Goal: Communication & Community: Participate in discussion

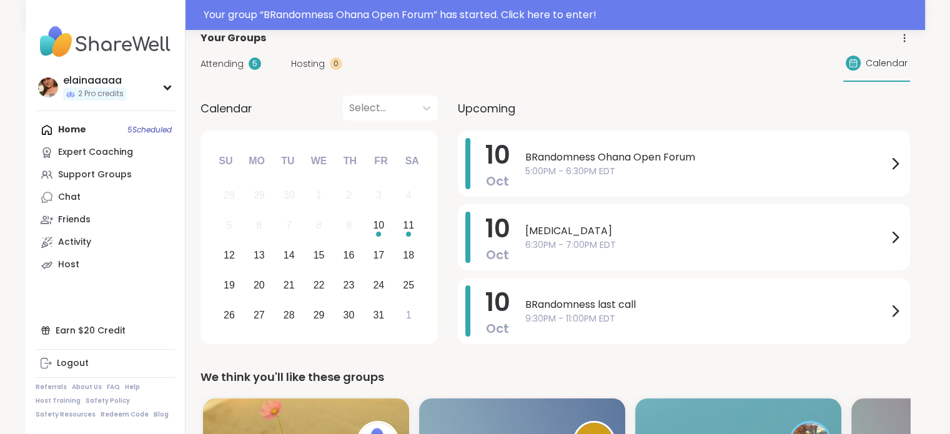
scroll to position [80, 0]
click at [632, 159] on span "BRandomness Ohana Open Forum" at bounding box center [706, 156] width 362 height 15
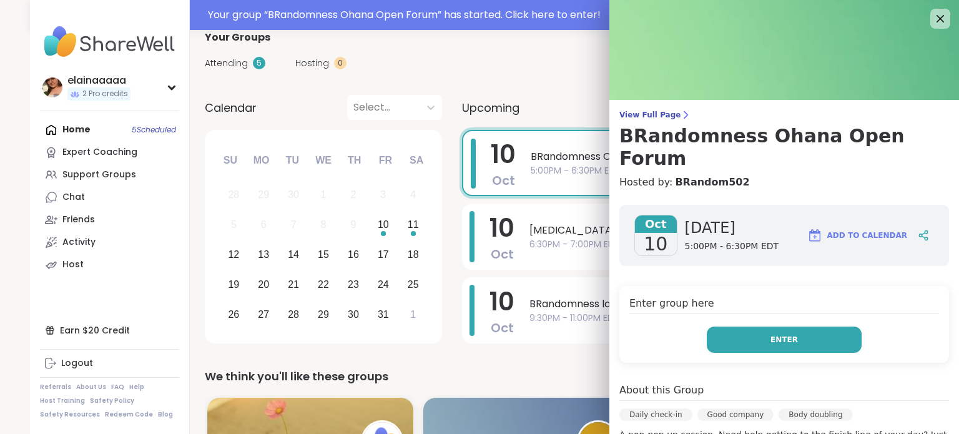
click at [734, 327] on button "Enter" at bounding box center [784, 340] width 155 height 26
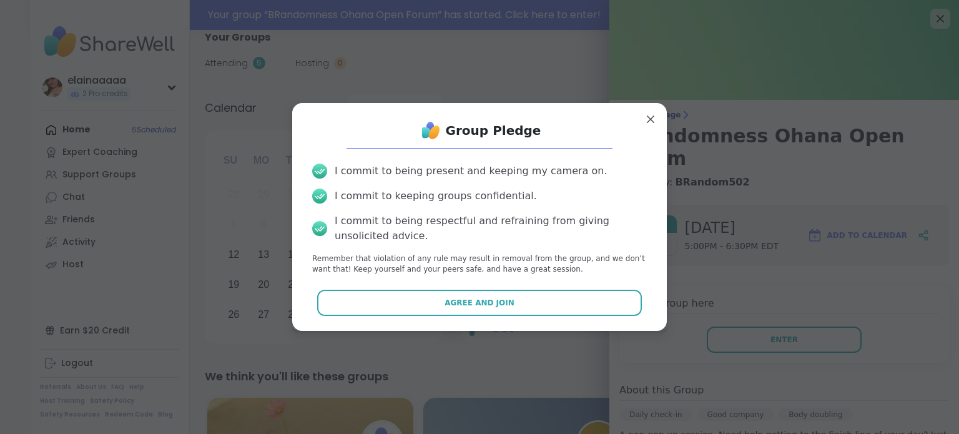
click at [629, 307] on div "Agree and Join" at bounding box center [479, 303] width 355 height 26
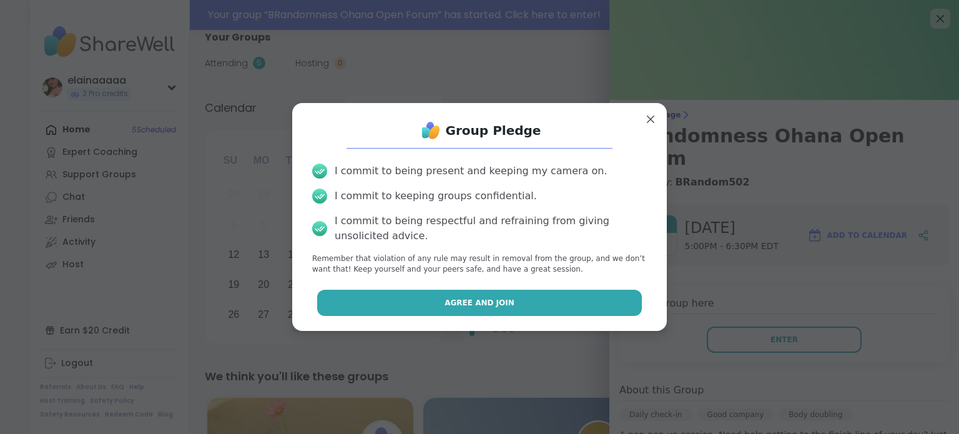
click at [607, 302] on button "Agree and Join" at bounding box center [479, 303] width 325 height 26
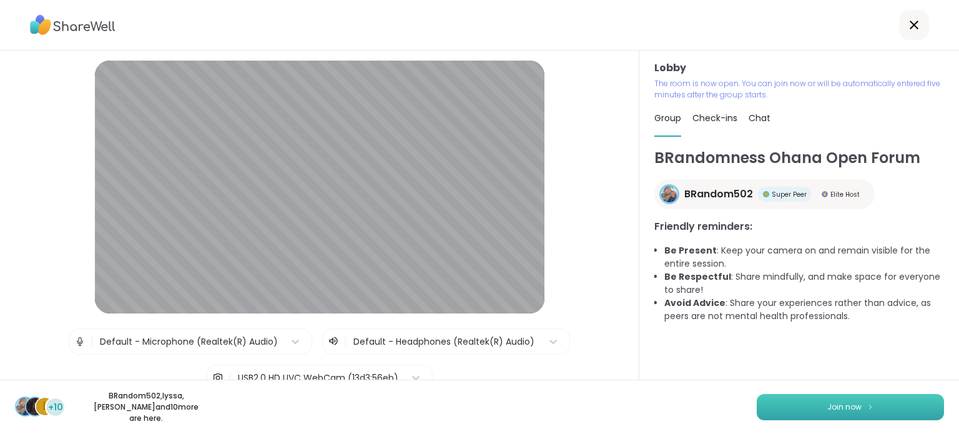
click at [857, 398] on button "Join now" at bounding box center [850, 407] width 187 height 26
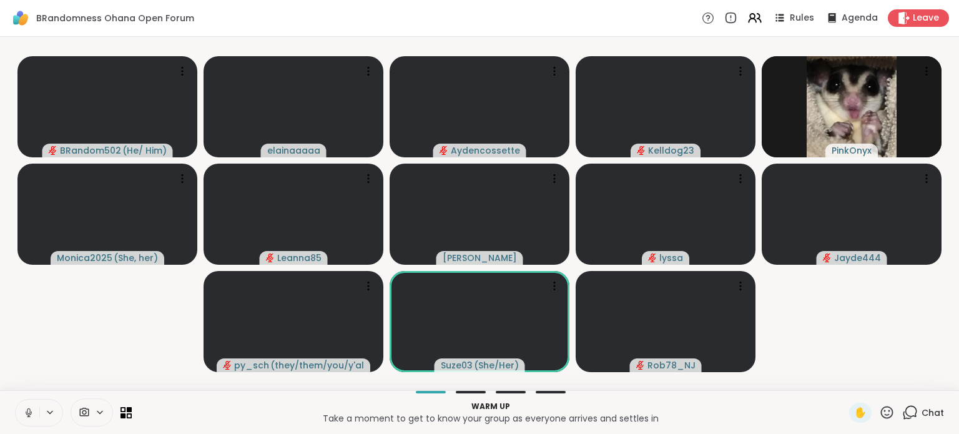
click at [25, 414] on icon at bounding box center [28, 412] width 11 height 11
click at [912, 411] on div "2 Chat" at bounding box center [923, 413] width 42 height 20
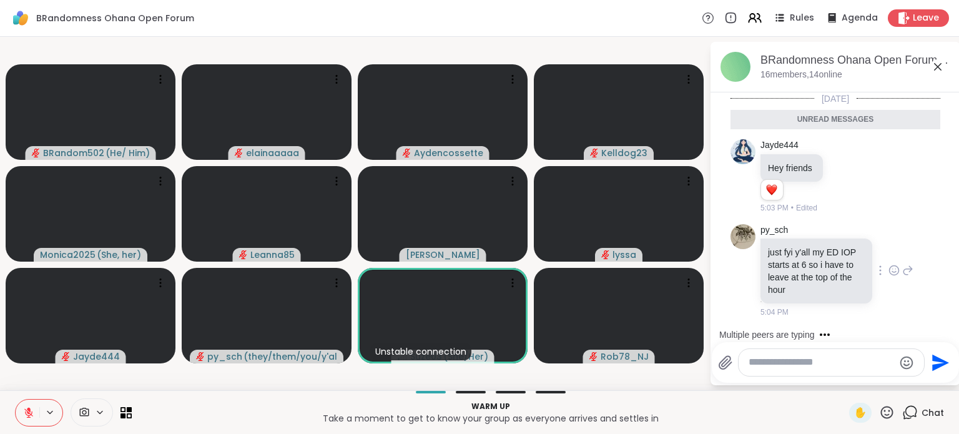
click at [889, 273] on icon at bounding box center [894, 270] width 11 height 12
click at [889, 253] on div "Select Reaction: Heart" at bounding box center [894, 250] width 11 height 11
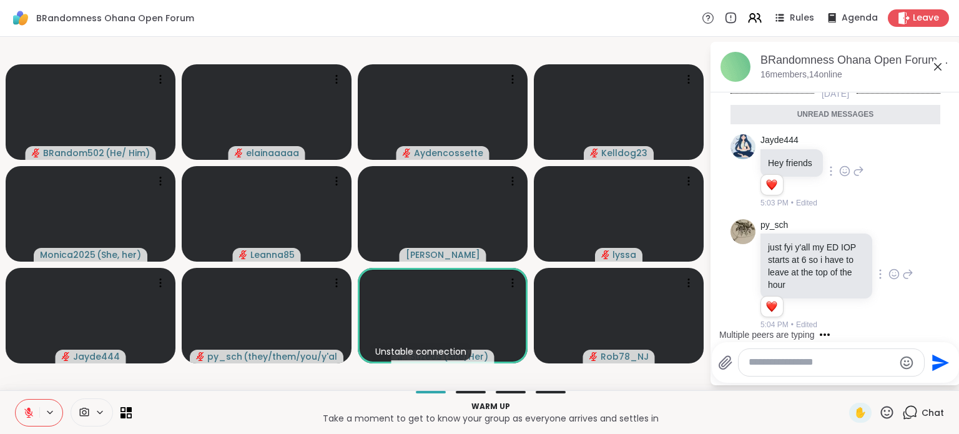
click at [841, 167] on icon at bounding box center [844, 171] width 11 height 12
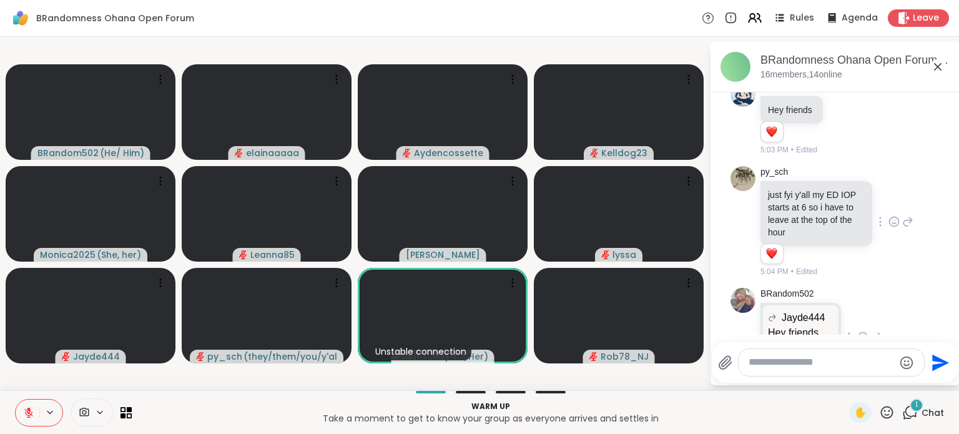
scroll to position [0, 0]
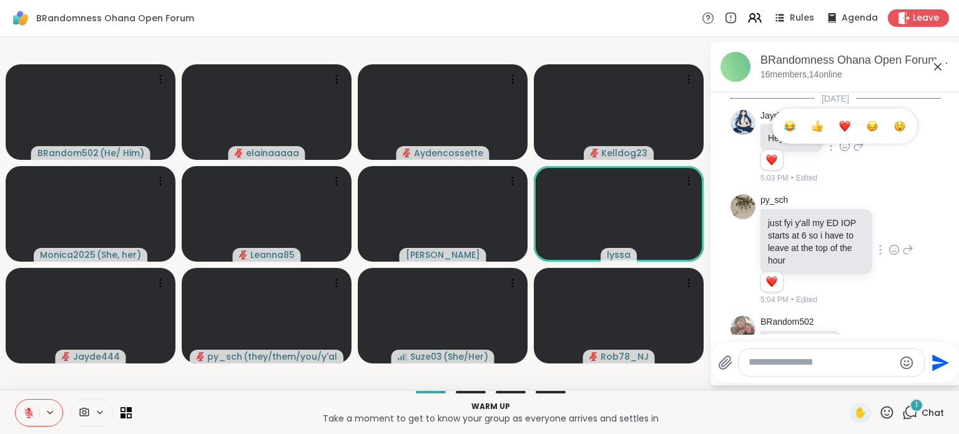
click at [849, 121] on div "Select Reaction: Heart" at bounding box center [844, 126] width 11 height 11
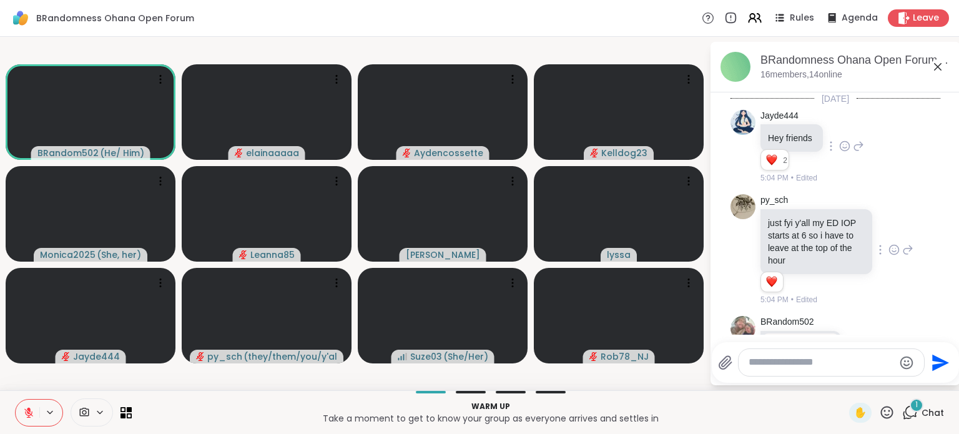
click at [854, 144] on icon at bounding box center [858, 146] width 11 height 15
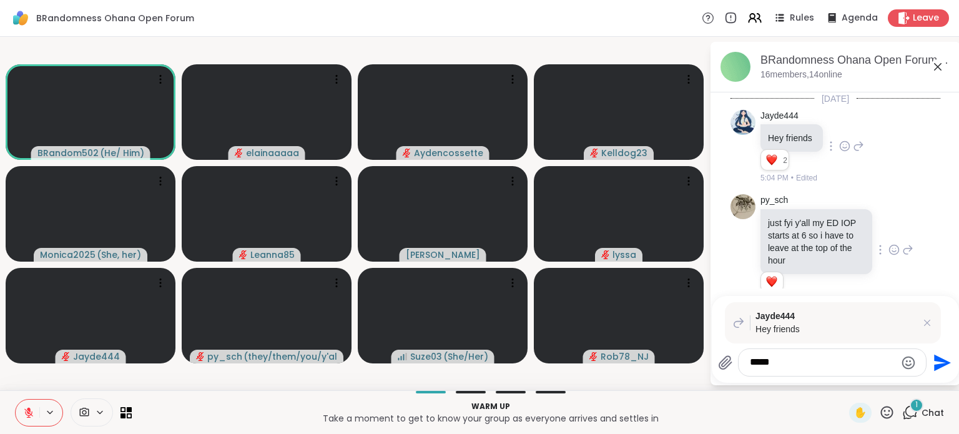
type textarea "******"
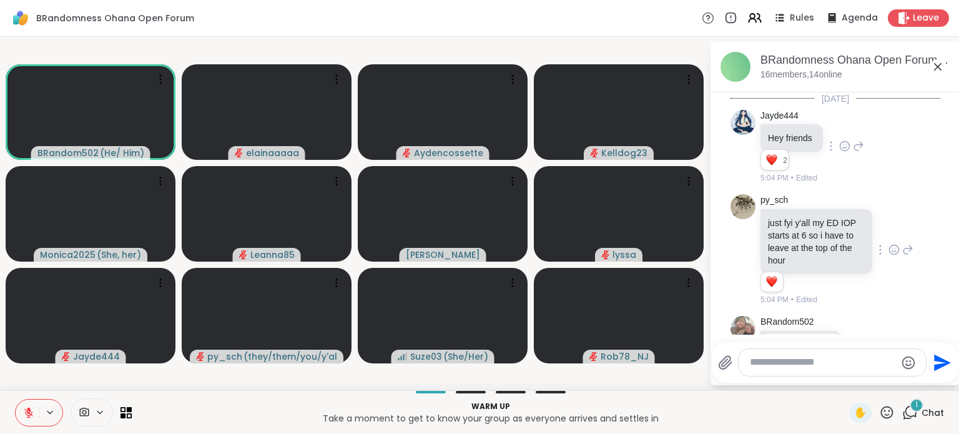
scroll to position [301, 0]
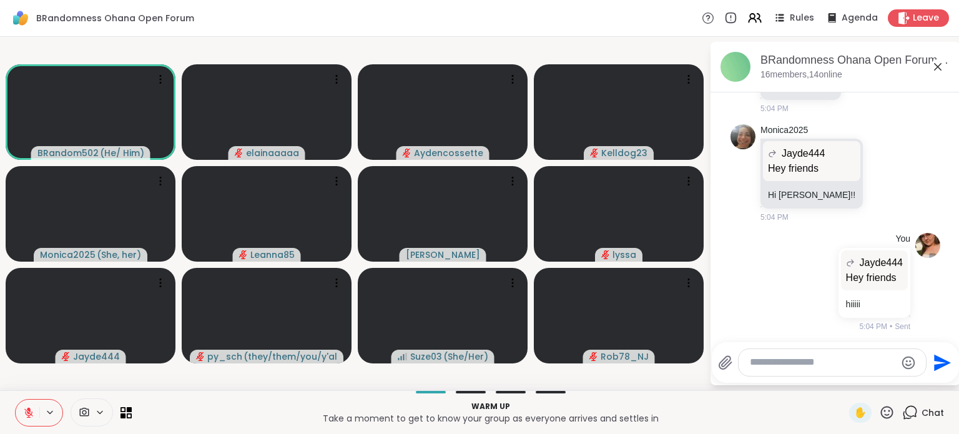
click at [938, 67] on icon at bounding box center [937, 66] width 7 height 7
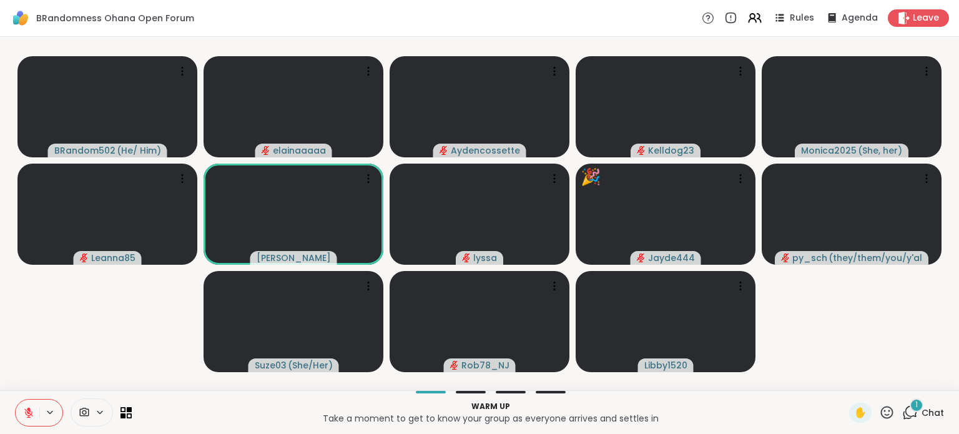
click at [910, 406] on div "1" at bounding box center [917, 405] width 14 height 14
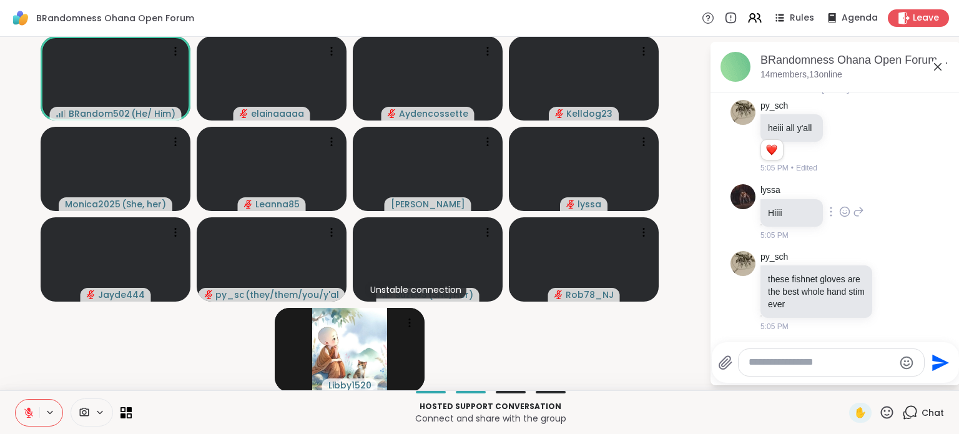
scroll to position [0, 0]
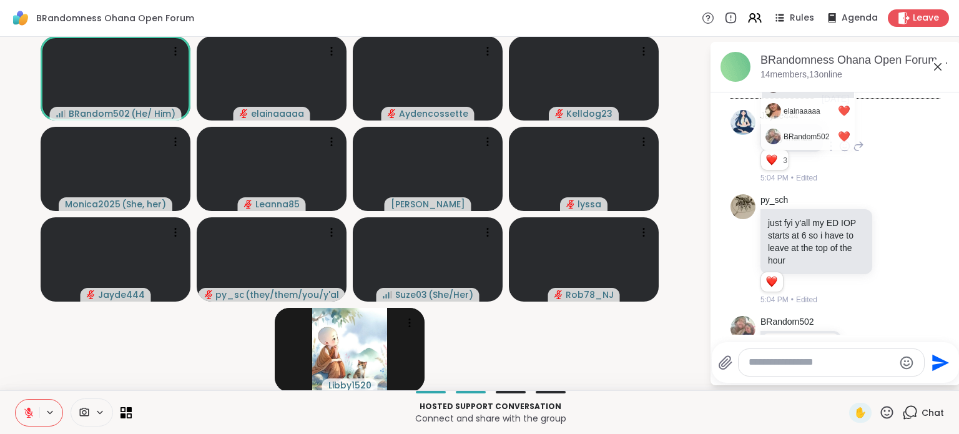
click at [774, 95] on link "lyssa ❤️" at bounding box center [808, 85] width 92 height 26
click at [930, 67] on icon at bounding box center [937, 66] width 15 height 15
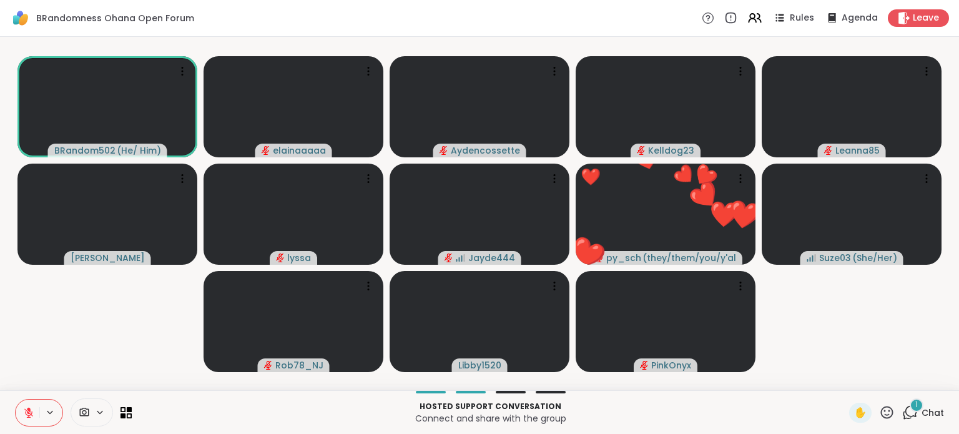
click at [881, 417] on icon at bounding box center [887, 412] width 12 height 12
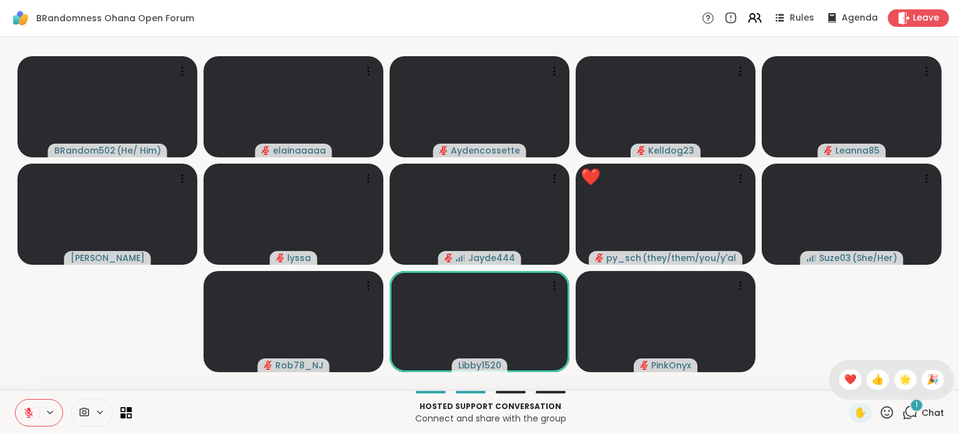
click at [847, 386] on div "✋ ❤️ 👍 🌟 🎉" at bounding box center [891, 380] width 125 height 40
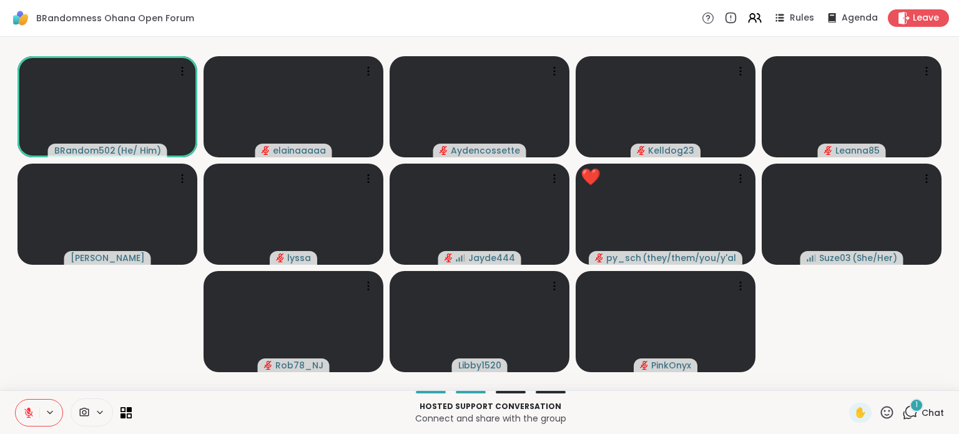
click at [869, 407] on div "✋" at bounding box center [872, 413] width 46 height 20
click at [881, 410] on icon at bounding box center [887, 412] width 12 height 12
click at [844, 373] on span "❤️" at bounding box center [850, 379] width 12 height 15
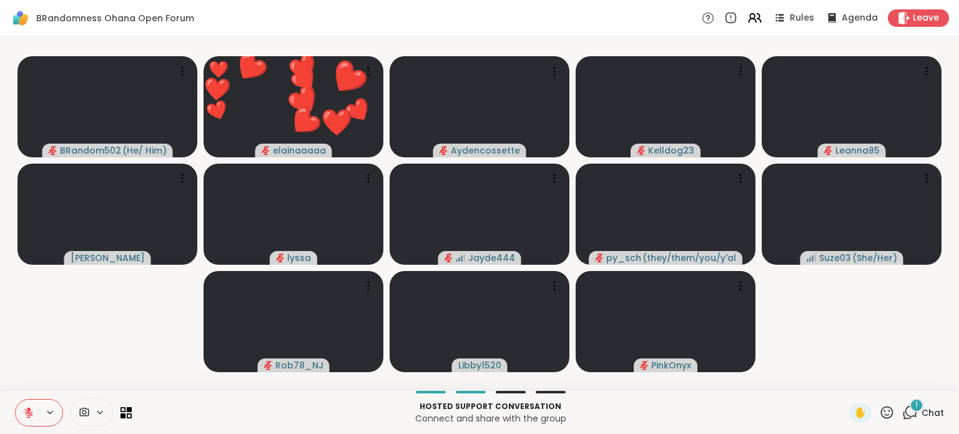
click at [881, 410] on icon at bounding box center [887, 412] width 12 height 12
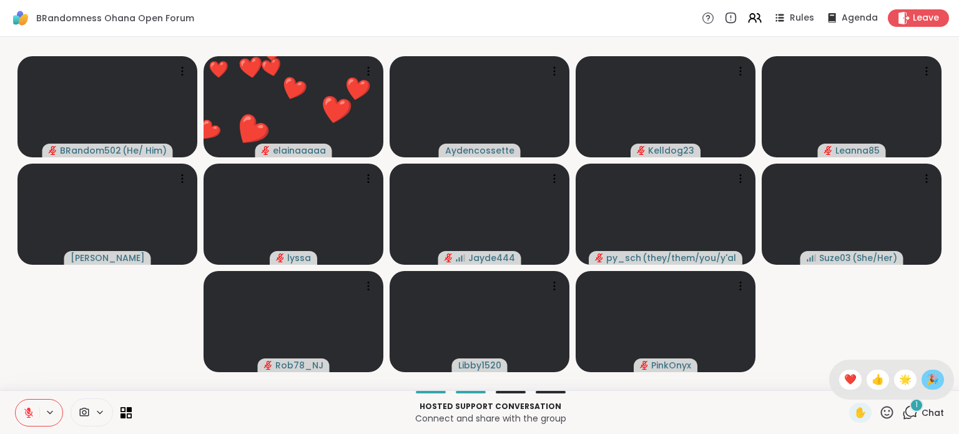
click at [927, 382] on span "🎉" at bounding box center [933, 379] width 12 height 15
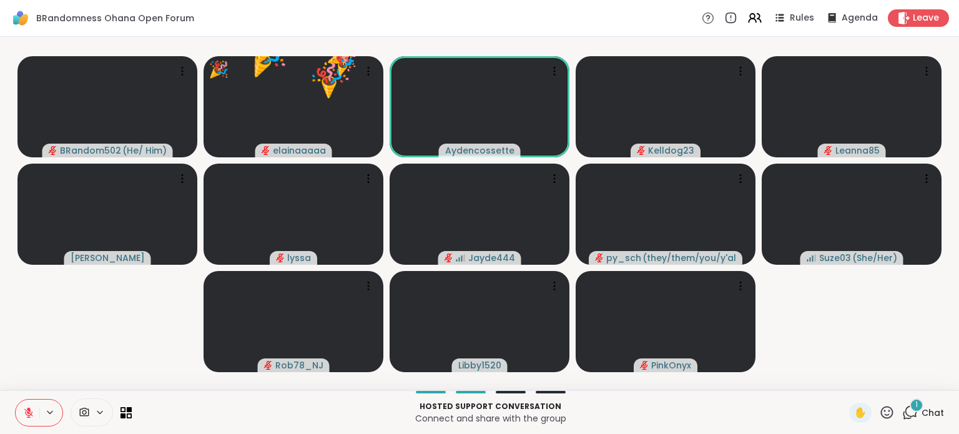
click at [881, 408] on icon at bounding box center [887, 412] width 12 height 12
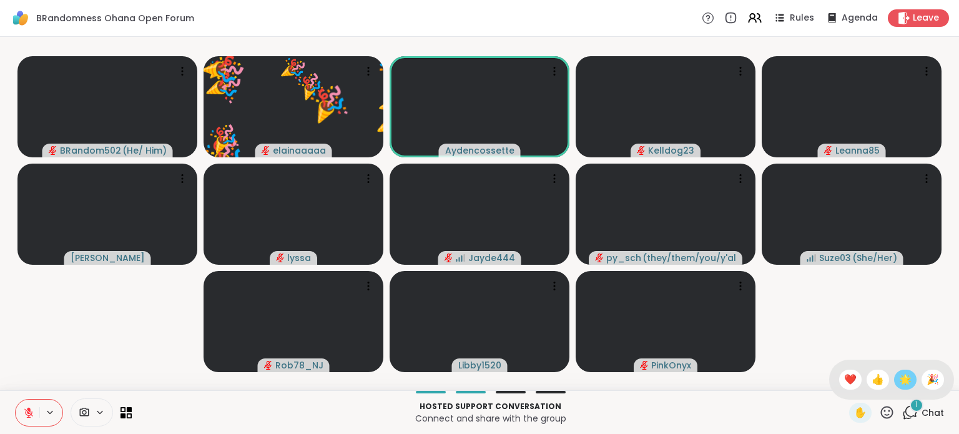
click at [899, 383] on span "🌟" at bounding box center [905, 379] width 12 height 15
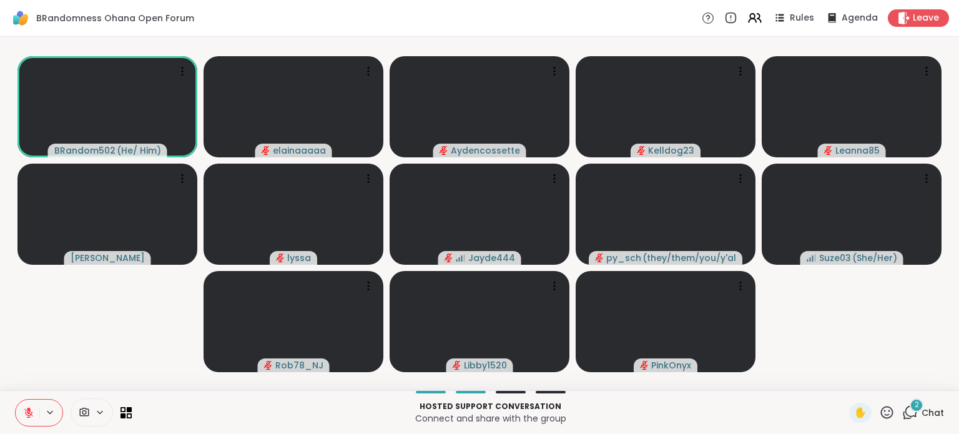
click at [902, 412] on icon at bounding box center [910, 413] width 16 height 16
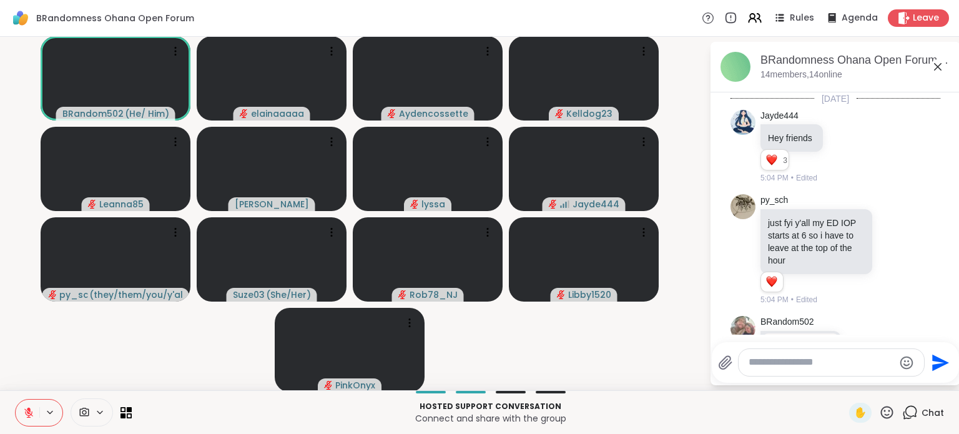
scroll to position [822, 0]
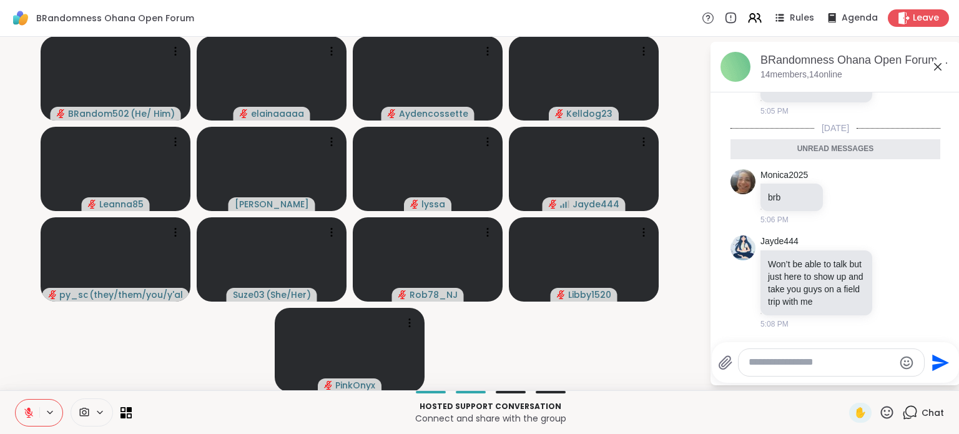
click at [932, 71] on icon at bounding box center [937, 66] width 15 height 15
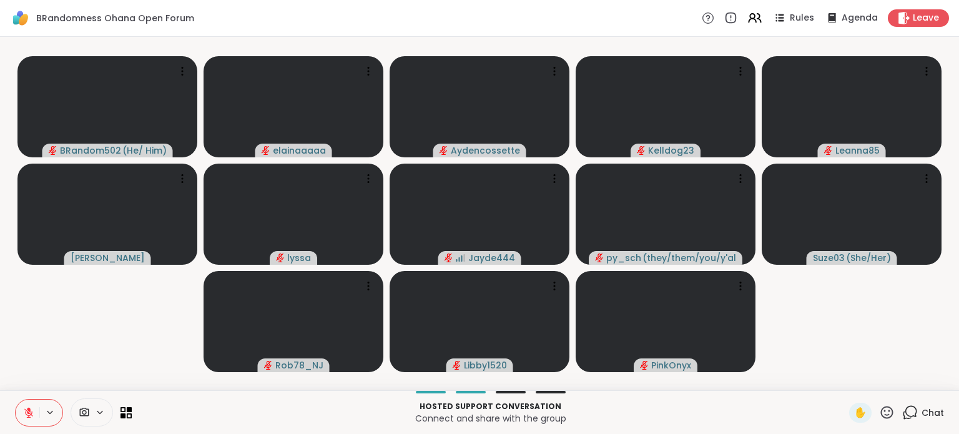
click at [844, 286] on video-player-container "BRandom502 ( He/ Him ) elainaaaaa Aydencossette Kelldog23 Leanna85 Lorena lyssa…" at bounding box center [479, 213] width 944 height 343
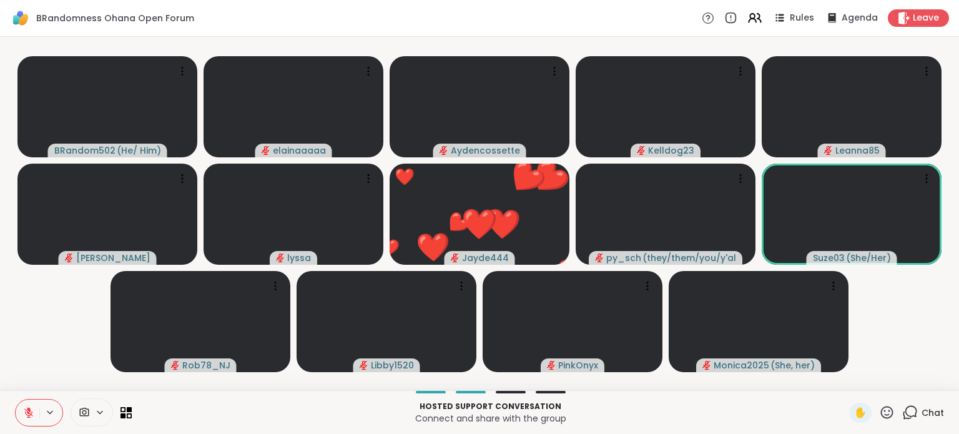
click at [881, 414] on icon at bounding box center [887, 413] width 16 height 16
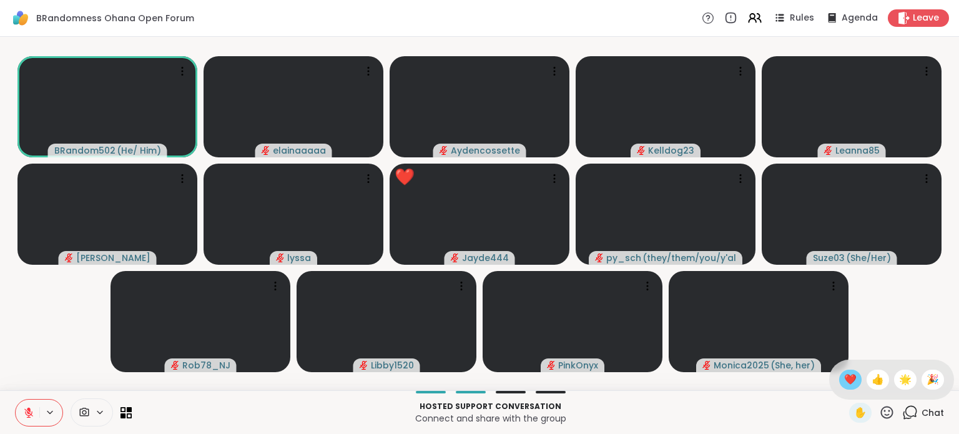
click at [844, 382] on span "❤️" at bounding box center [850, 379] width 12 height 15
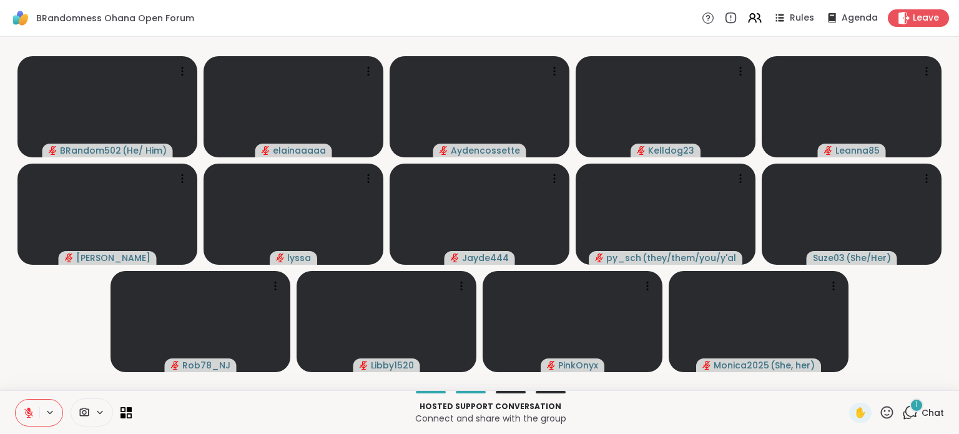
click at [21, 411] on button at bounding box center [28, 413] width 24 height 26
click at [27, 410] on icon at bounding box center [28, 411] width 3 height 6
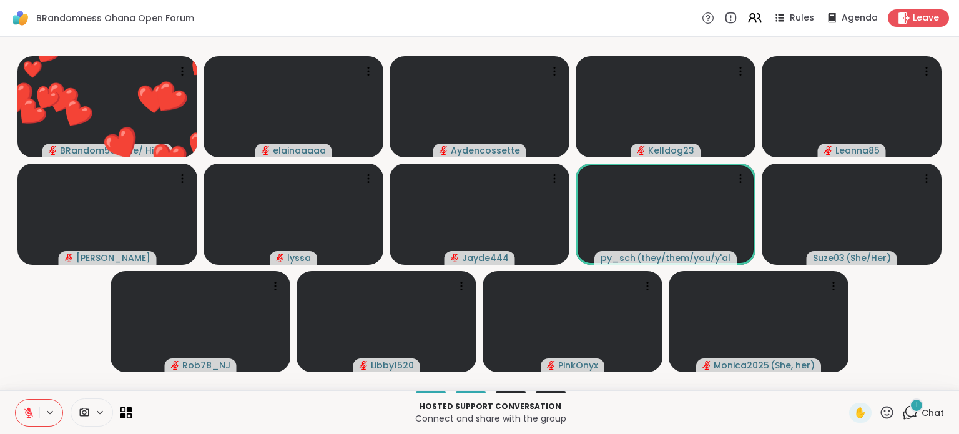
click at [881, 407] on icon at bounding box center [887, 412] width 12 height 12
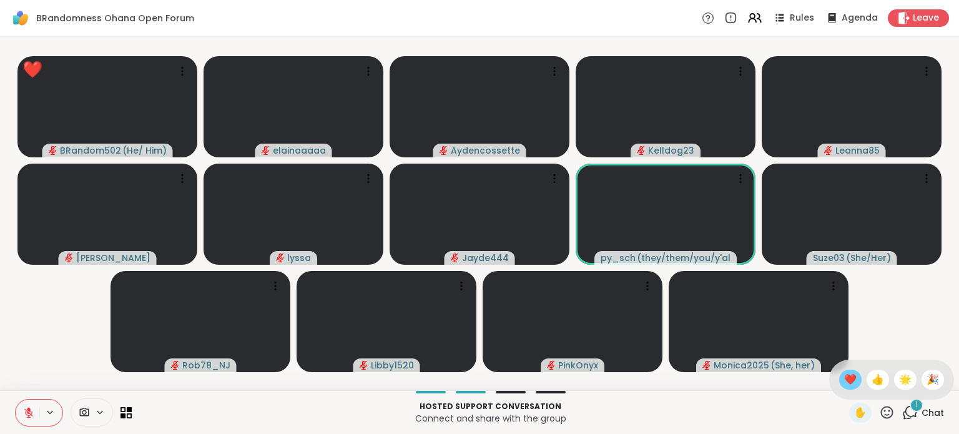
click at [844, 379] on span "❤️" at bounding box center [850, 379] width 12 height 15
click at [881, 412] on icon at bounding box center [887, 413] width 16 height 16
click at [839, 377] on div "❤️" at bounding box center [850, 380] width 22 height 20
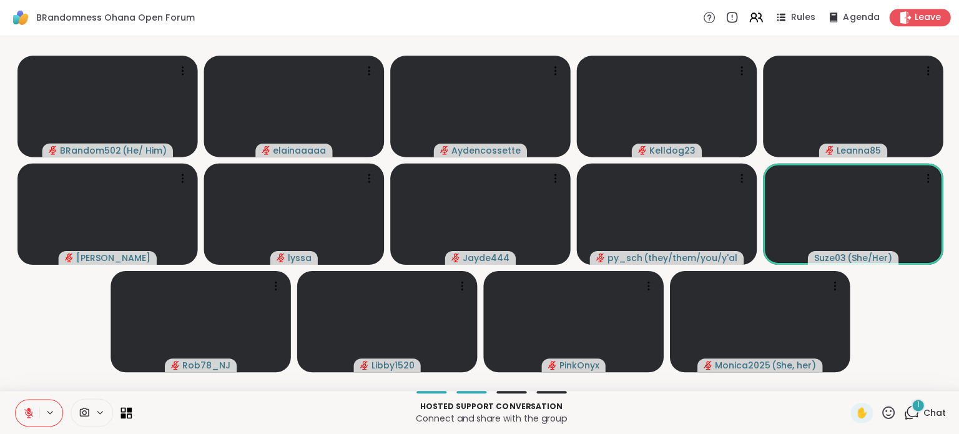
scroll to position [0, 0]
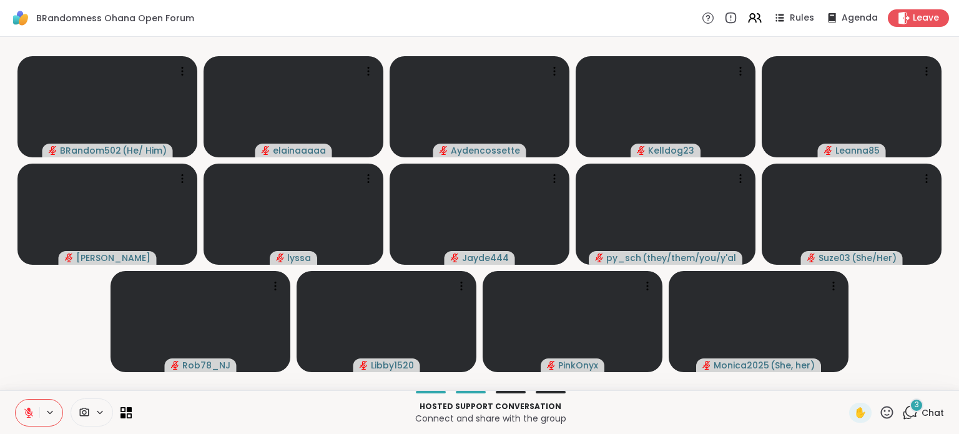
click at [26, 403] on button at bounding box center [28, 413] width 24 height 26
click at [27, 409] on icon at bounding box center [28, 411] width 3 height 6
click at [27, 414] on icon at bounding box center [28, 412] width 11 height 11
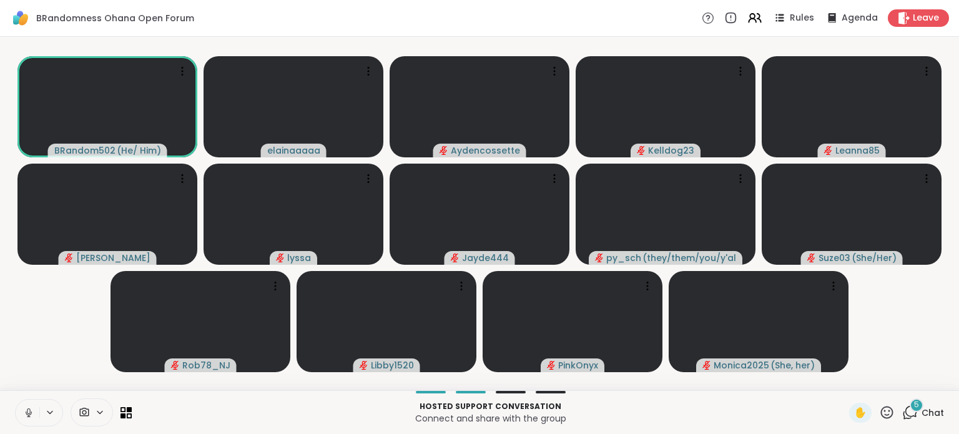
click at [29, 411] on icon at bounding box center [28, 412] width 11 height 11
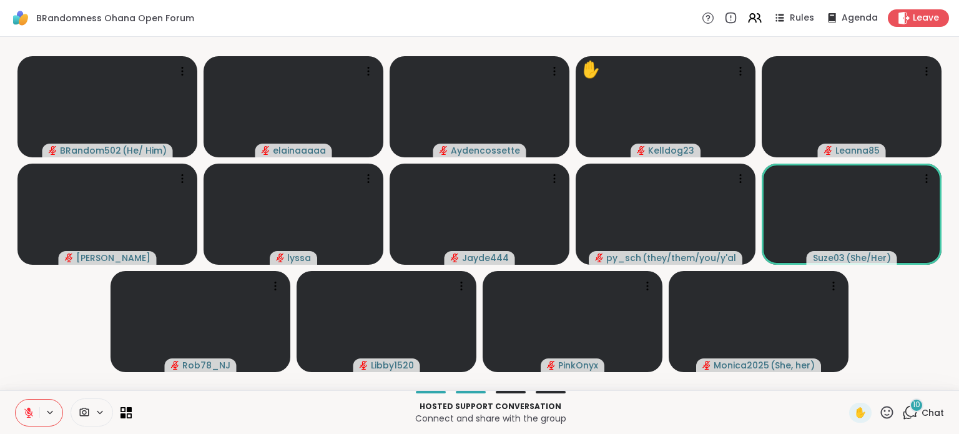
click at [910, 404] on div "10" at bounding box center [917, 405] width 14 height 14
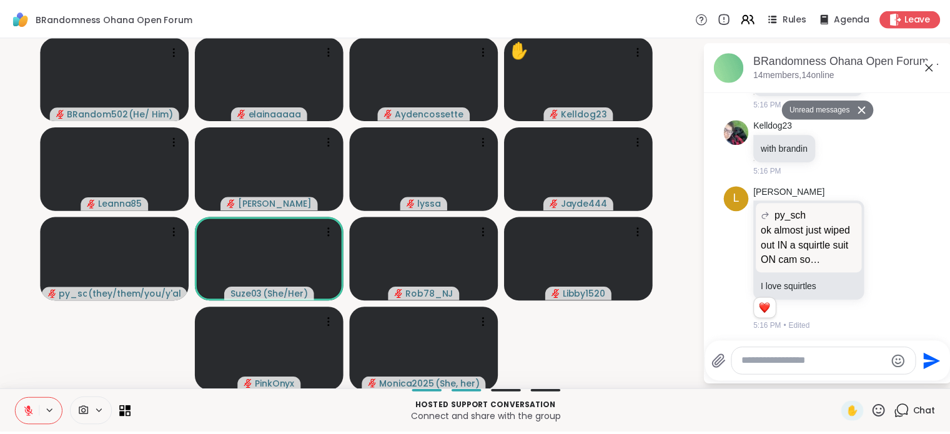
scroll to position [1746, 0]
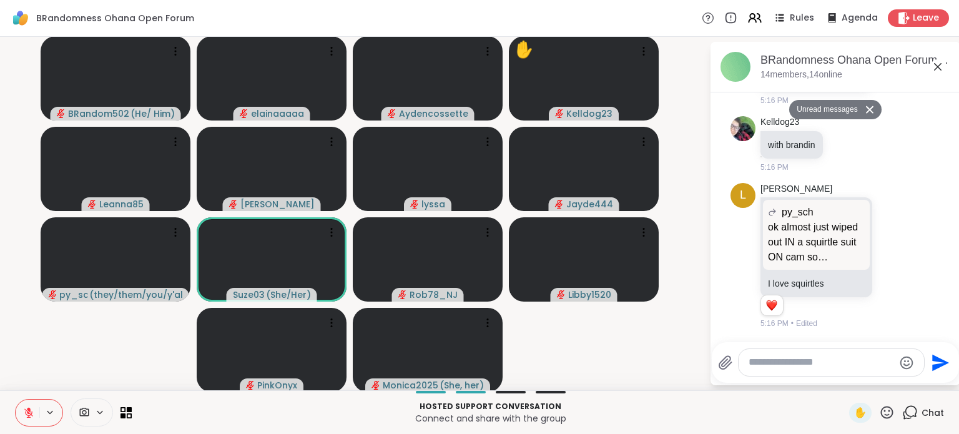
click at [792, 360] on textarea "Type your message" at bounding box center [821, 362] width 145 height 13
click at [898, 19] on icon at bounding box center [904, 17] width 12 height 13
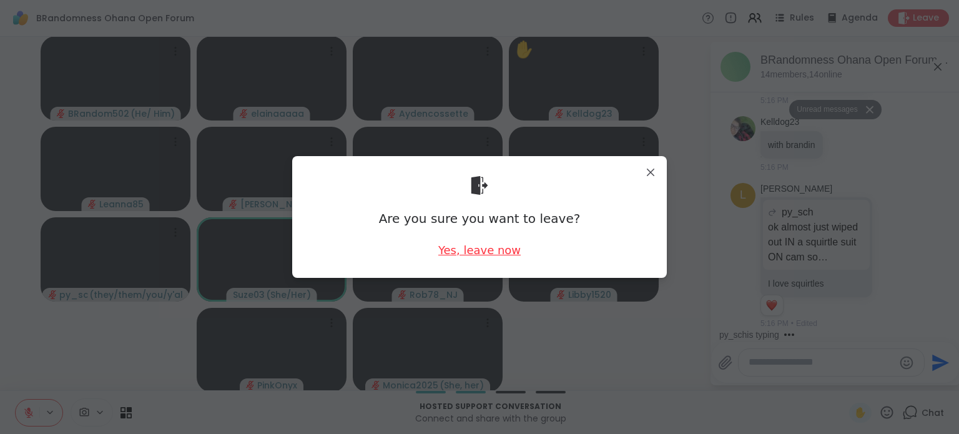
click at [456, 244] on div "Yes, leave now" at bounding box center [479, 250] width 82 height 16
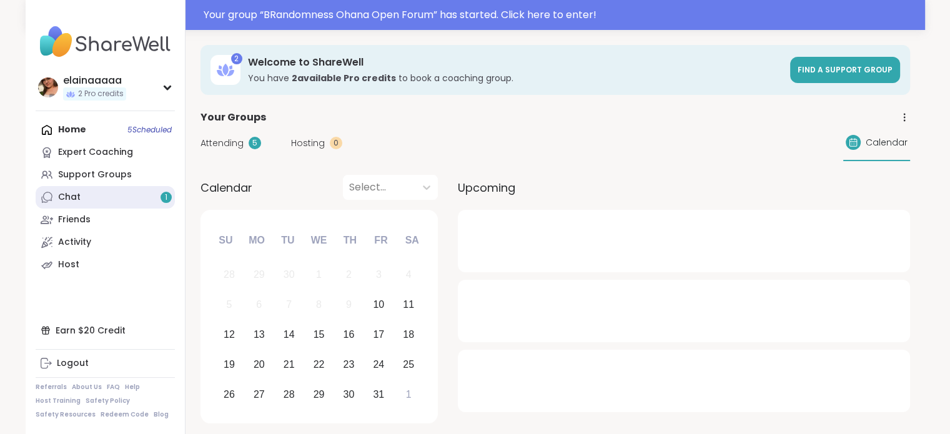
click at [60, 197] on div "Chat 1" at bounding box center [69, 197] width 22 height 12
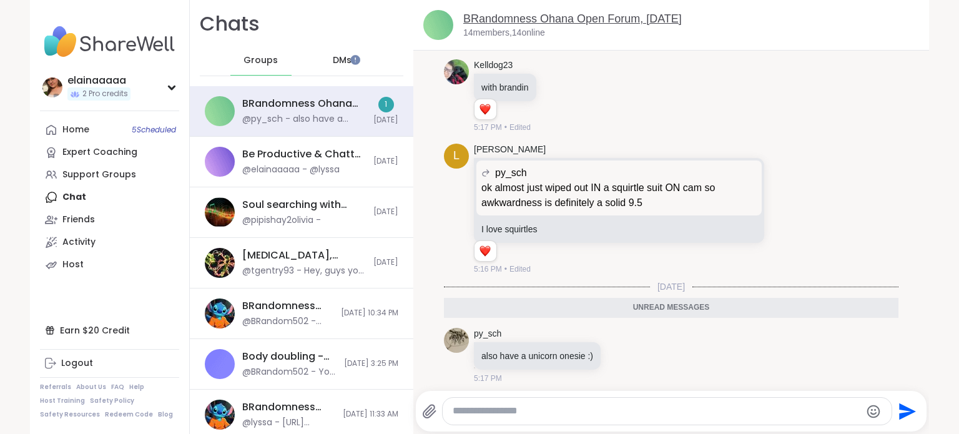
click at [516, 19] on link "BRandomness Ohana Open Forum, [DATE]" at bounding box center [572, 18] width 219 height 12
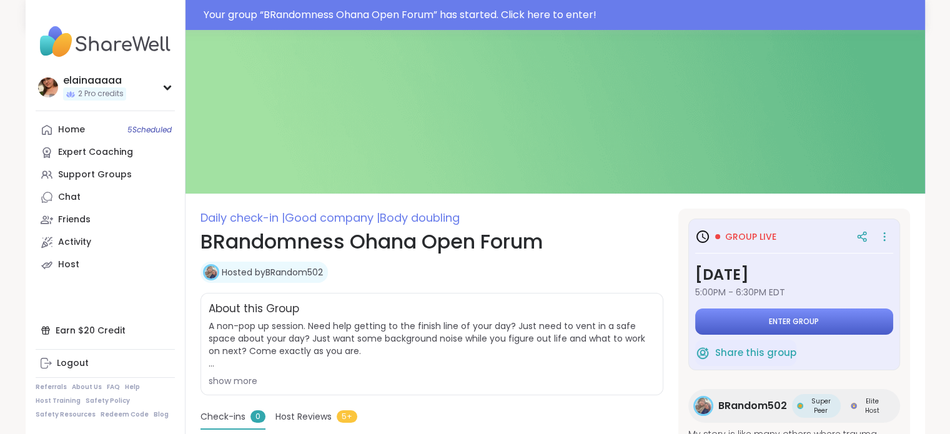
click at [754, 315] on button "Enter group" at bounding box center [794, 321] width 198 height 26
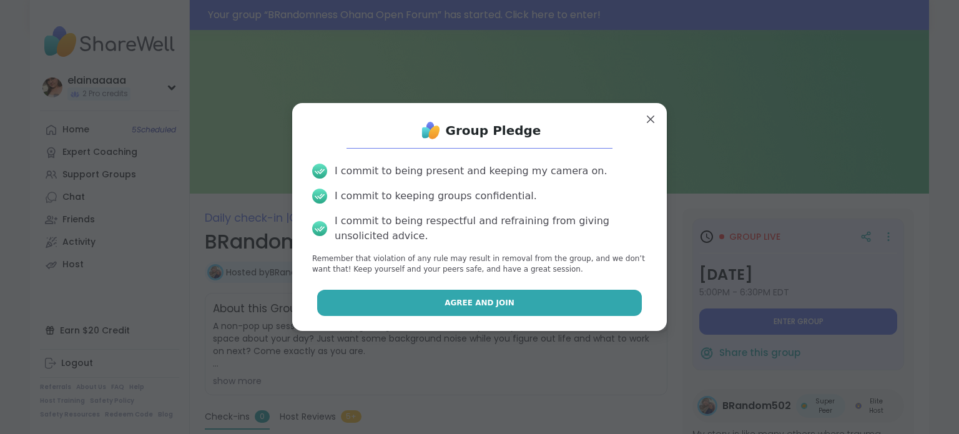
click at [498, 312] on button "Agree and Join" at bounding box center [479, 303] width 325 height 26
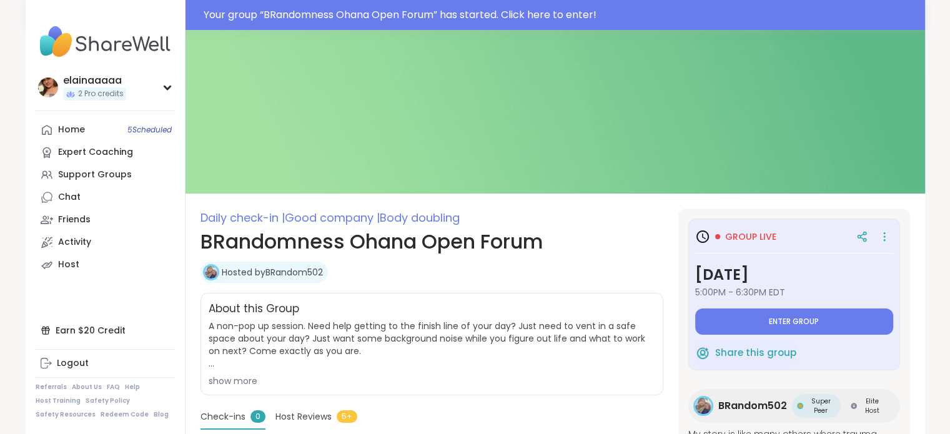
type textarea "*"
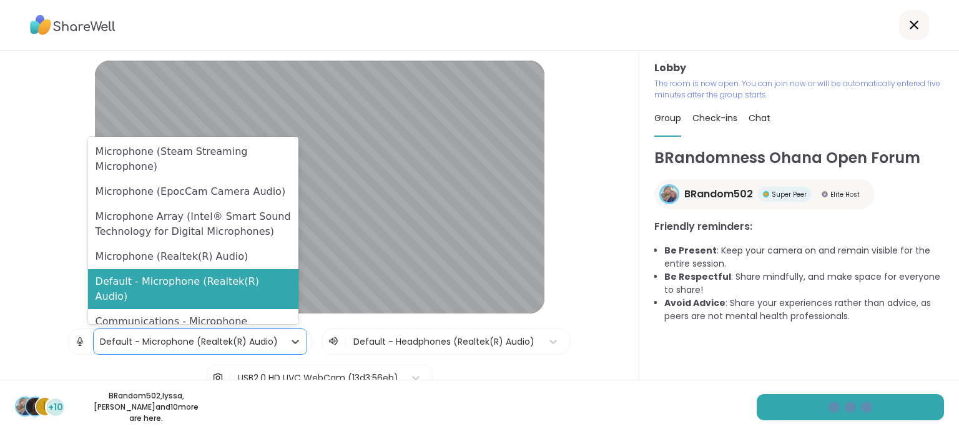
click at [237, 341] on div "Default - Microphone (Realtek(R) Audio)" at bounding box center [189, 341] width 178 height 13
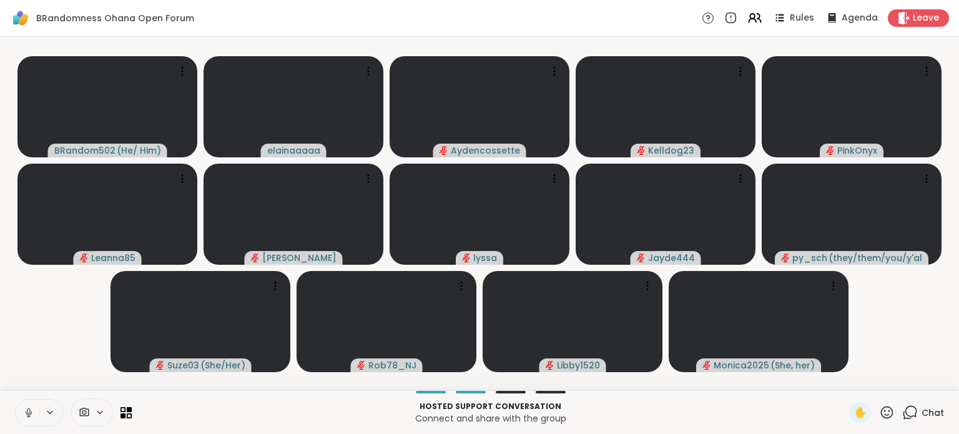
click at [32, 411] on icon at bounding box center [28, 412] width 11 height 11
click at [49, 411] on icon at bounding box center [50, 412] width 10 height 11
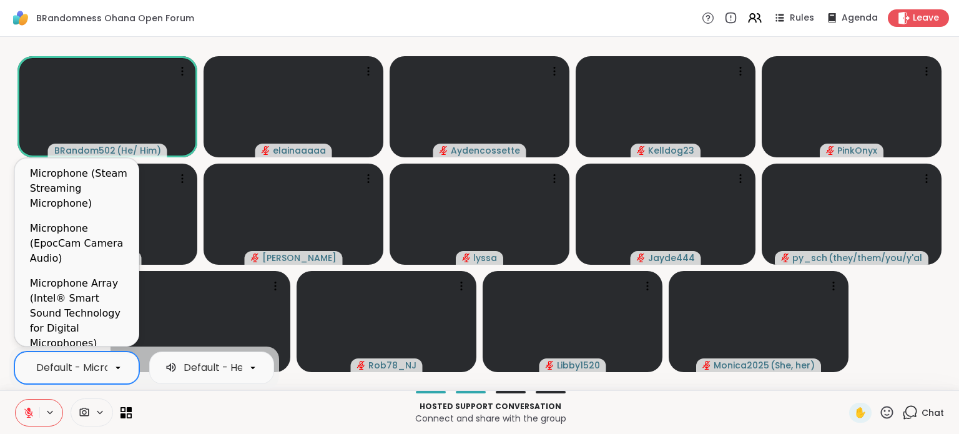
scroll to position [0, 110]
click at [125, 369] on div at bounding box center [117, 367] width 21 height 21
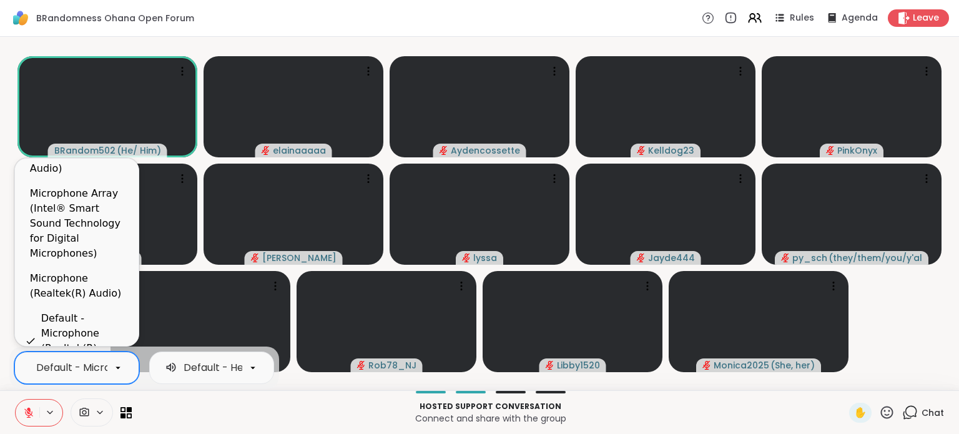
scroll to position [90, 0]
click at [61, 275] on div "Microphone (Realtek(R) Audio)" at bounding box center [79, 286] width 99 height 30
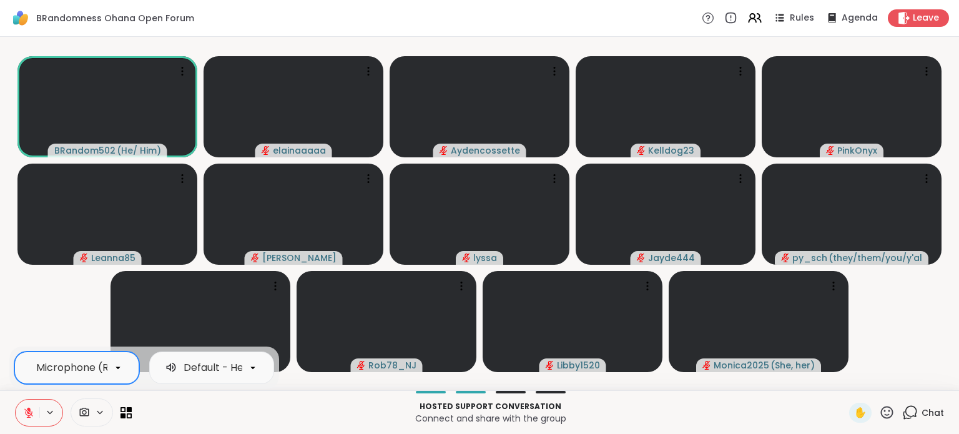
click at [36, 307] on video-player-container "BRandom502 ( He/ Him ) elainaaaaa Aydencossette Kelldog23 PinkOnyx Leanna85 Lor…" at bounding box center [479, 213] width 944 height 343
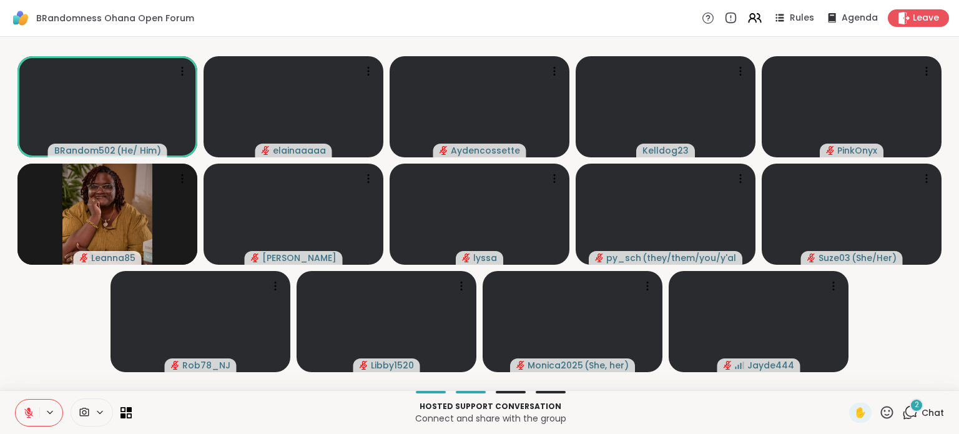
click at [902, 413] on icon at bounding box center [910, 413] width 16 height 16
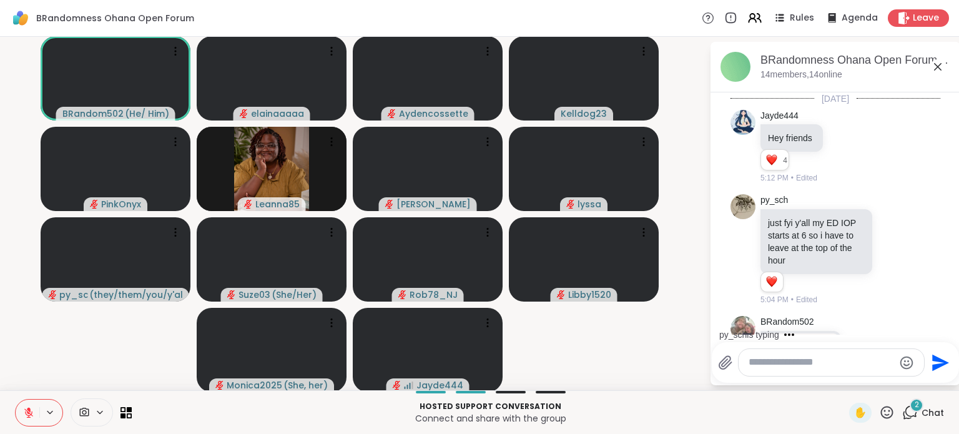
scroll to position [2150, 0]
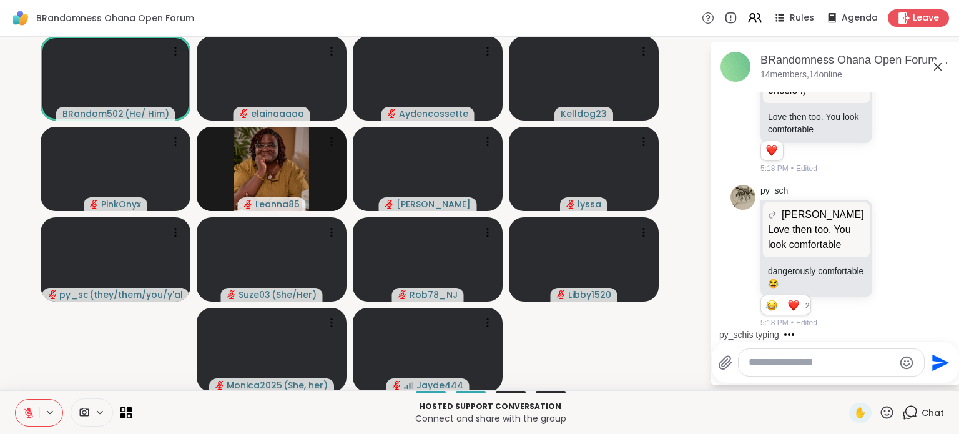
click at [930, 66] on icon at bounding box center [937, 66] width 15 height 15
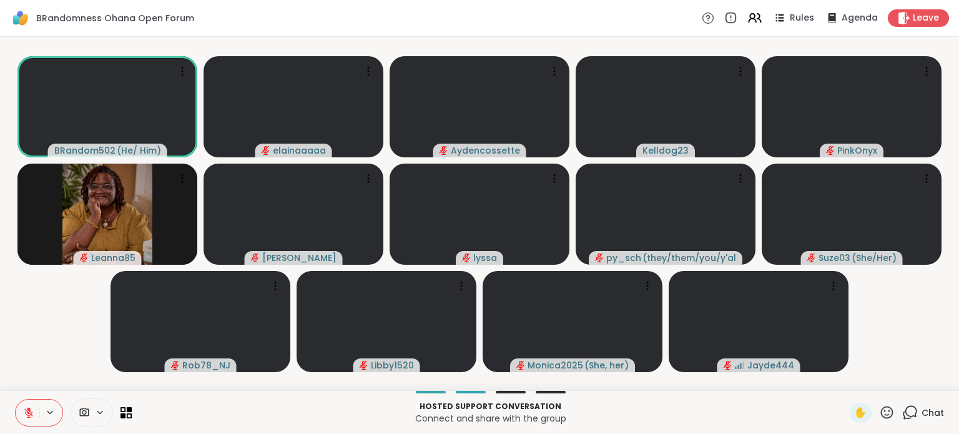
click at [879, 409] on icon at bounding box center [887, 413] width 16 height 16
click at [844, 386] on span "❤️" at bounding box center [850, 379] width 12 height 15
click at [902, 405] on icon at bounding box center [910, 413] width 16 height 16
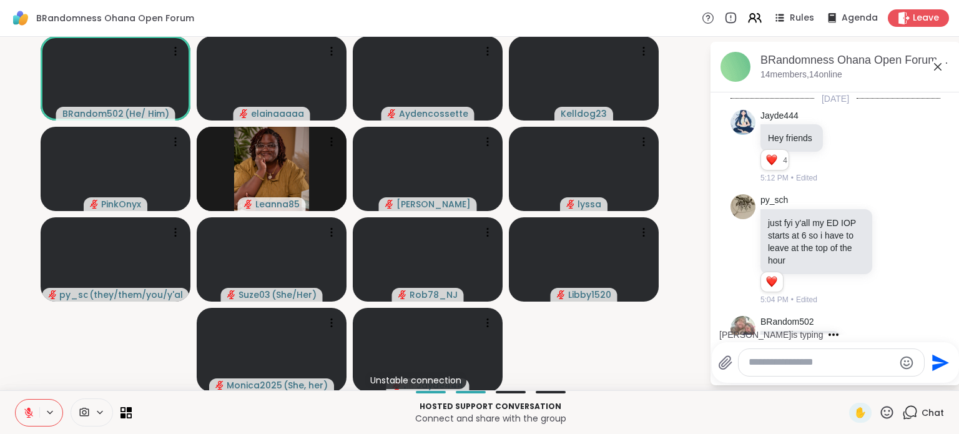
scroll to position [2255, 0]
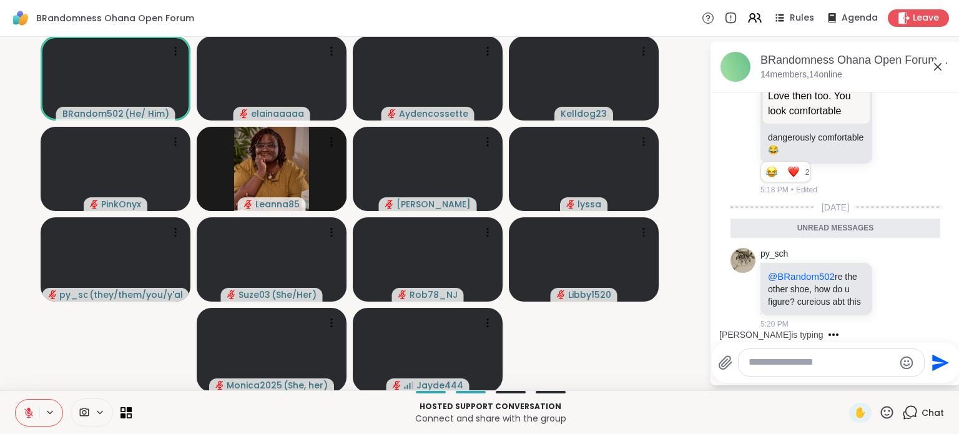
click at [931, 75] on div "BRandomness Ohana Open Forum, Oct 10 14 members, 14 online" at bounding box center [856, 66] width 190 height 28
click at [932, 69] on icon at bounding box center [937, 66] width 15 height 15
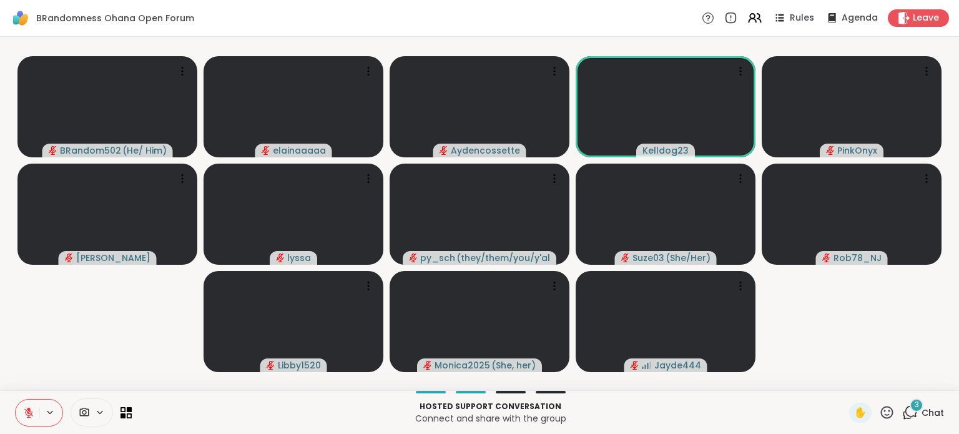
click at [879, 406] on icon at bounding box center [887, 413] width 16 height 16
click at [844, 383] on span "❤️" at bounding box center [850, 379] width 12 height 15
click at [922, 412] on span "Chat" at bounding box center [933, 412] width 22 height 12
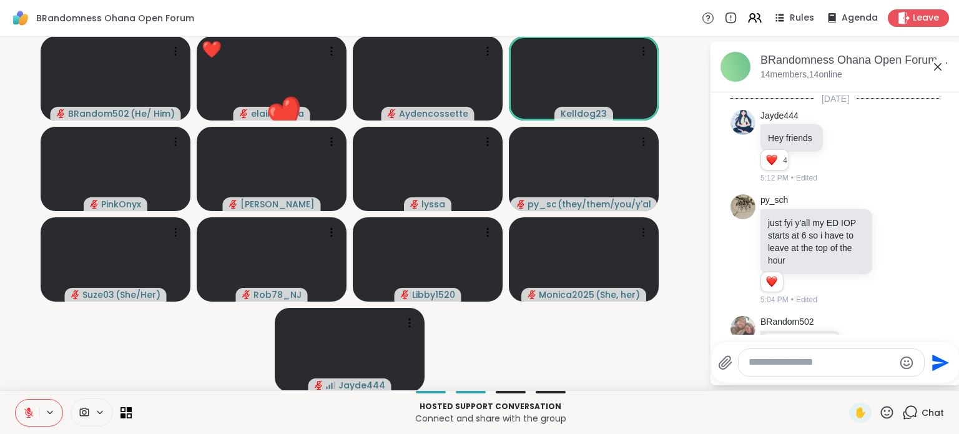
scroll to position [2533, 0]
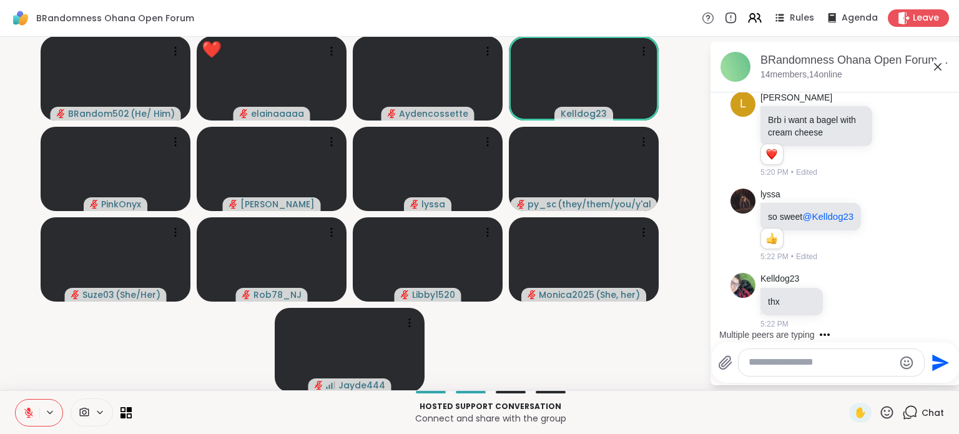
click at [930, 62] on icon at bounding box center [937, 66] width 15 height 15
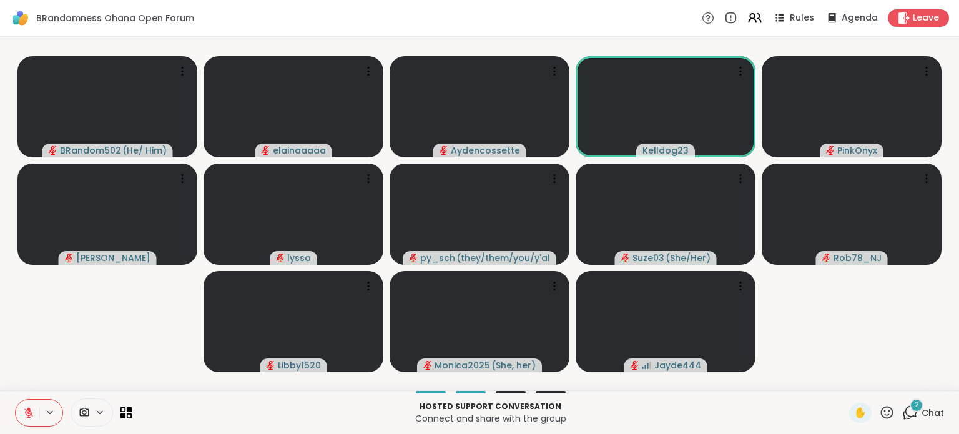
click at [902, 405] on icon at bounding box center [910, 413] width 16 height 16
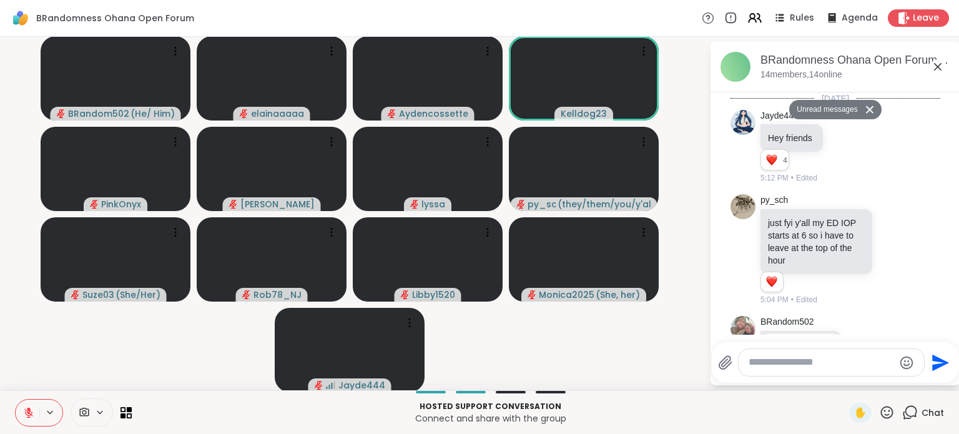
scroll to position [2887, 0]
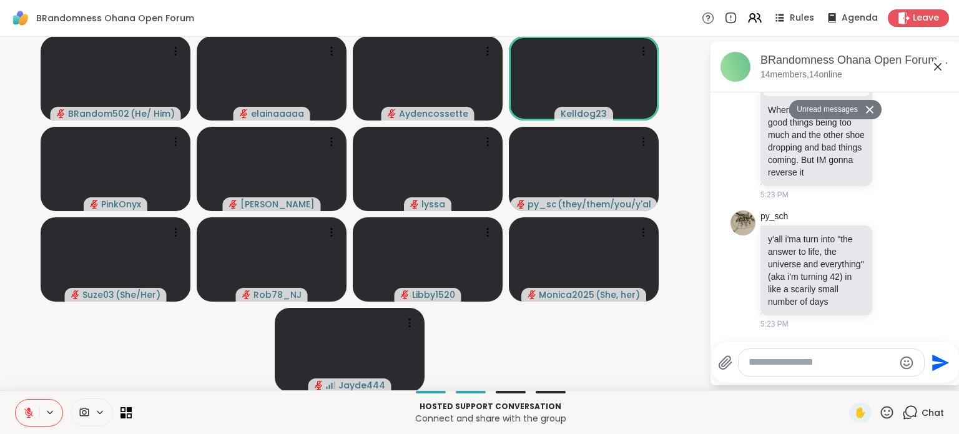
click at [934, 66] on icon at bounding box center [937, 66] width 7 height 7
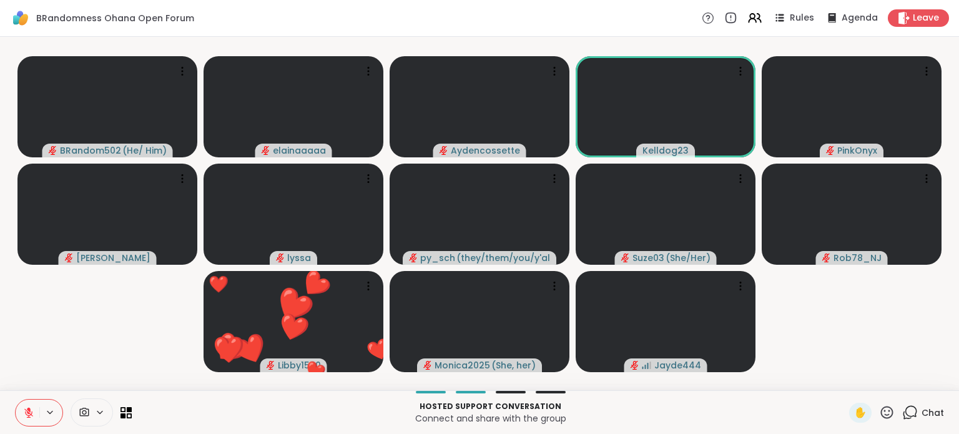
click at [881, 415] on icon at bounding box center [887, 412] width 12 height 12
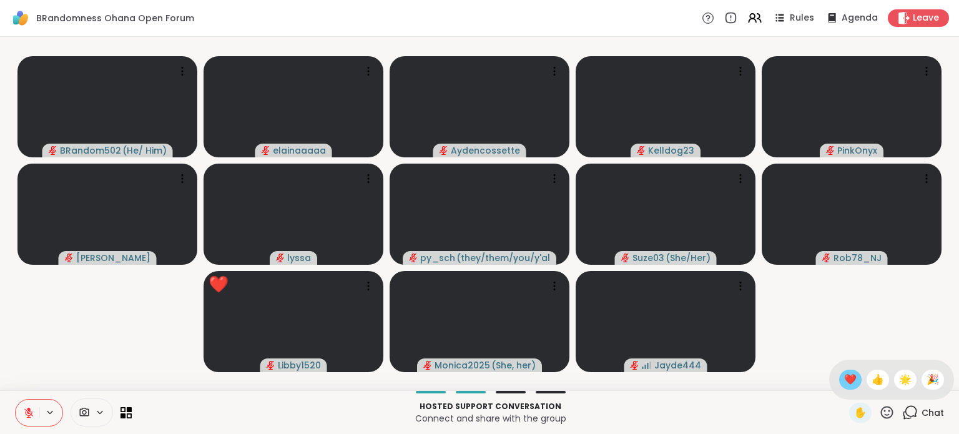
click at [842, 387] on div "❤️" at bounding box center [850, 380] width 22 height 20
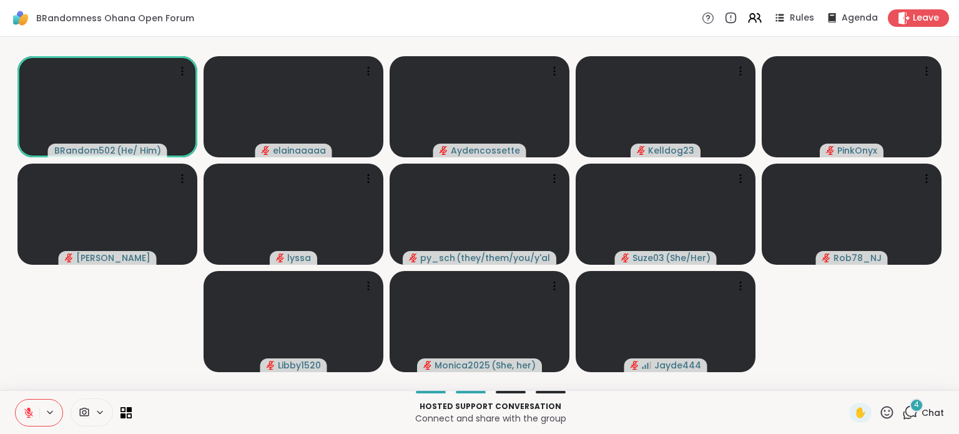
click at [910, 406] on div "4" at bounding box center [917, 405] width 14 height 14
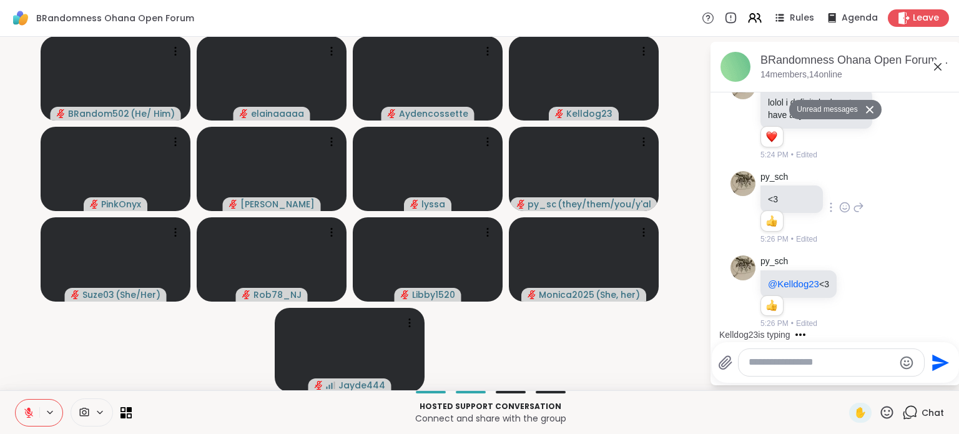
scroll to position [3179, 0]
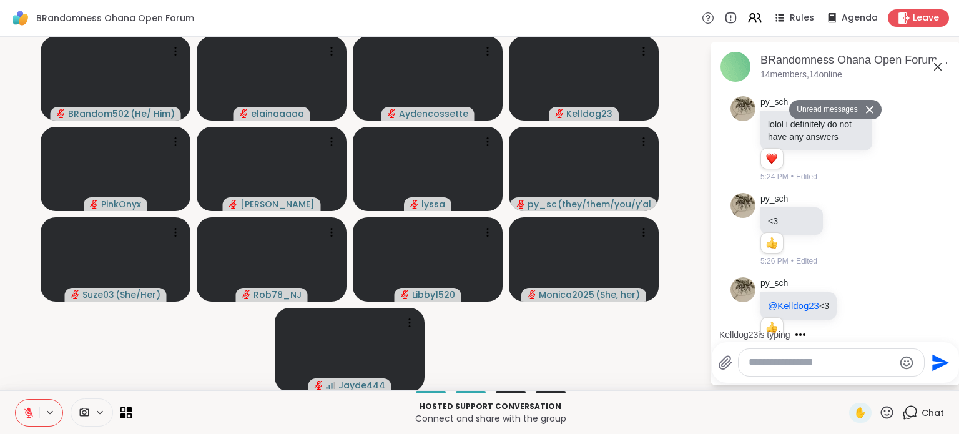
click at [930, 65] on icon at bounding box center [937, 66] width 15 height 15
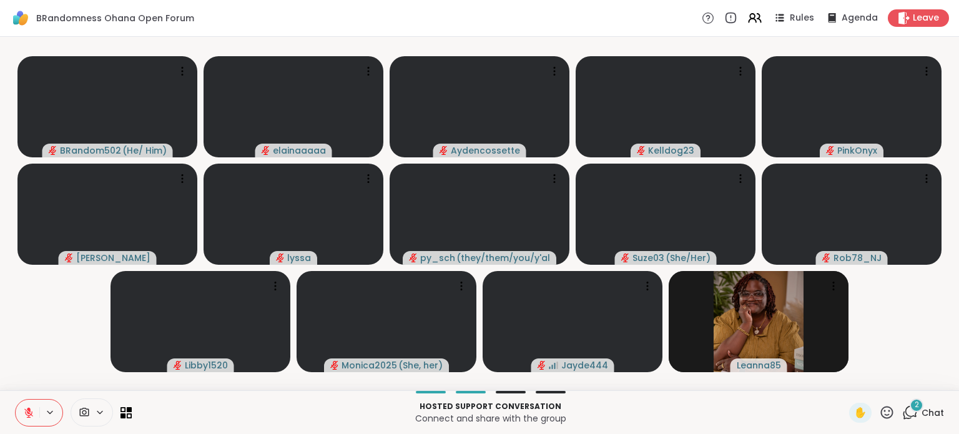
click at [910, 406] on div "2" at bounding box center [917, 405] width 14 height 14
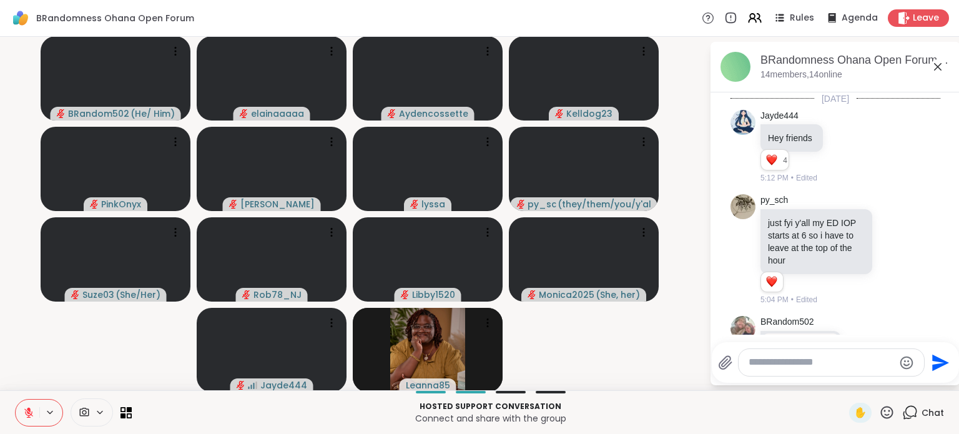
scroll to position [3524, 0]
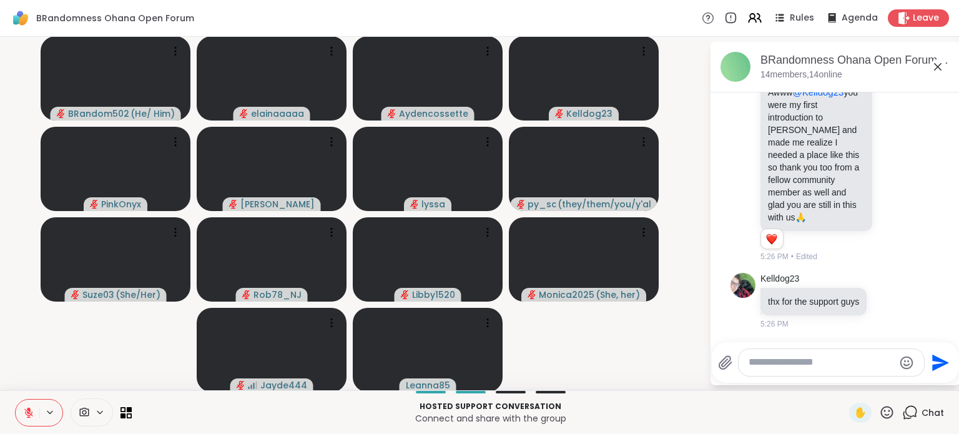
click at [930, 64] on icon at bounding box center [937, 66] width 15 height 15
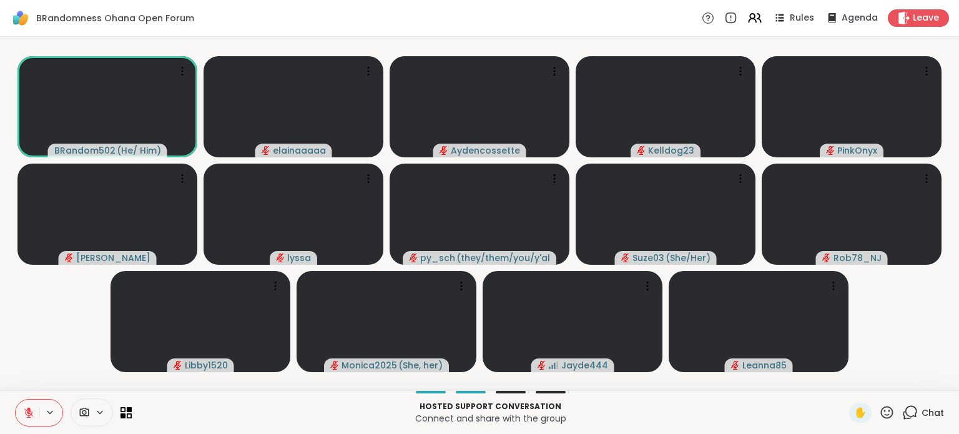
click at [881, 411] on icon at bounding box center [887, 412] width 12 height 12
click at [844, 385] on span "❤️" at bounding box center [850, 379] width 12 height 15
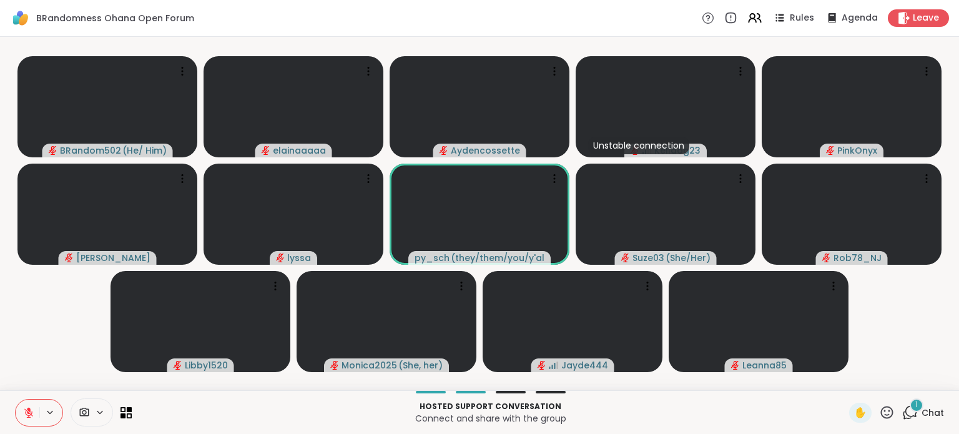
click at [910, 403] on div "1" at bounding box center [917, 405] width 14 height 14
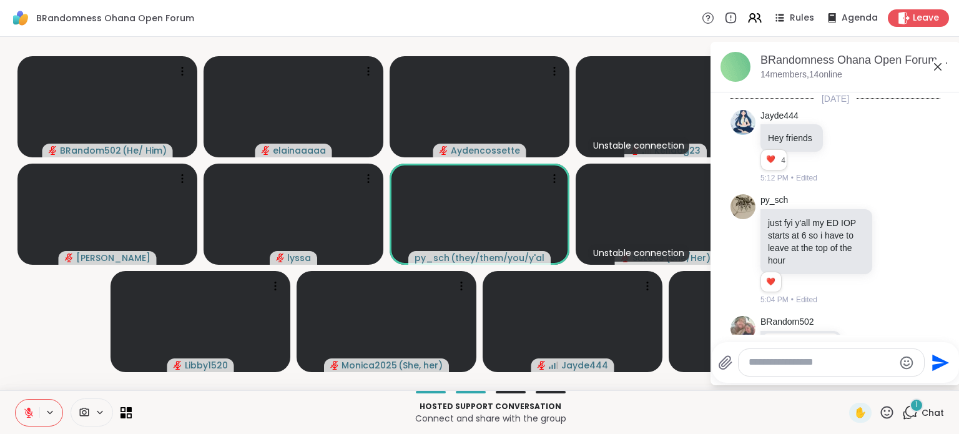
click at [939, 63] on icon at bounding box center [937, 66] width 15 height 15
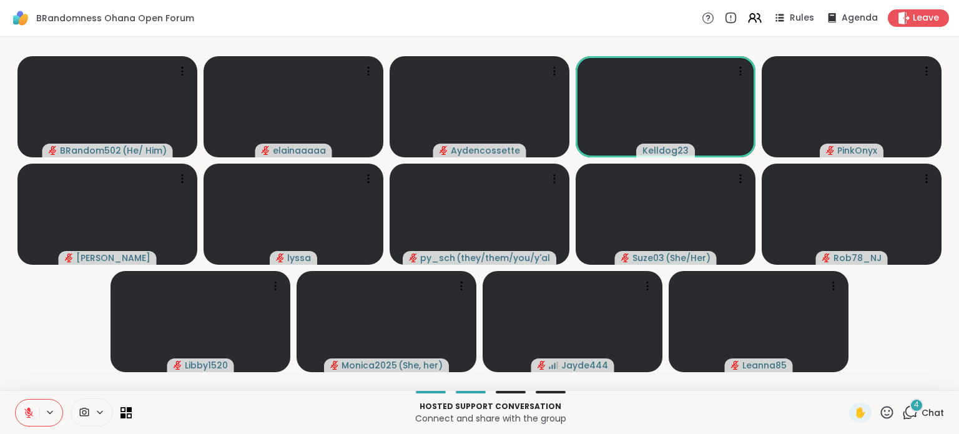
click at [907, 416] on icon at bounding box center [911, 411] width 12 height 11
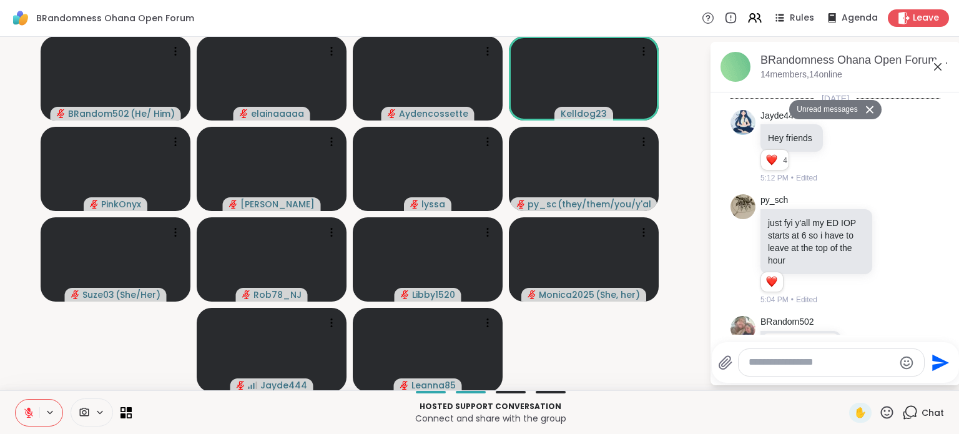
scroll to position [4144, 0]
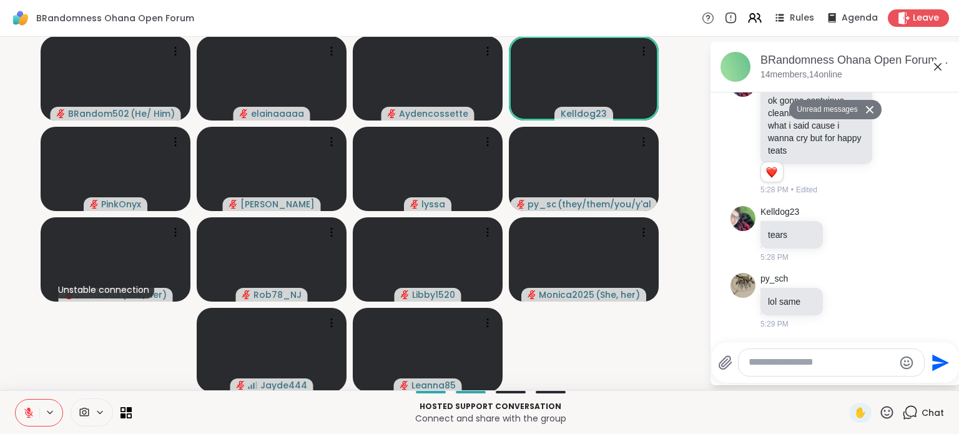
click at [795, 363] on textarea "Type your message" at bounding box center [821, 362] width 145 height 13
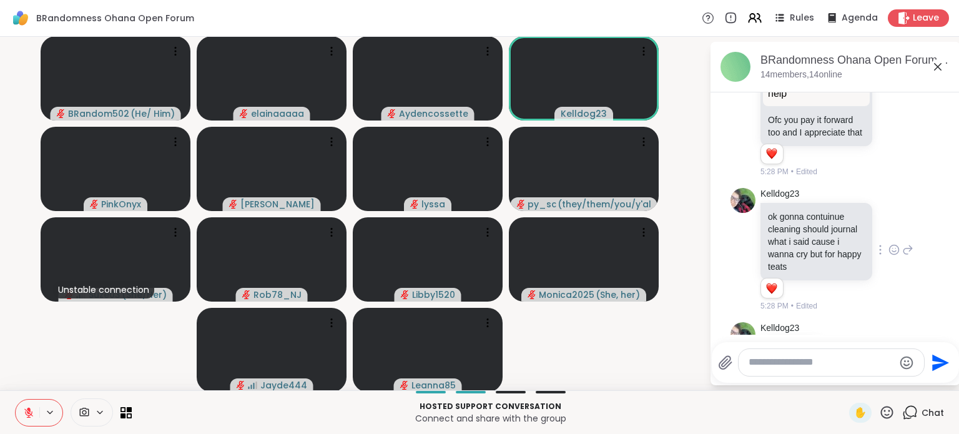
scroll to position [3951, 0]
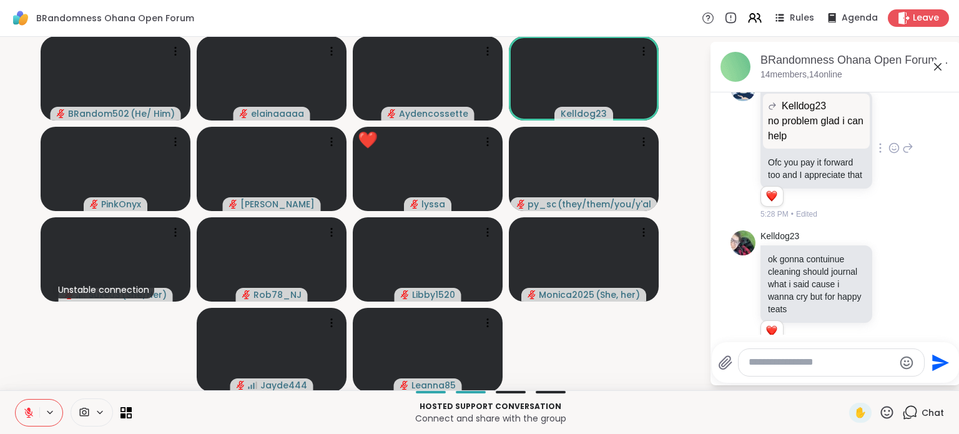
click at [827, 144] on p "no problem glad i can help" at bounding box center [816, 129] width 97 height 30
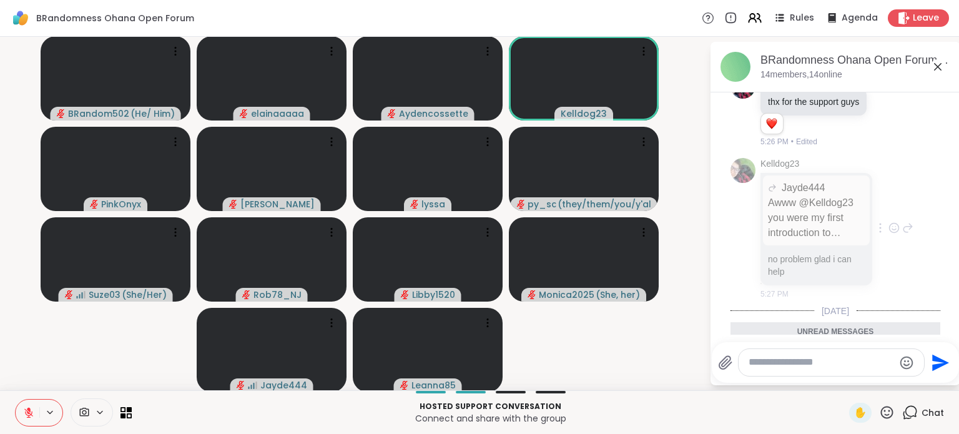
click at [812, 240] on p "Awww @Kelldog23 you were my first introduction to sharewell and made me realize…" at bounding box center [816, 217] width 97 height 45
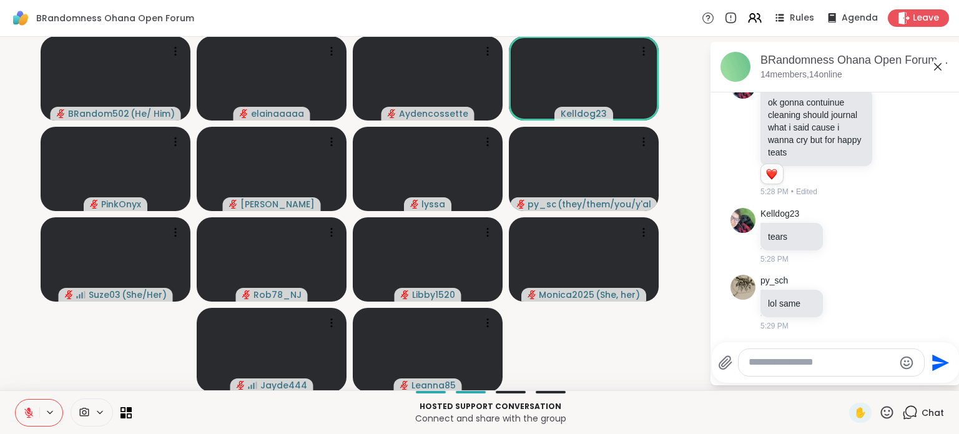
scroll to position [4144, 0]
click at [822, 362] on textarea "Type your message" at bounding box center [821, 362] width 145 height 13
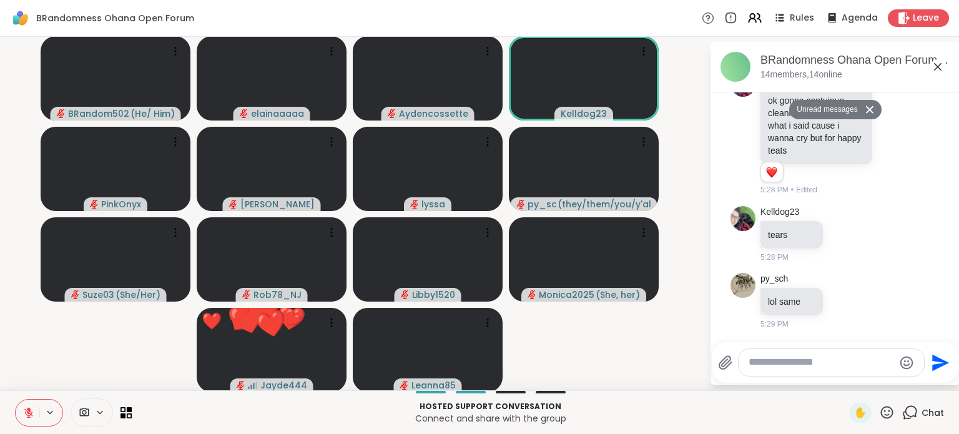
click at [112, 406] on div at bounding box center [73, 412] width 117 height 28
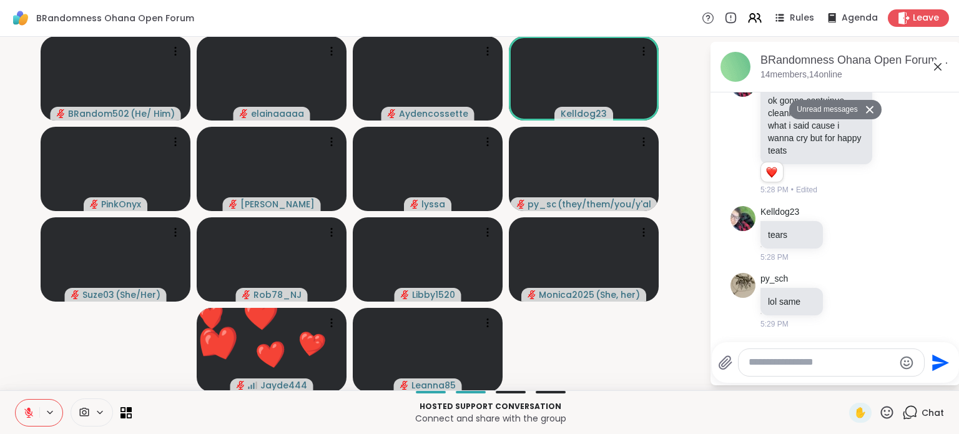
click at [114, 406] on div at bounding box center [73, 412] width 117 height 28
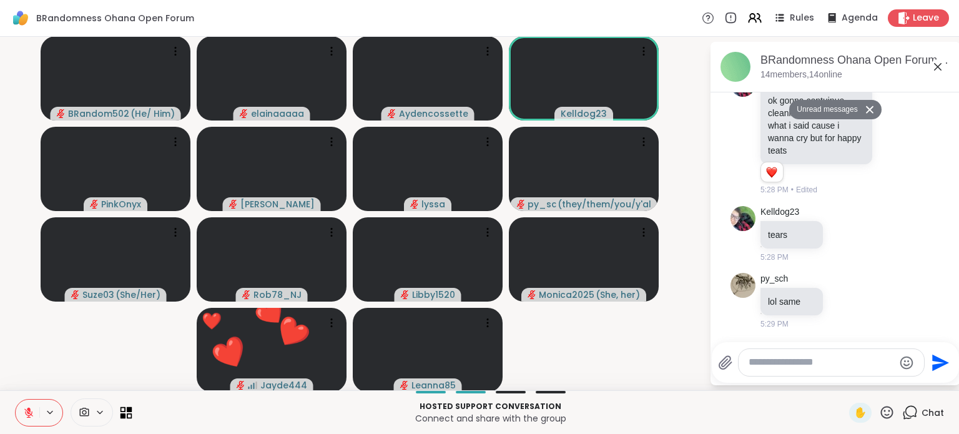
click at [122, 408] on icon at bounding box center [124, 409] width 6 height 6
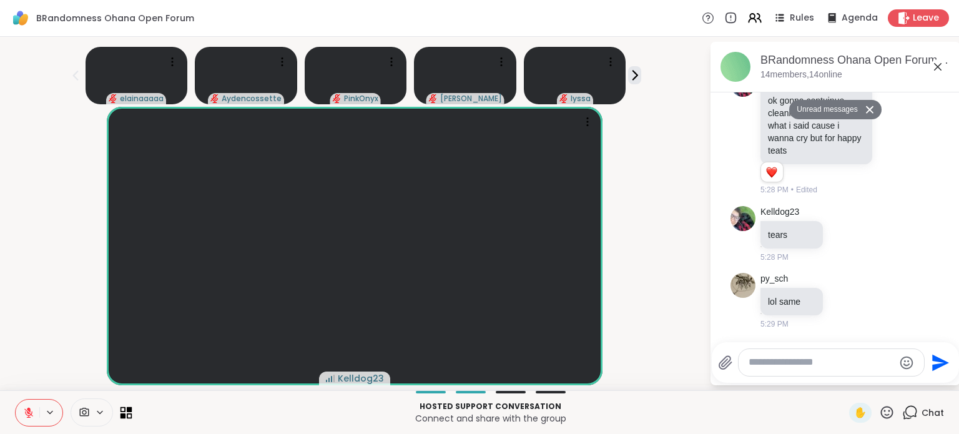
click at [125, 406] on icon at bounding box center [127, 412] width 12 height 12
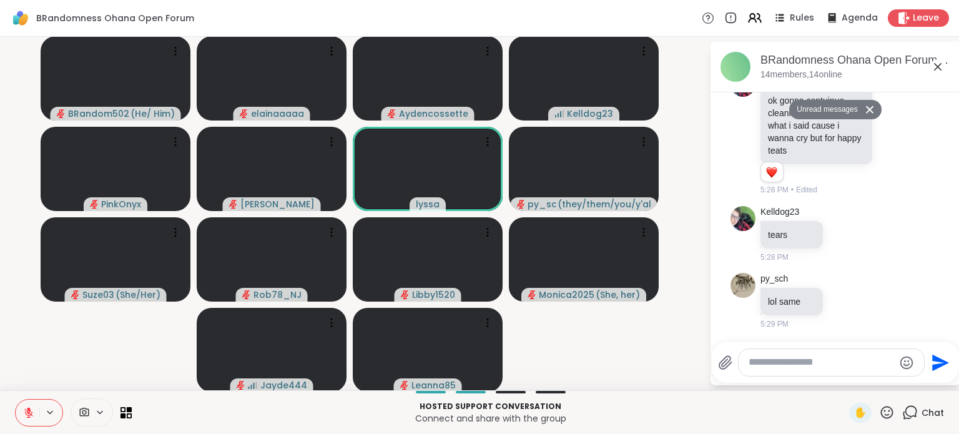
click at [934, 66] on icon at bounding box center [937, 66] width 7 height 7
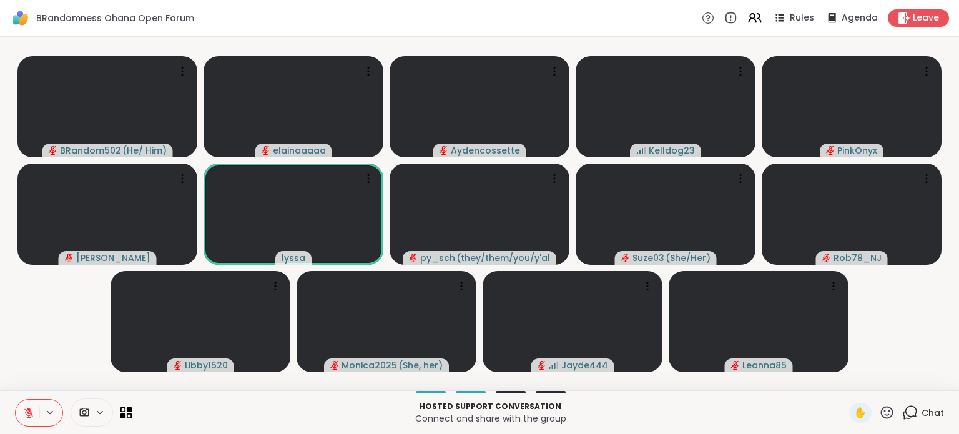
click at [879, 411] on icon at bounding box center [887, 413] width 16 height 16
click at [844, 384] on span "❤️" at bounding box center [850, 379] width 12 height 15
click at [915, 406] on span "1" at bounding box center [916, 405] width 2 height 11
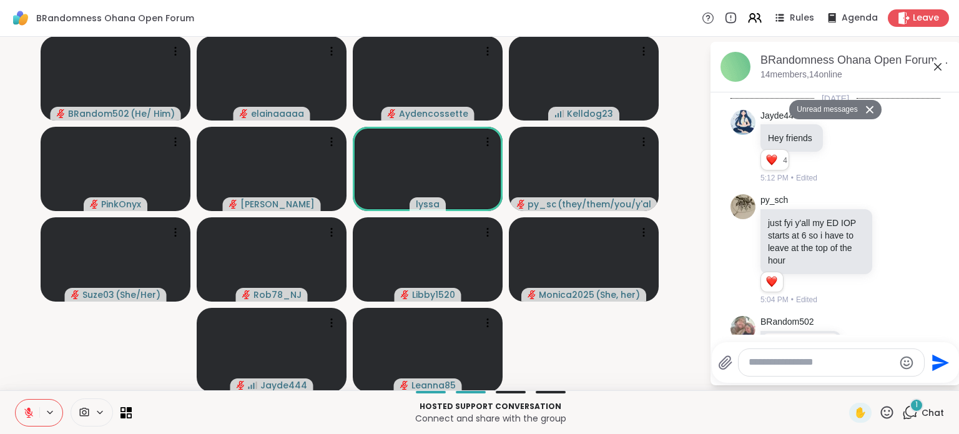
scroll to position [4489, 0]
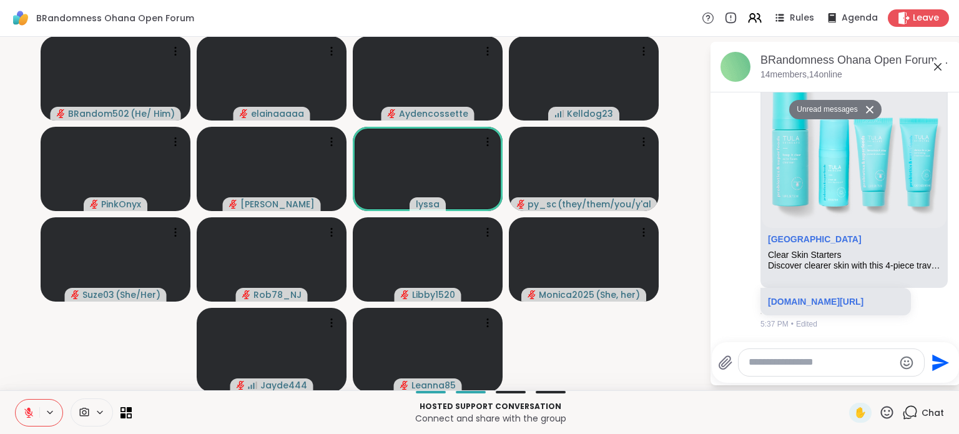
click at [815, 362] on textarea "Type your message" at bounding box center [821, 362] width 145 height 13
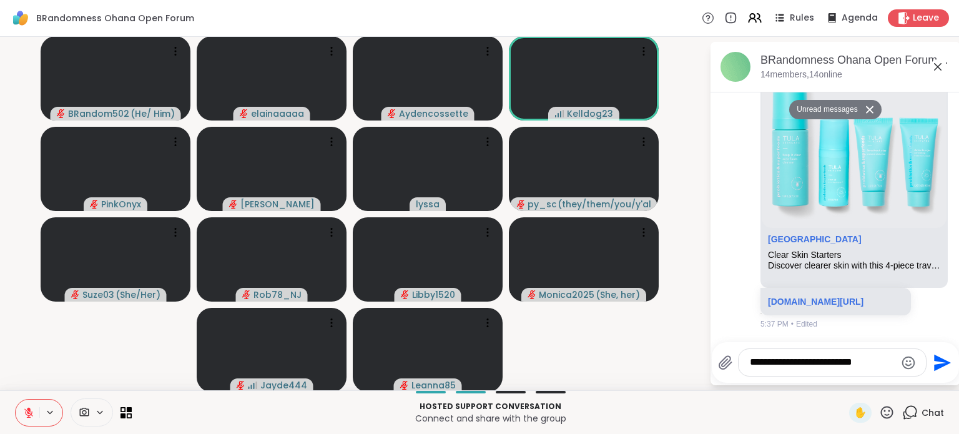
type textarea "**********"
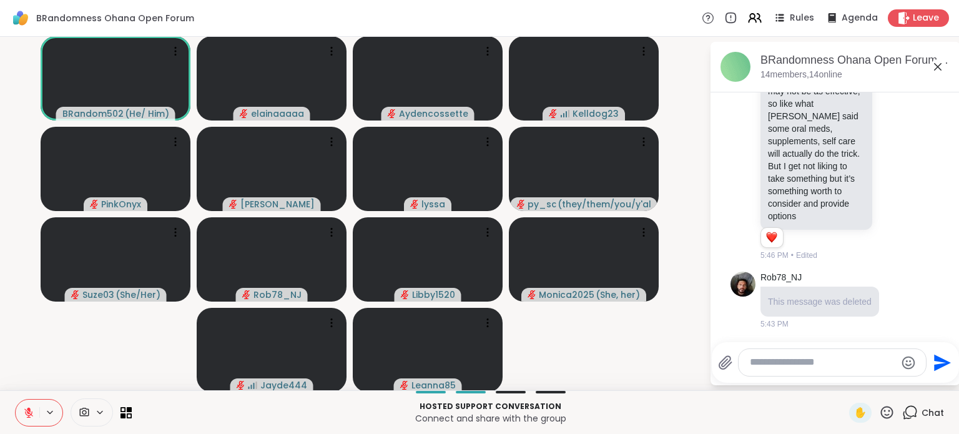
scroll to position [5161, 0]
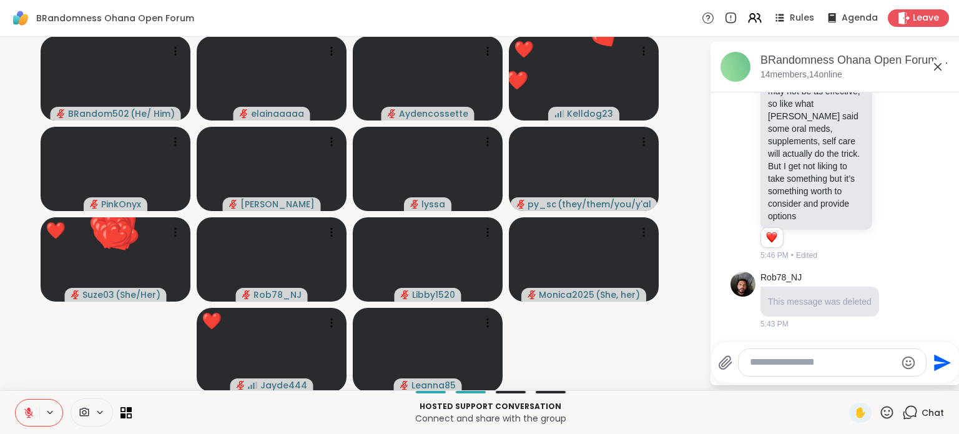
click at [879, 409] on icon at bounding box center [887, 413] width 16 height 16
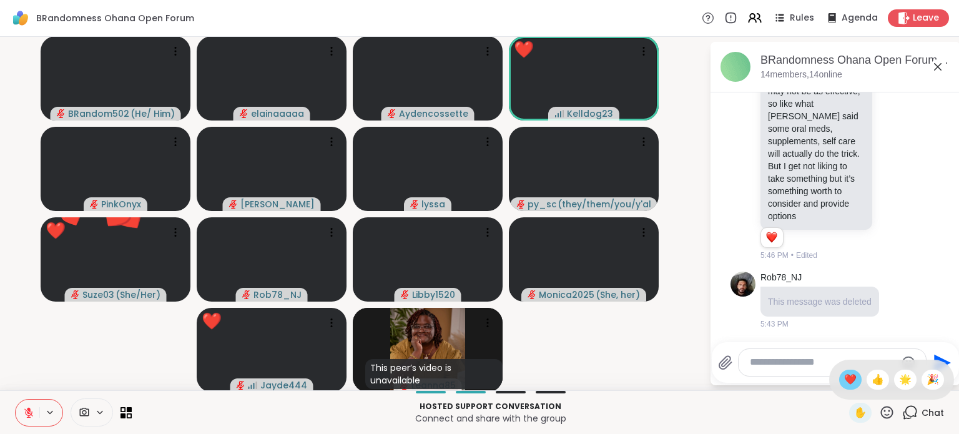
click at [844, 385] on span "❤️" at bounding box center [850, 379] width 12 height 15
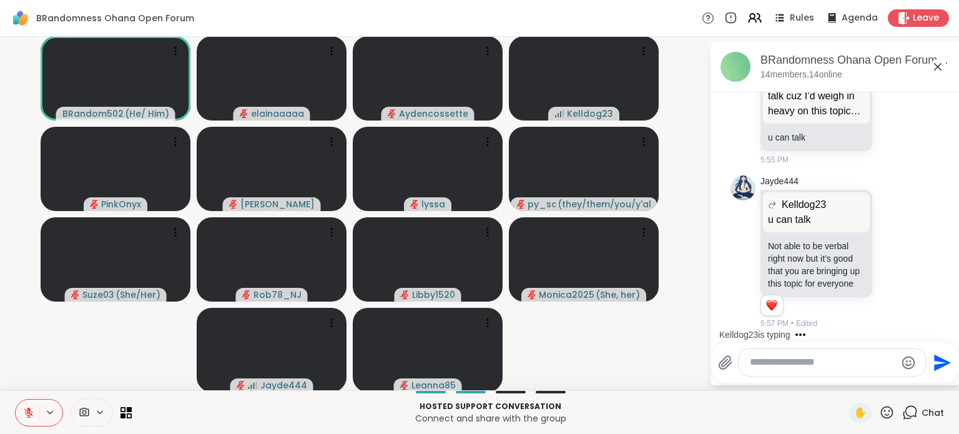
scroll to position [5736, 0]
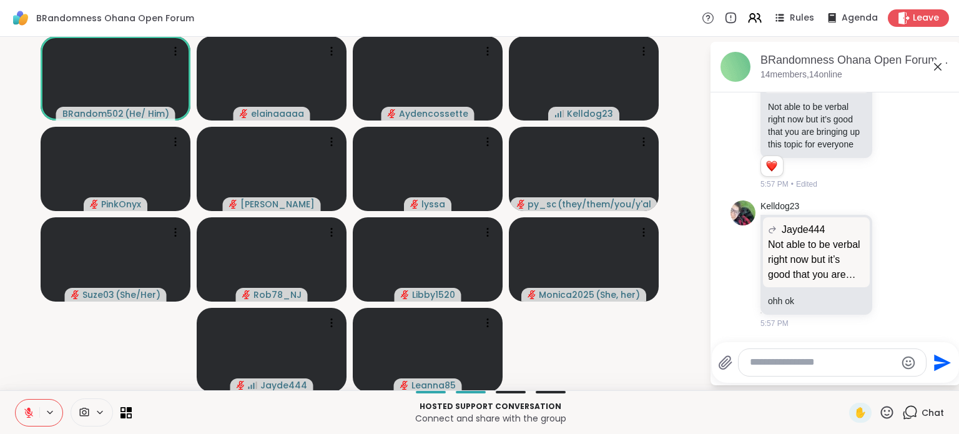
click at [695, 179] on div "BRandom502 ( He/ Him ) elainaaaaa Aydencossette Kelldog23 PinkOnyx Lorena lyssa…" at bounding box center [479, 213] width 959 height 353
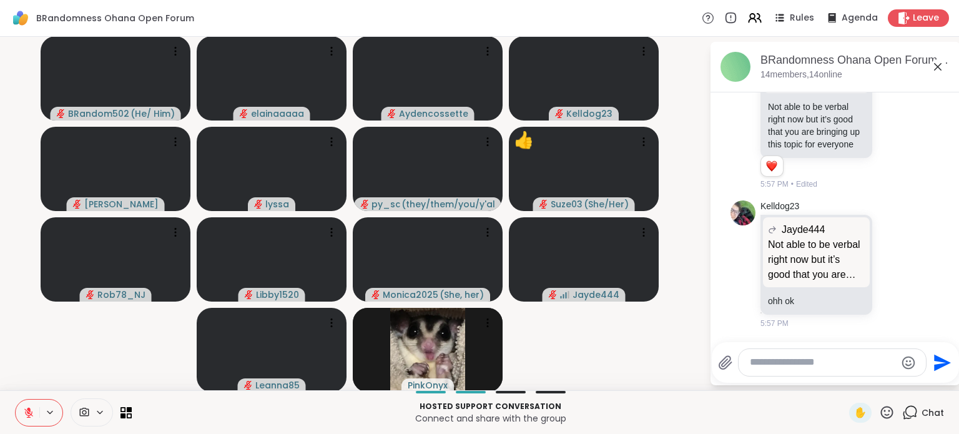
click at [881, 415] on icon at bounding box center [887, 412] width 12 height 12
click at [839, 382] on div "❤️" at bounding box center [850, 380] width 22 height 20
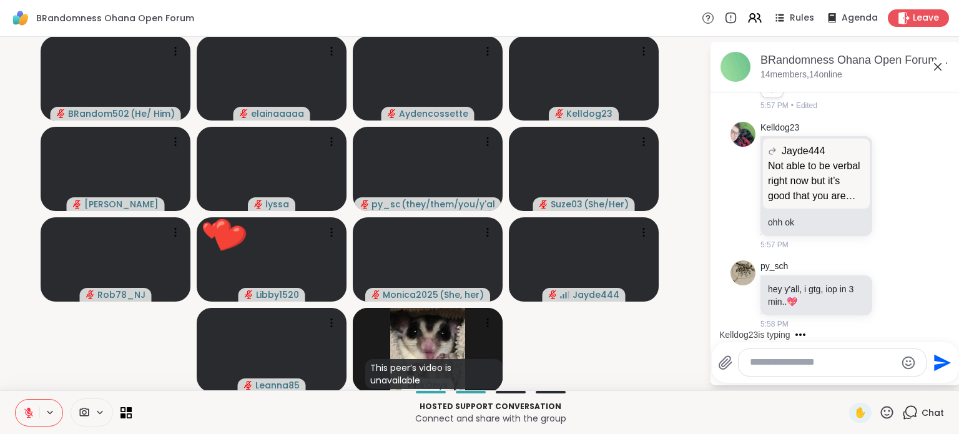
scroll to position [5815, 0]
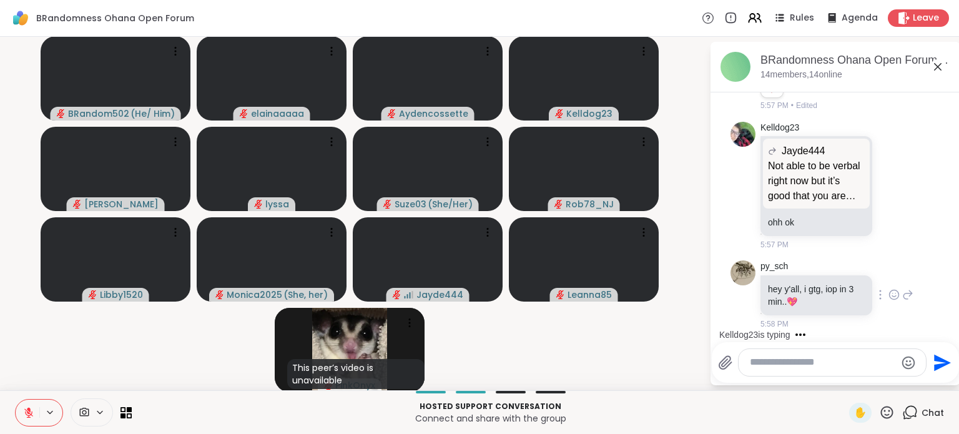
click at [889, 298] on icon at bounding box center [894, 294] width 11 height 12
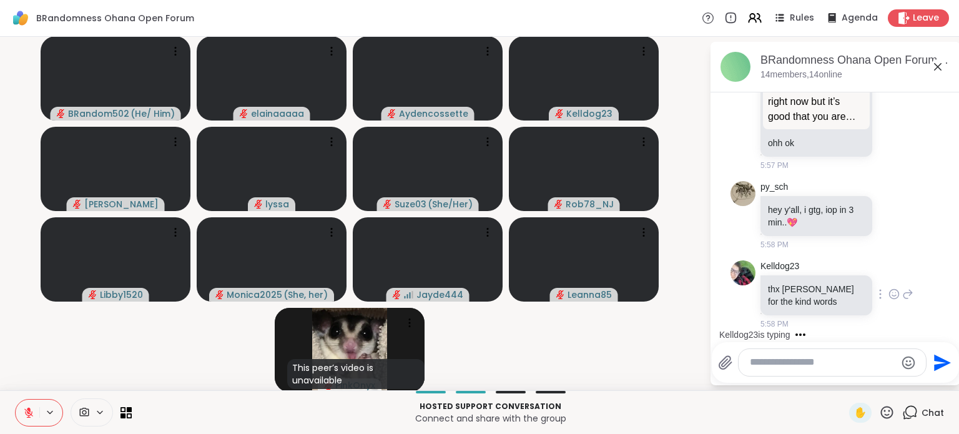
scroll to position [5894, 0]
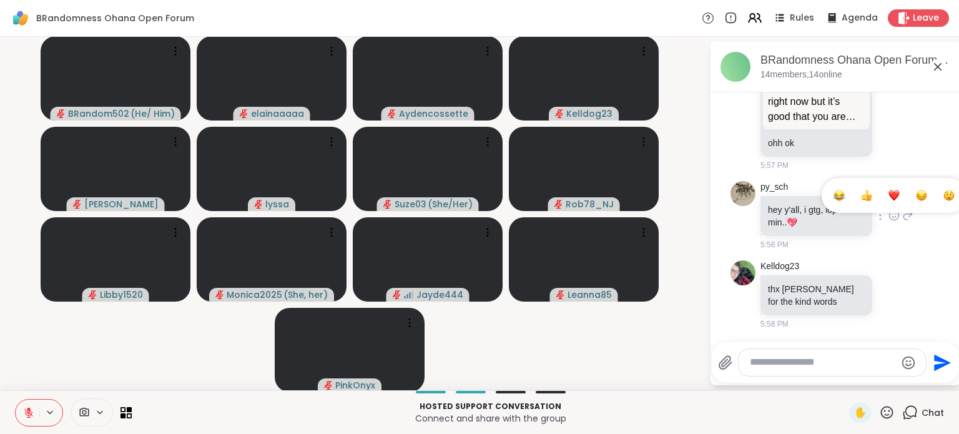
click at [882, 197] on button "Select Reaction: Heart" at bounding box center [894, 195] width 25 height 25
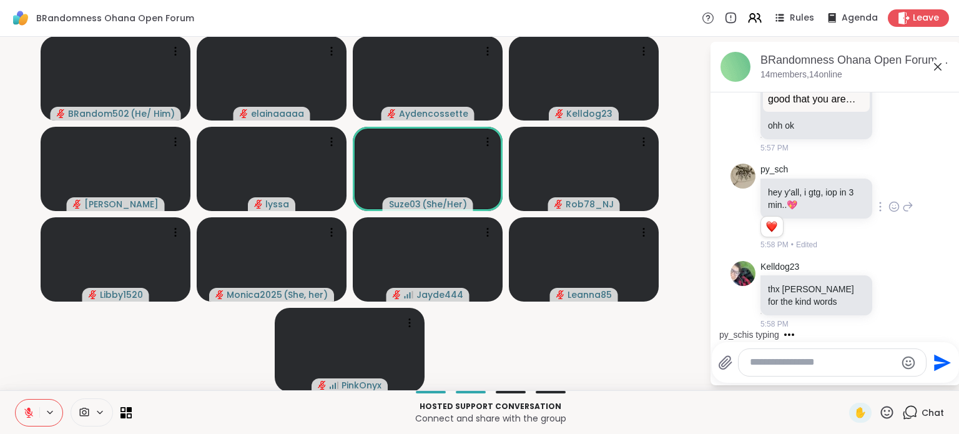
click at [764, 352] on div at bounding box center [832, 362] width 187 height 27
click at [759, 359] on textarea "Type your message" at bounding box center [822, 362] width 145 height 13
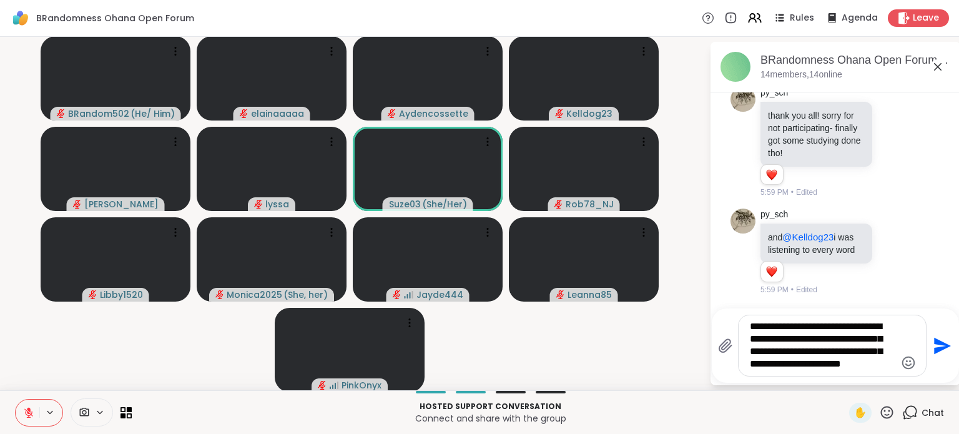
scroll to position [6327, 0]
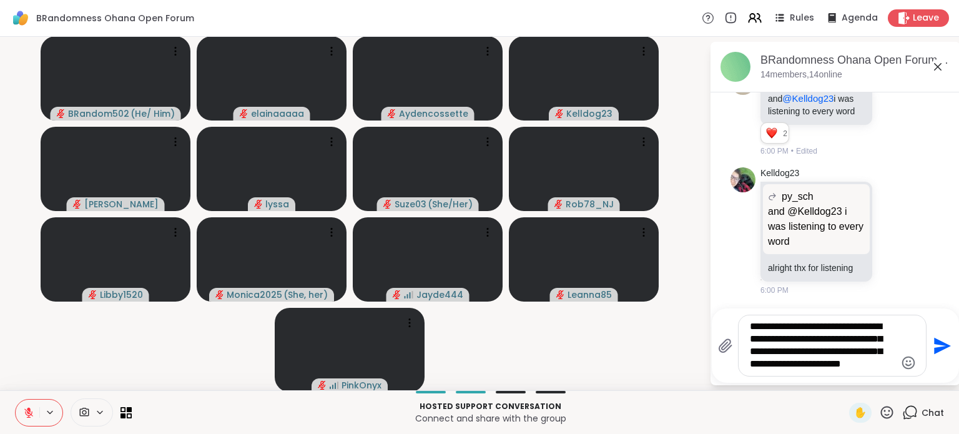
type textarea "**********"
click at [27, 405] on button at bounding box center [28, 413] width 24 height 26
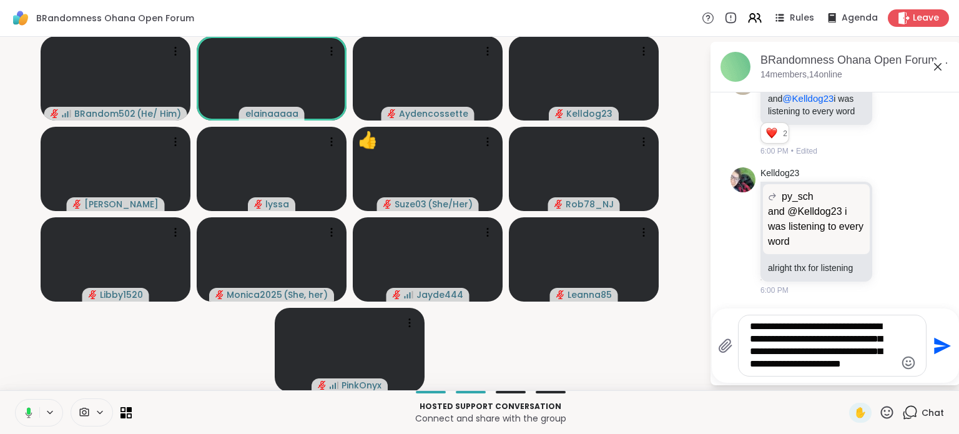
drag, startPoint x: 872, startPoint y: 364, endPoint x: 732, endPoint y: 329, distance: 144.8
click at [739, 329] on div "**********" at bounding box center [832, 345] width 187 height 61
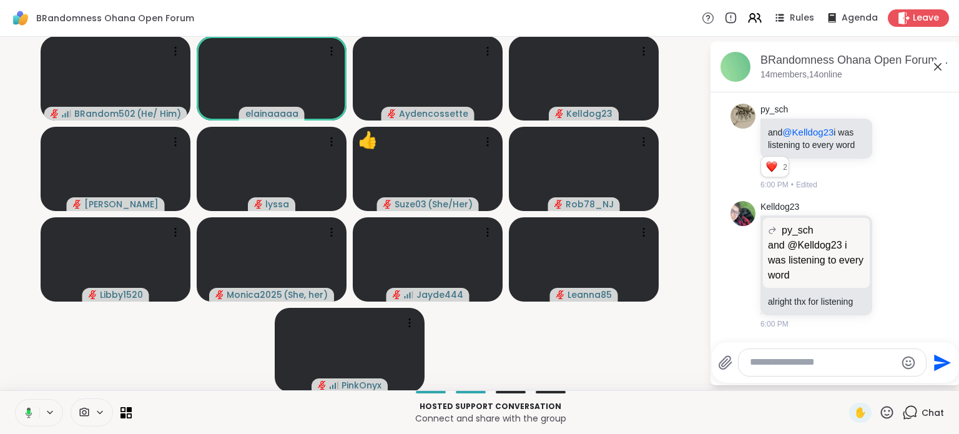
scroll to position [6294, 0]
click at [655, 349] on video-player-container "BRandom502 ( He/ Him ) elainaaaaa Aydencossette Kelldog23 Lorena lyssa Suze03 (…" at bounding box center [354, 213] width 694 height 343
click at [28, 405] on button at bounding box center [27, 413] width 26 height 26
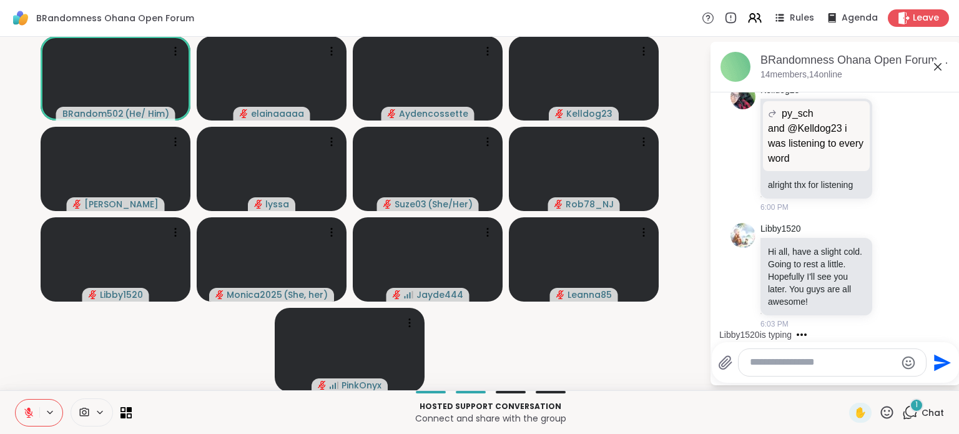
scroll to position [6422, 0]
click at [889, 270] on icon at bounding box center [894, 275] width 11 height 12
click at [889, 254] on div "Select Reaction: Heart" at bounding box center [894, 255] width 11 height 11
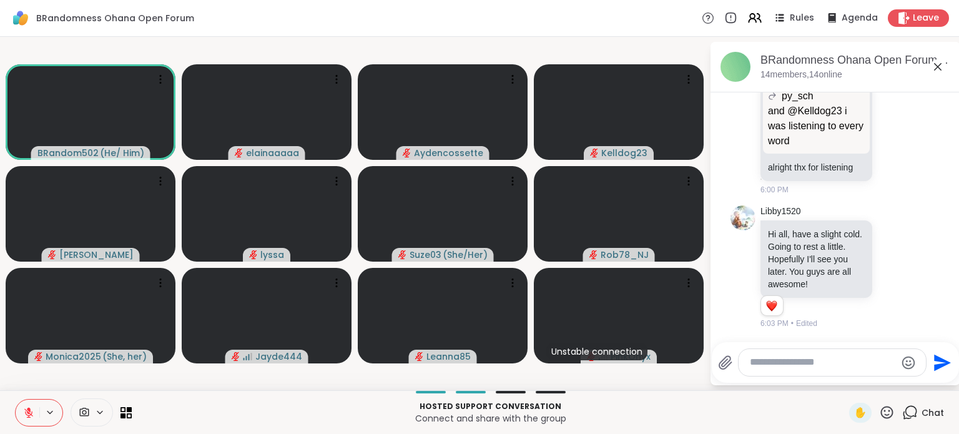
click at [609, 39] on div "BRandom502 ( He/ Him ) elainaaaaa Aydencossette Kelldog23 Lorena lyssa Suze03 (…" at bounding box center [479, 213] width 959 height 353
click at [619, 45] on video-player-container "BRandom502 ( He/ Him ) elainaaaaa Aydencossette Kelldog23 Lorena lyssa Suze03 (…" at bounding box center [354, 213] width 694 height 343
click at [374, 17] on div "BRandomness Ohana Open Forum Rules Agenda Leave" at bounding box center [479, 18] width 959 height 37
click at [25, 406] on button at bounding box center [28, 413] width 24 height 26
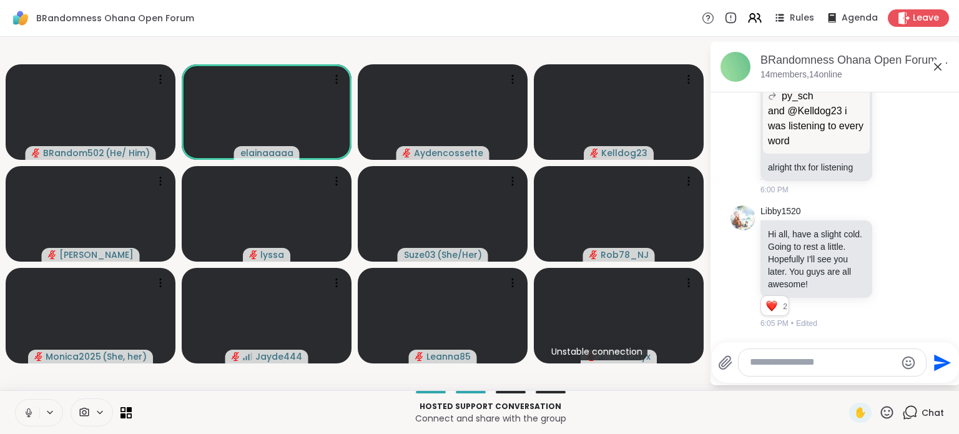
click at [24, 411] on icon at bounding box center [28, 412] width 11 height 11
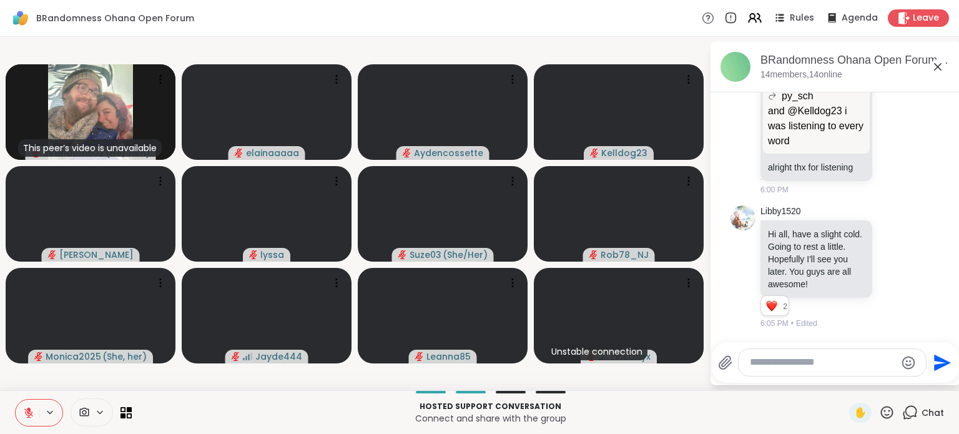
click at [26, 405] on button at bounding box center [28, 413] width 24 height 26
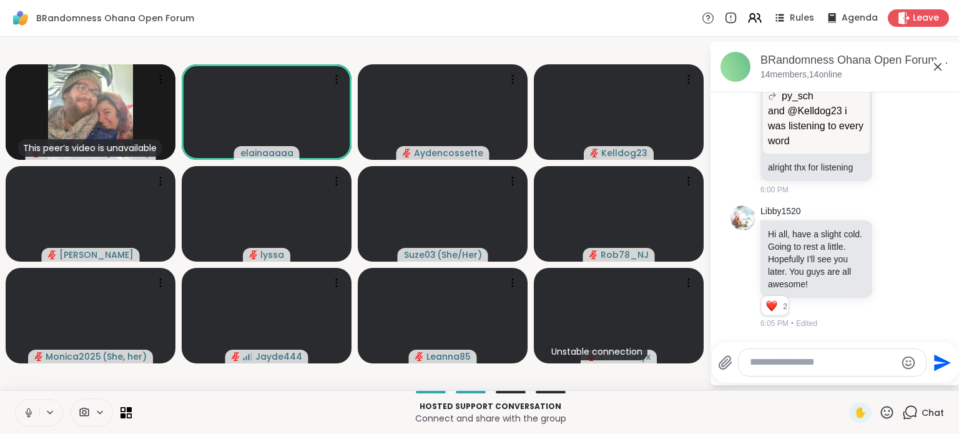
click at [26, 410] on icon at bounding box center [28, 412] width 11 height 11
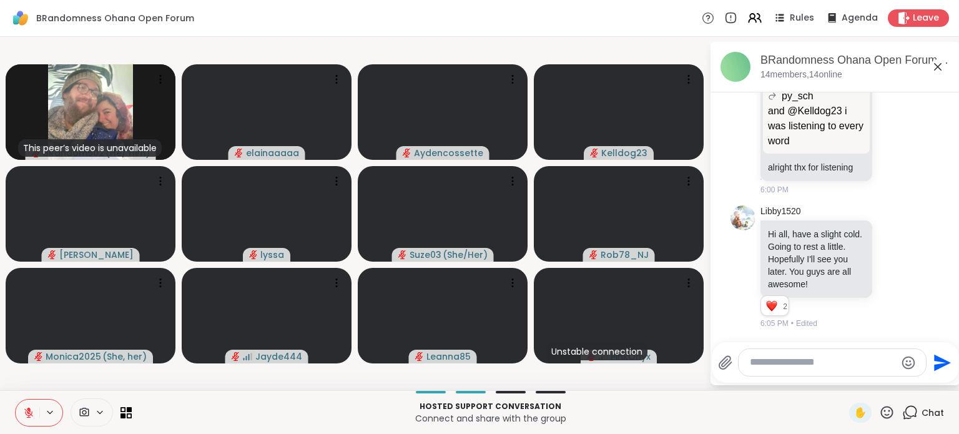
click at [26, 410] on icon at bounding box center [28, 412] width 11 height 11
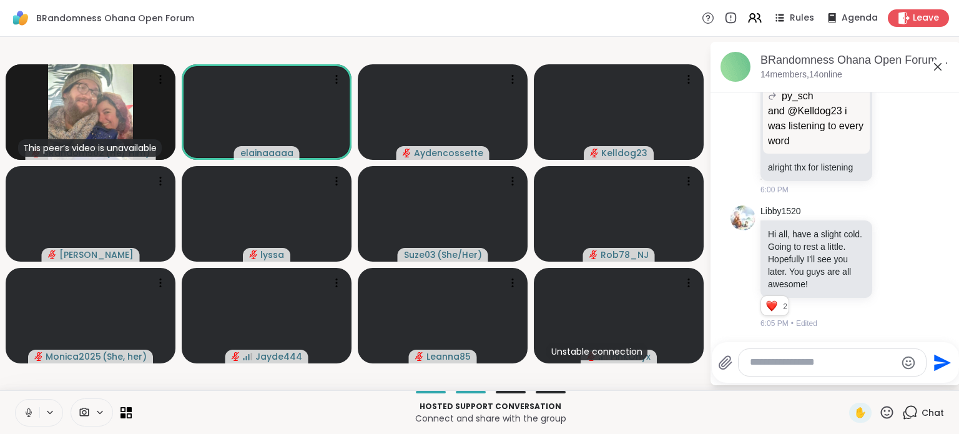
click at [29, 410] on icon at bounding box center [28, 412] width 11 height 11
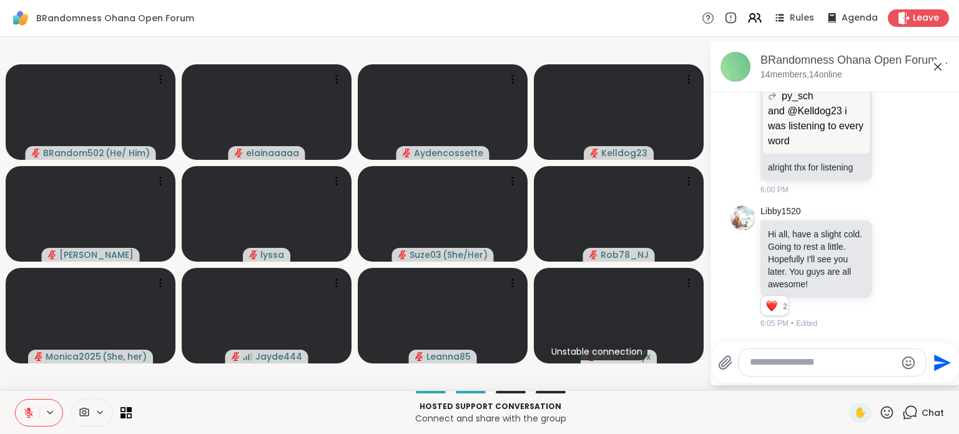
click at [28, 407] on icon at bounding box center [28, 412] width 11 height 11
click at [26, 408] on icon at bounding box center [28, 412] width 11 height 11
click at [27, 408] on icon at bounding box center [29, 409] width 4 height 5
click at [27, 406] on button at bounding box center [28, 413] width 24 height 26
click at [24, 408] on icon at bounding box center [28, 412] width 11 height 11
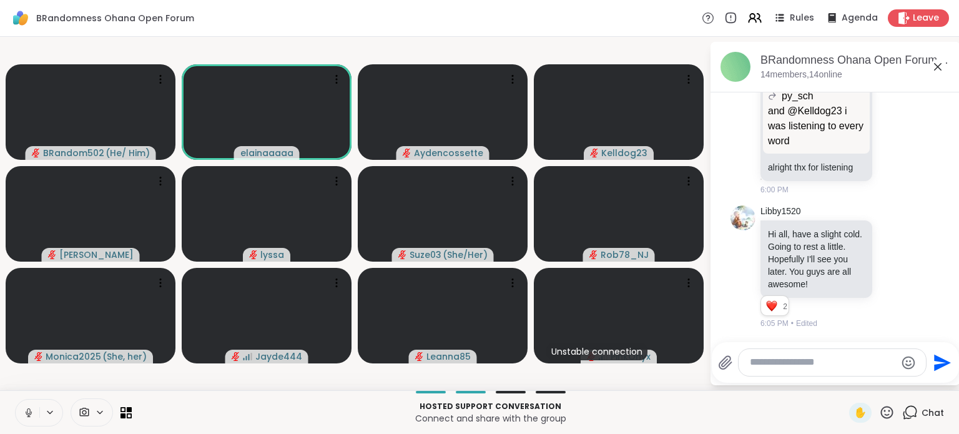
click at [19, 406] on button at bounding box center [28, 413] width 24 height 26
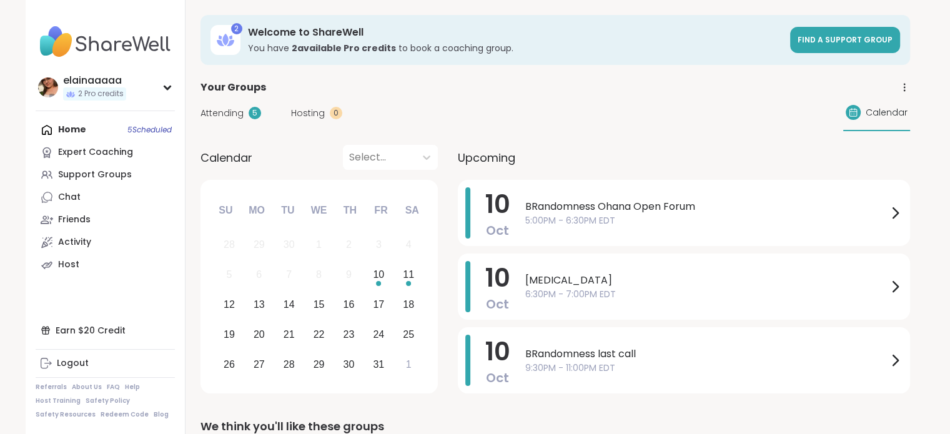
click at [497, 114] on div "Attending 5 Hosting 0 Calendar" at bounding box center [554, 113] width 709 height 36
click at [504, 99] on div "Attending 5 Hosting 0 Calendar" at bounding box center [554, 113] width 709 height 36
drag, startPoint x: 530, startPoint y: 150, endPoint x: 460, endPoint y: 152, distance: 69.9
click at [460, 152] on div "Upcoming" at bounding box center [684, 157] width 452 height 25
click at [500, 112] on div "Attending 5 Hosting 0 Calendar" at bounding box center [554, 113] width 709 height 36
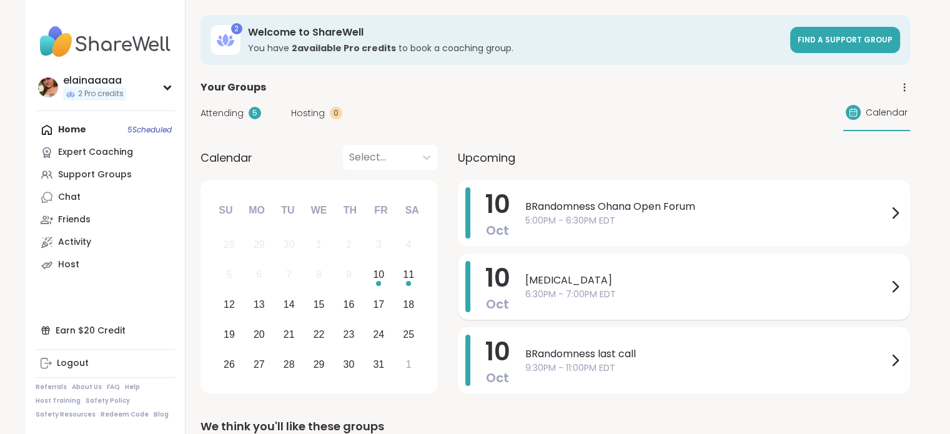
click at [614, 263] on div "Art Therapy 6:30PM - 7:00PM EDT" at bounding box center [713, 286] width 377 height 51
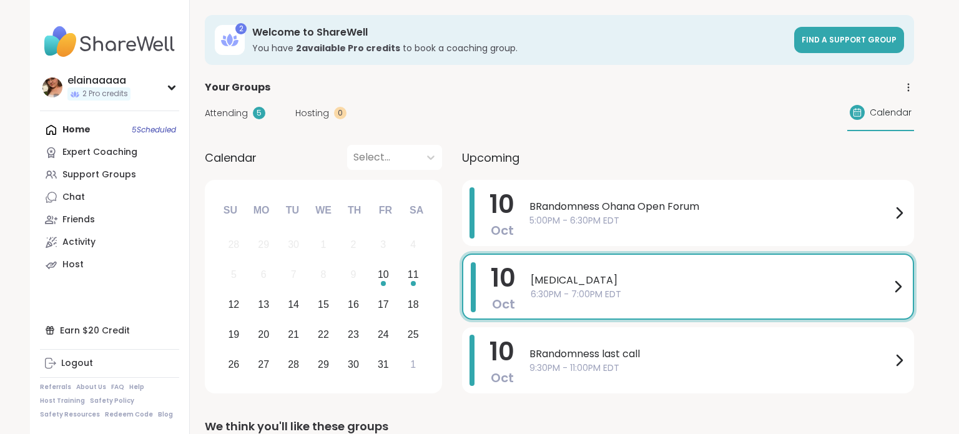
click at [557, 116] on div "Attending 5 Hosting 0 Calendar" at bounding box center [559, 113] width 709 height 36
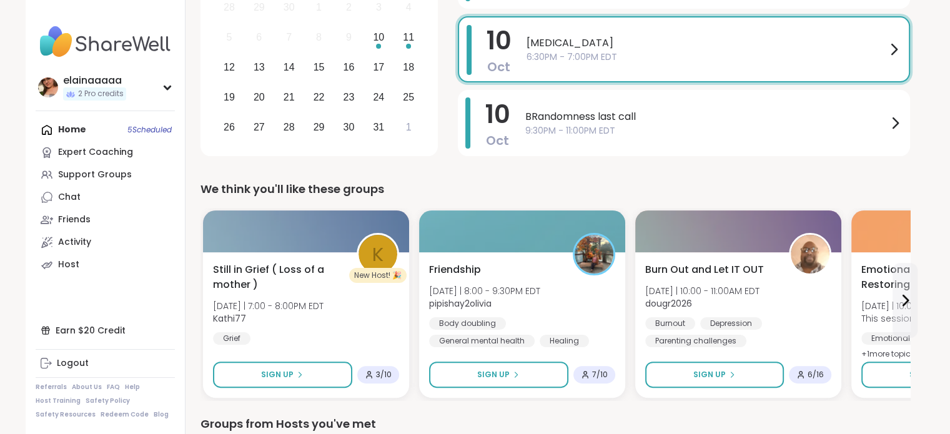
scroll to position [239, 0]
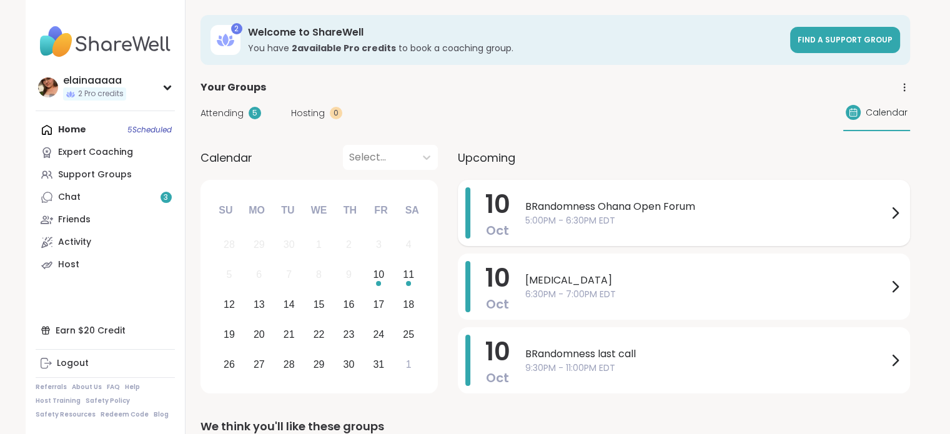
click at [577, 216] on span "5:00PM - 6:30PM EDT" at bounding box center [706, 220] width 362 height 13
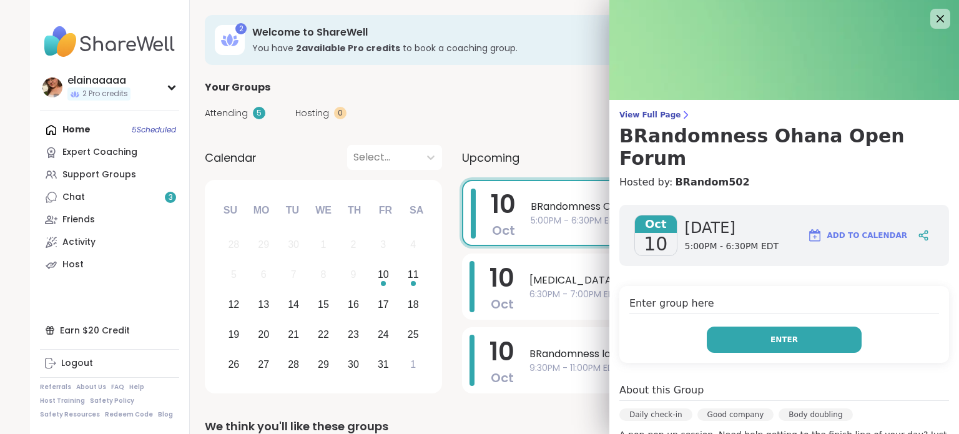
click at [724, 327] on button "Enter" at bounding box center [784, 340] width 155 height 26
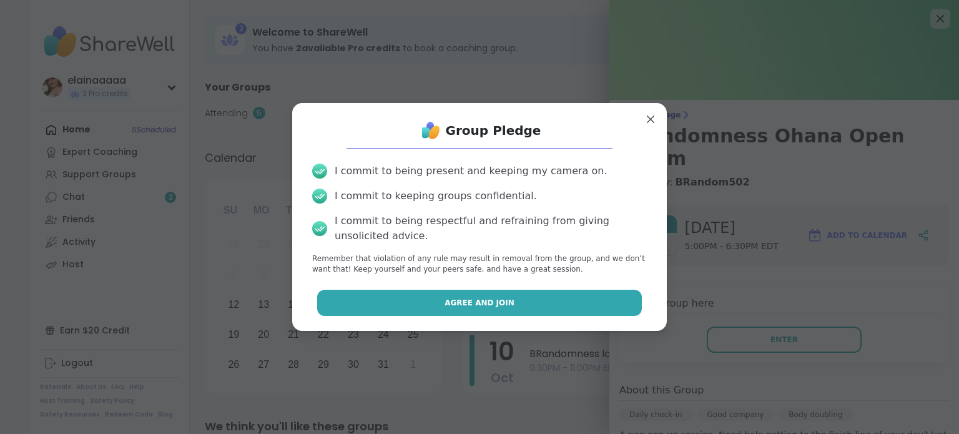
click at [572, 298] on button "Agree and Join" at bounding box center [479, 303] width 325 height 26
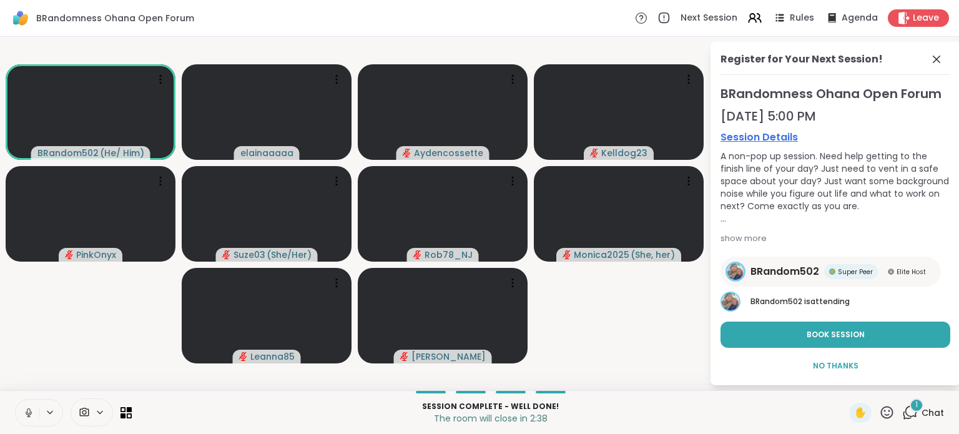
click at [27, 413] on icon at bounding box center [28, 412] width 11 height 11
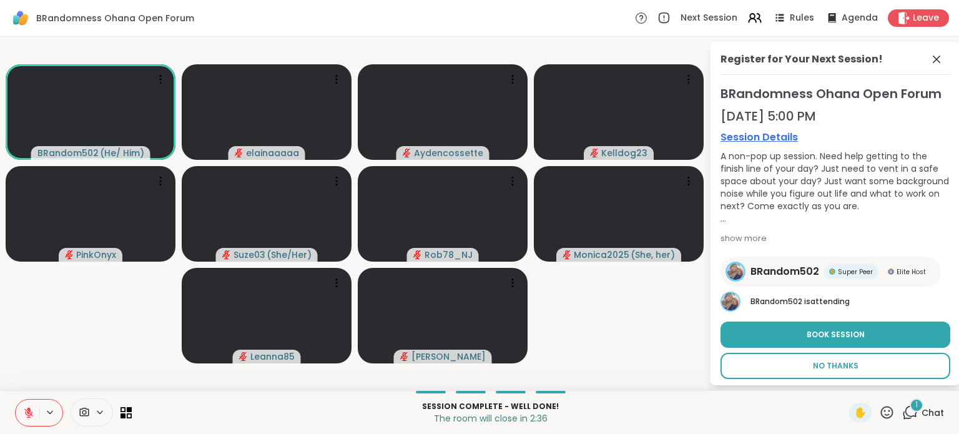
click at [816, 368] on span "No Thanks" at bounding box center [836, 365] width 46 height 11
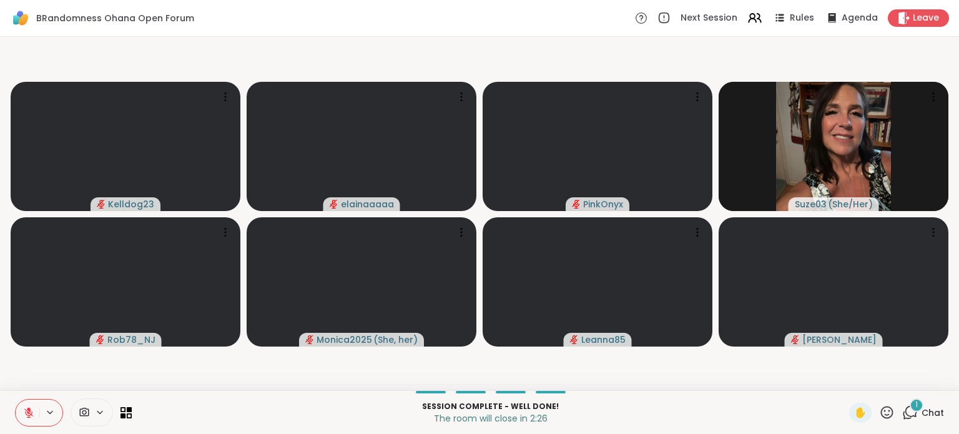
click at [910, 410] on div "1" at bounding box center [917, 405] width 14 height 14
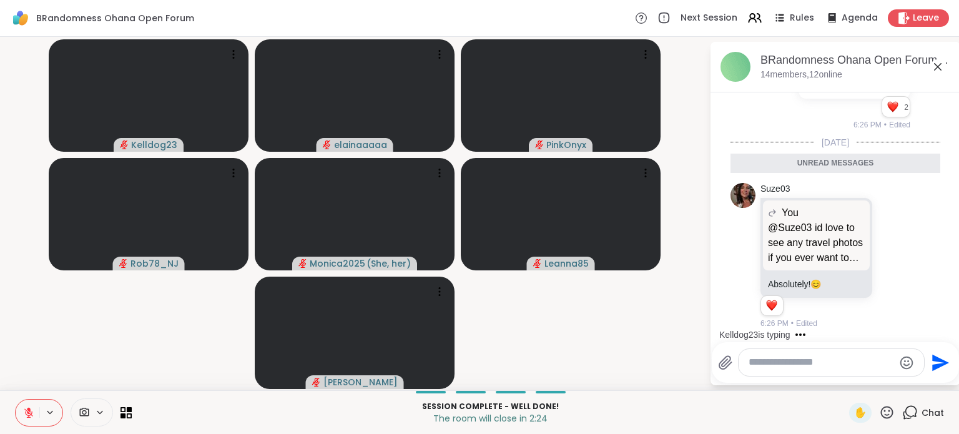
scroll to position [6728, 0]
click at [890, 260] on icon at bounding box center [894, 255] width 9 height 9
click at [889, 235] on div "Select Reaction: Heart" at bounding box center [894, 235] width 11 height 11
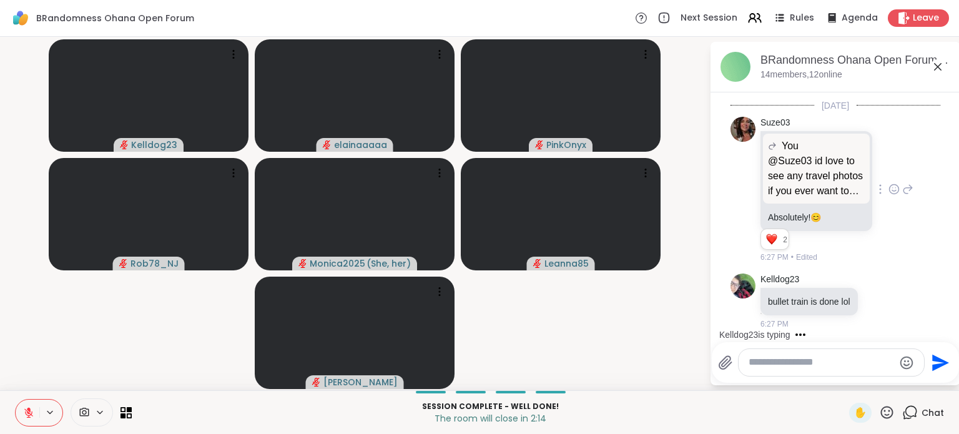
scroll to position [6831, 0]
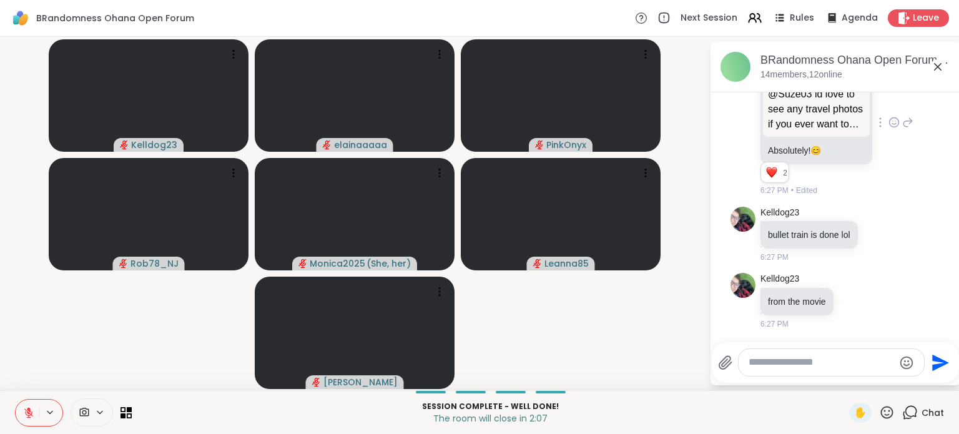
click at [29, 408] on icon at bounding box center [29, 409] width 4 height 5
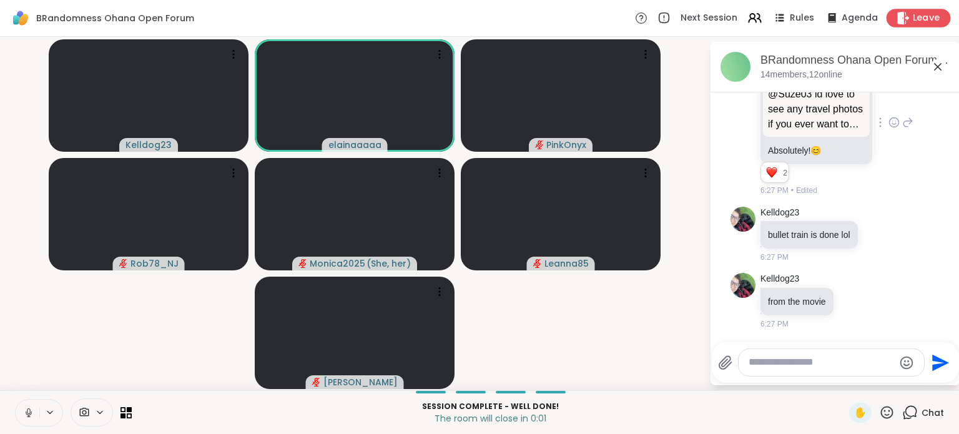
click at [917, 21] on span "Leave" at bounding box center [926, 18] width 27 height 13
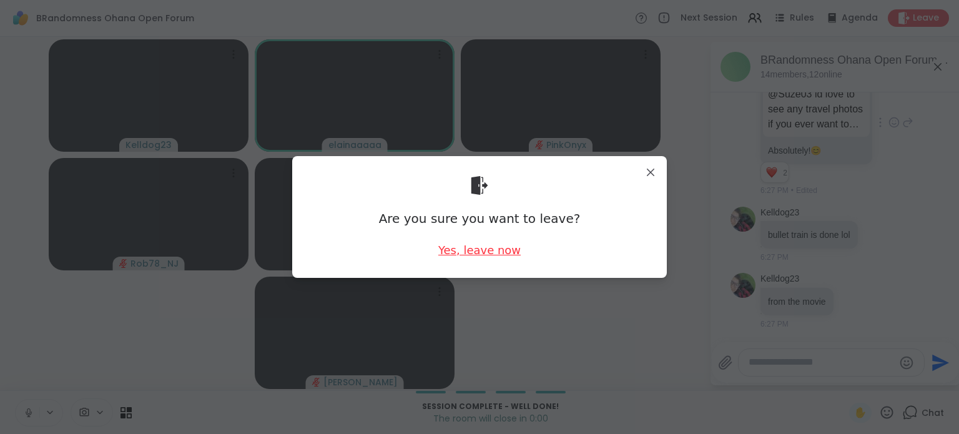
click at [473, 246] on div "Yes, leave now" at bounding box center [479, 250] width 82 height 16
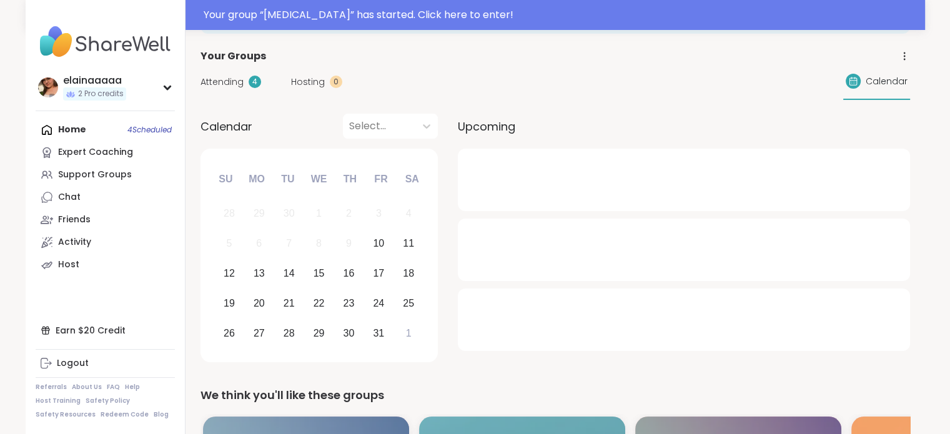
scroll to position [62, 0]
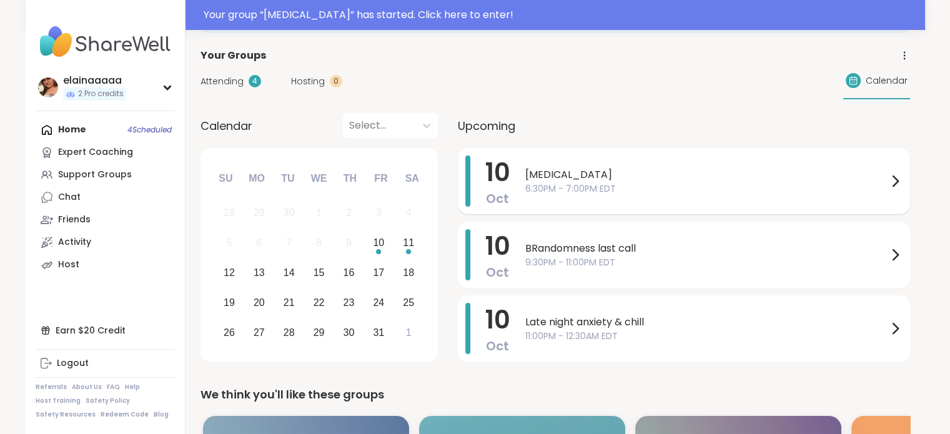
click at [644, 182] on span "6:30PM - 7:00PM EDT" at bounding box center [706, 188] width 362 height 13
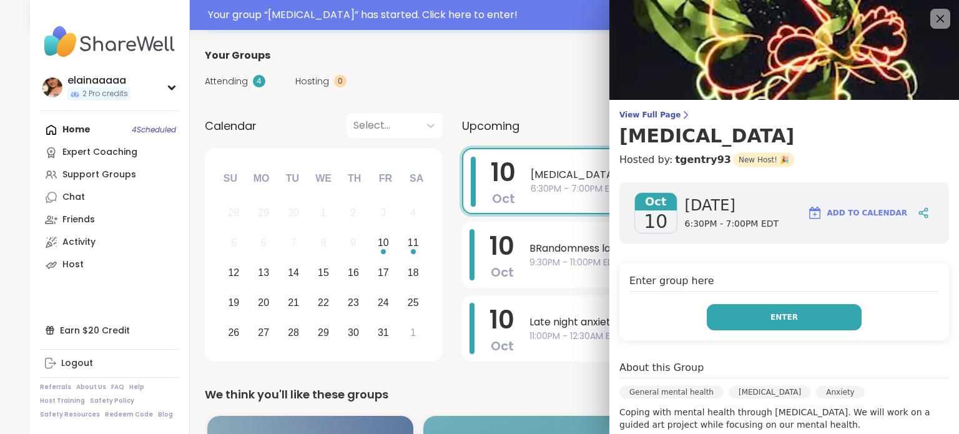
click at [729, 324] on button "Enter" at bounding box center [784, 317] width 155 height 26
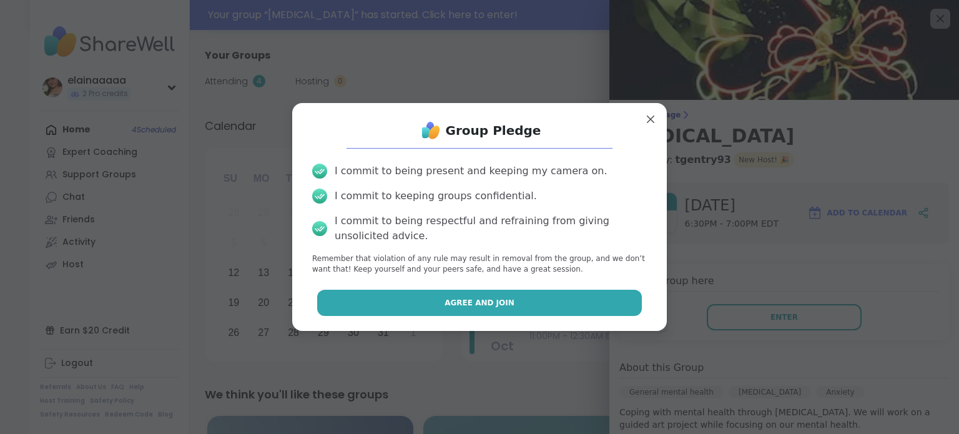
click at [537, 302] on button "Agree and Join" at bounding box center [479, 303] width 325 height 26
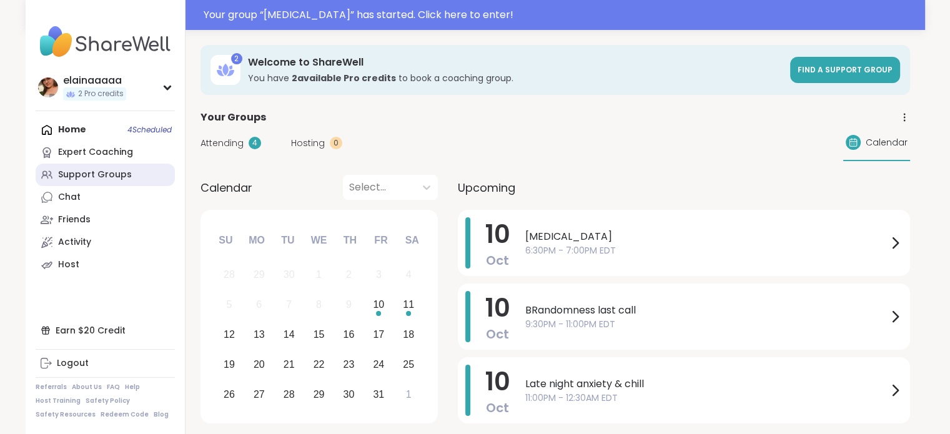
click at [119, 173] on div "Support Groups" at bounding box center [95, 175] width 74 height 12
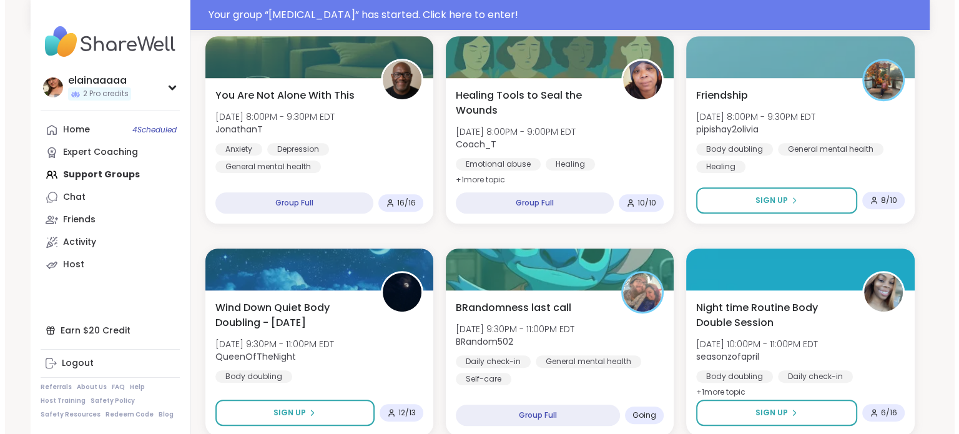
scroll to position [641, 0]
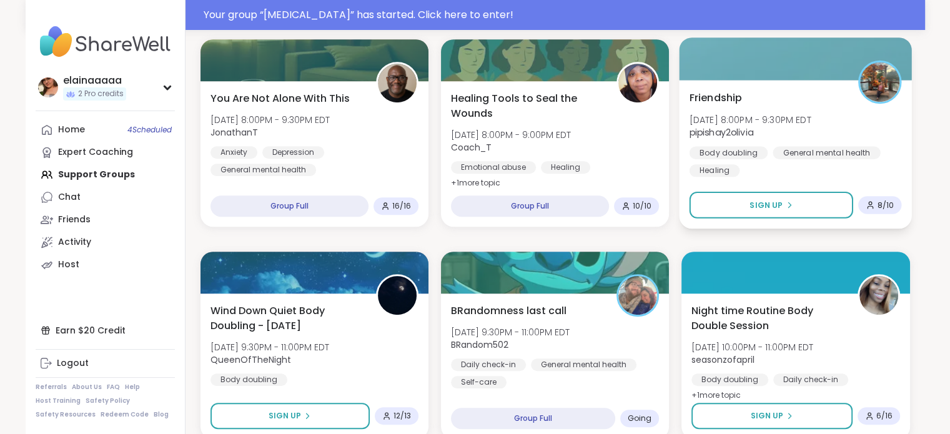
click at [782, 134] on span "pipishay2olivia" at bounding box center [750, 132] width 122 height 12
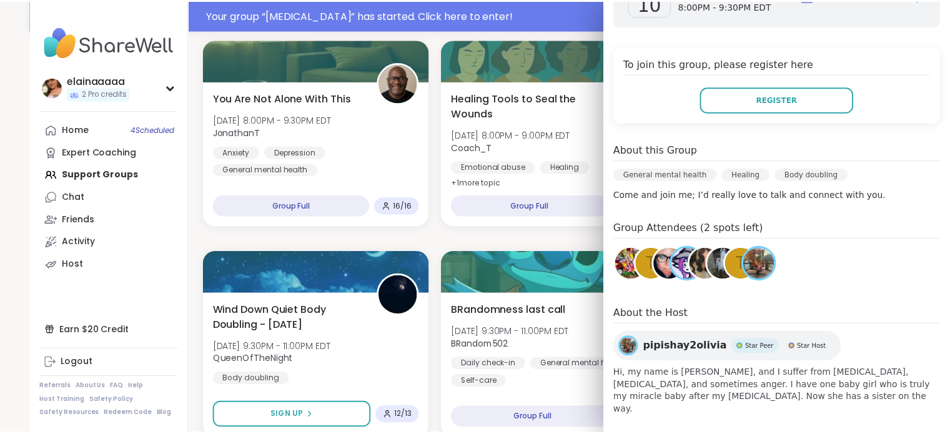
scroll to position [60, 0]
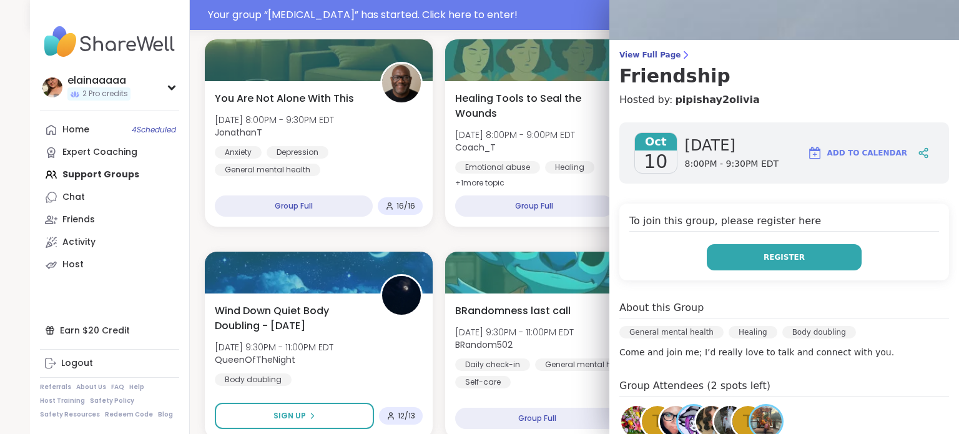
click at [733, 257] on button "Register" at bounding box center [784, 257] width 155 height 26
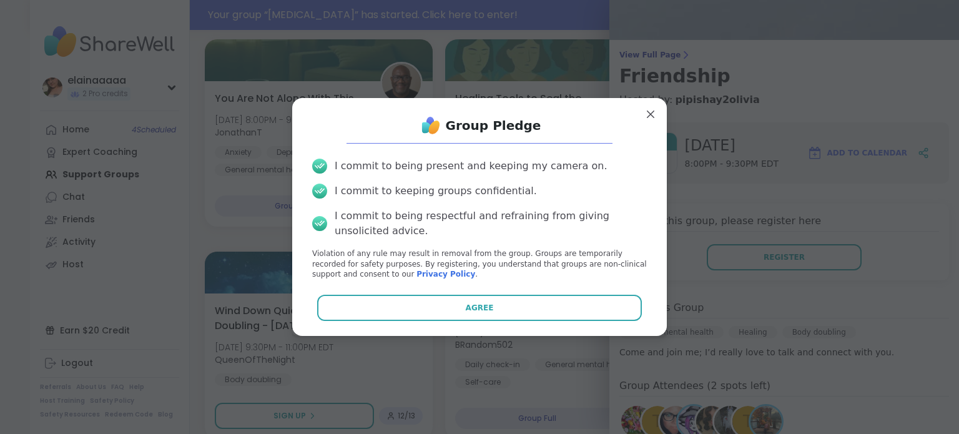
click at [473, 295] on button "Agree" at bounding box center [479, 308] width 325 height 26
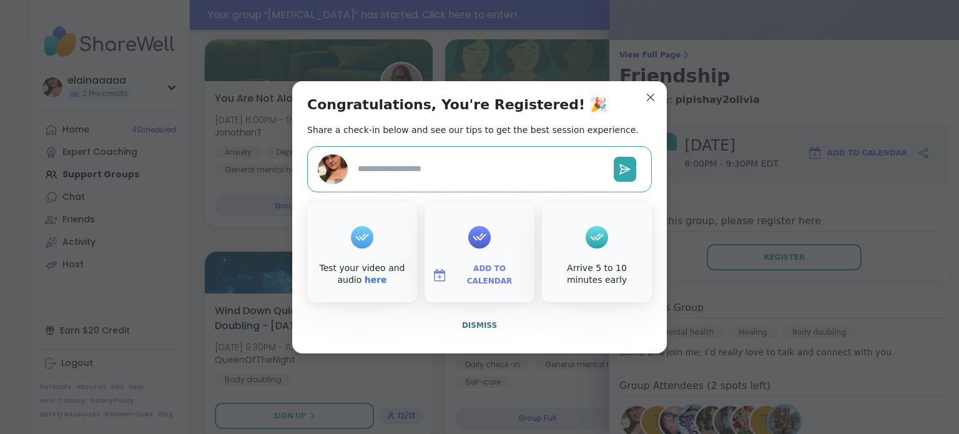
type textarea "*"
click at [483, 318] on button "Dismiss" at bounding box center [479, 325] width 345 height 26
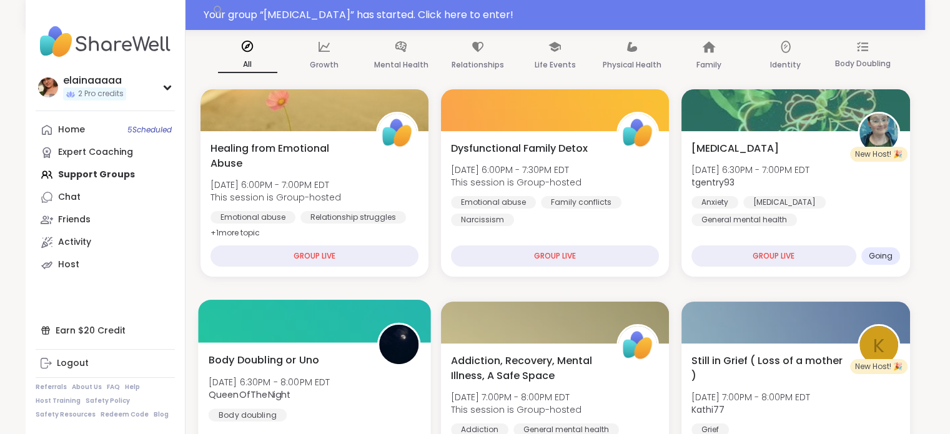
scroll to position [352, 0]
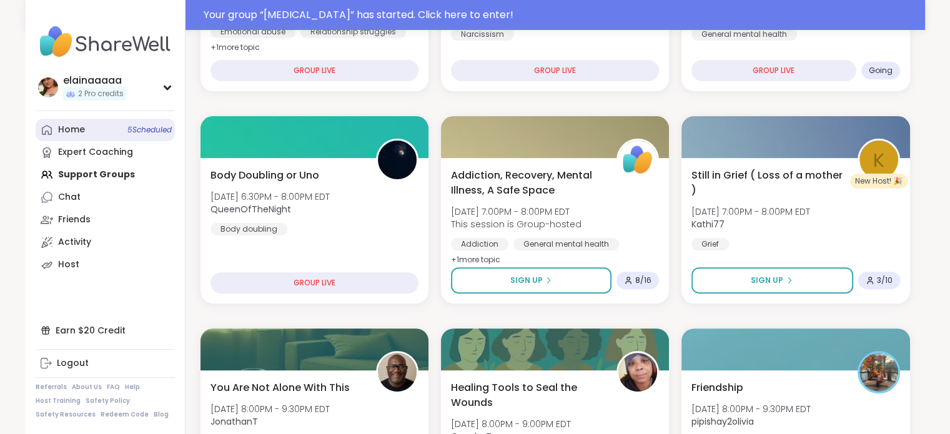
click at [98, 132] on link "Home 5 Scheduled" at bounding box center [105, 130] width 139 height 22
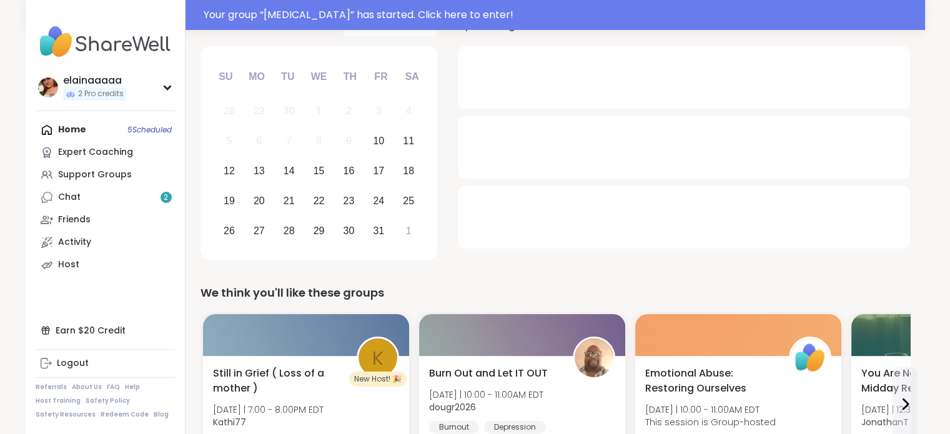
scroll to position [165, 0]
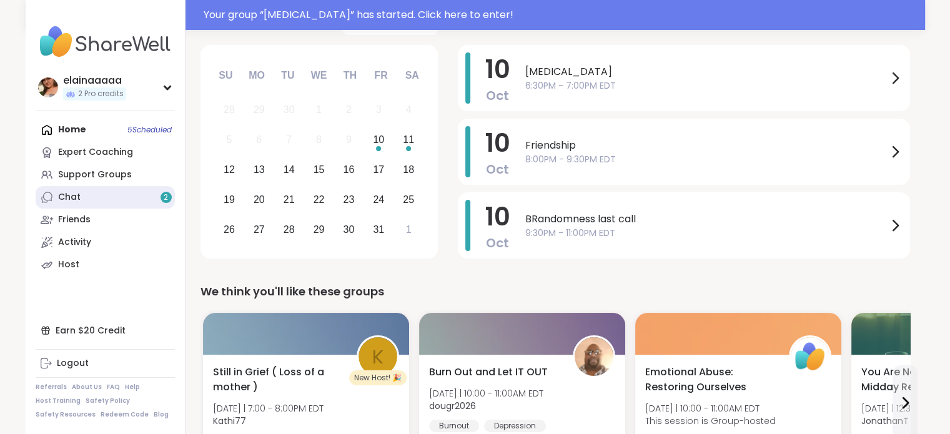
click at [94, 190] on link "Chat 2" at bounding box center [105, 197] width 139 height 22
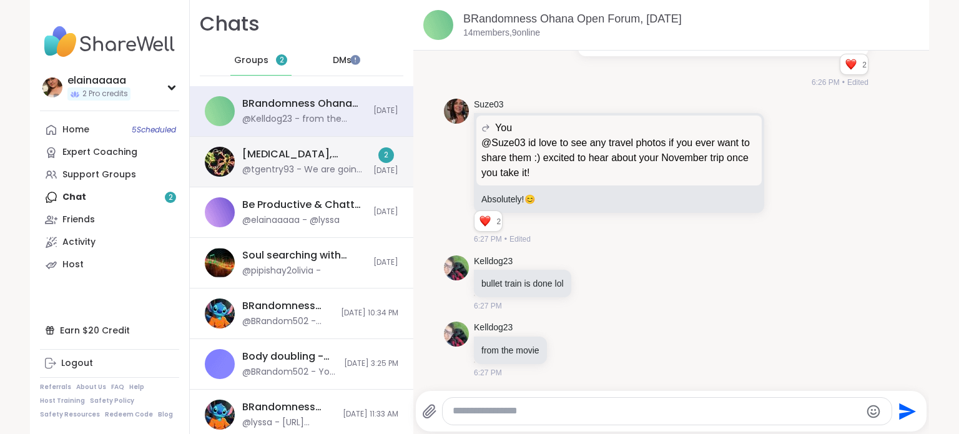
click at [229, 169] on div "Art Therapy, Oct 10 @tgentry93 - We are going to focus on the place we feel the…" at bounding box center [302, 162] width 224 height 51
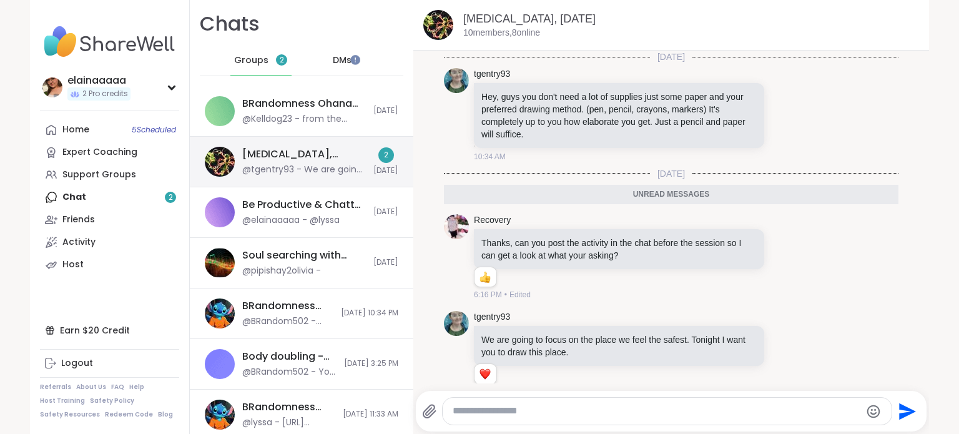
scroll to position [18, 0]
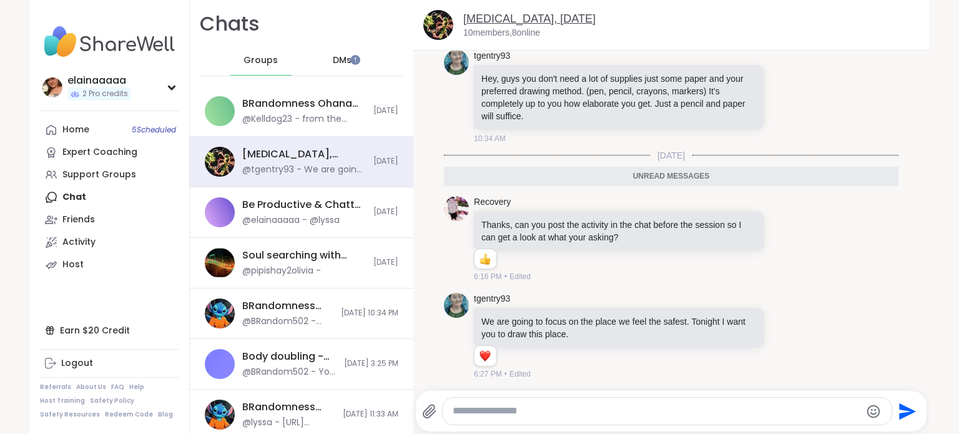
click at [498, 21] on link "Art Therapy, Oct 10" at bounding box center [529, 18] width 132 height 12
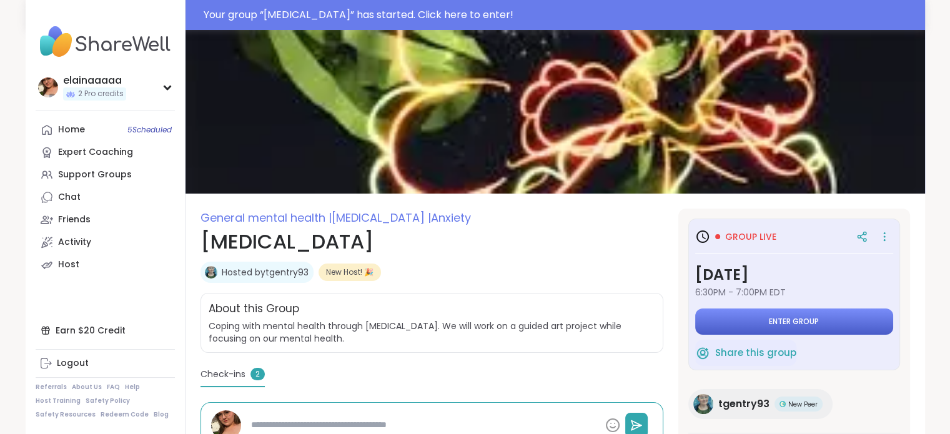
click at [769, 322] on span "Enter group" at bounding box center [794, 322] width 50 height 10
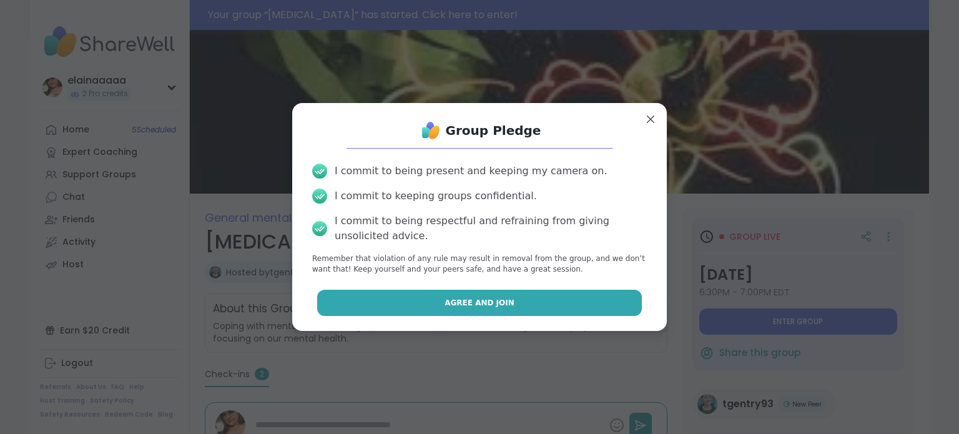
click at [519, 303] on button "Agree and Join" at bounding box center [479, 303] width 325 height 26
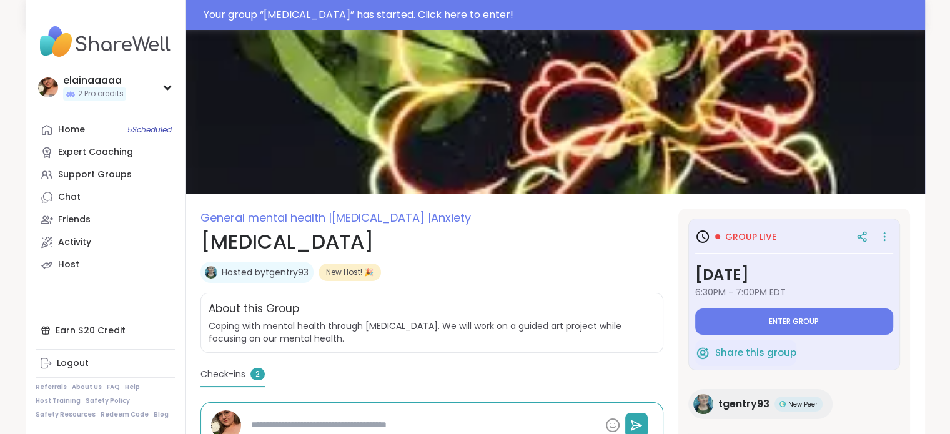
type textarea "*"
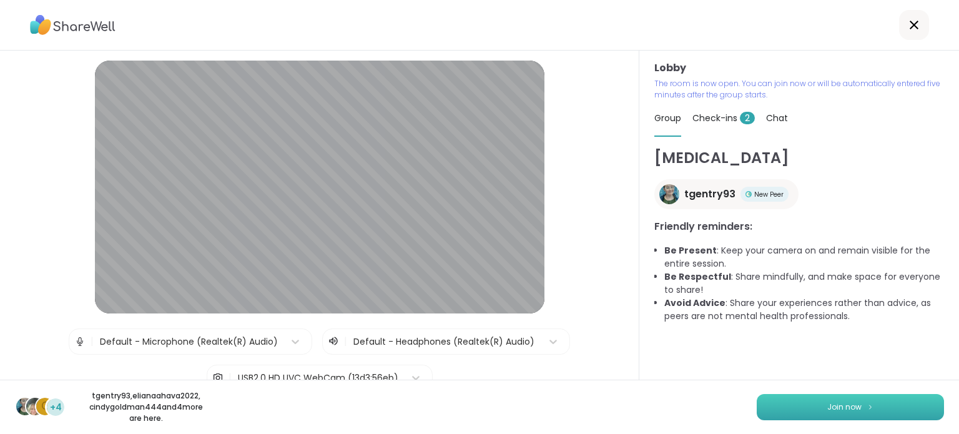
click at [799, 406] on button "Join now" at bounding box center [850, 407] width 187 height 26
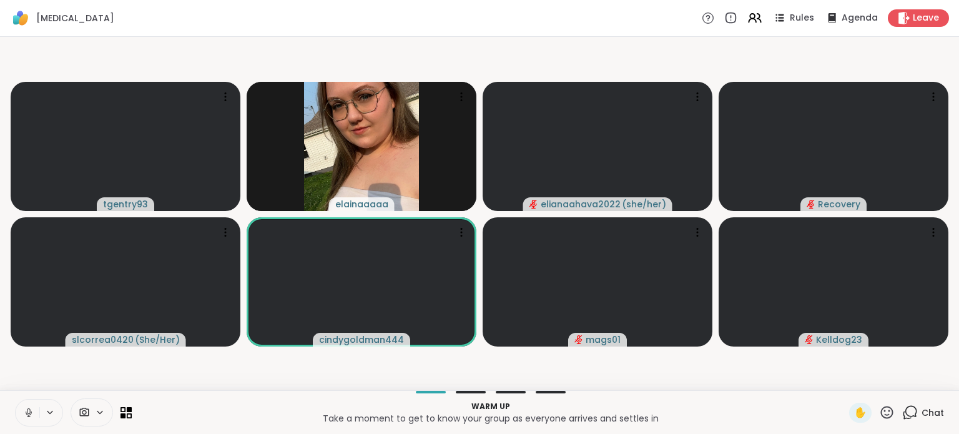
click at [22, 408] on button at bounding box center [28, 413] width 24 height 26
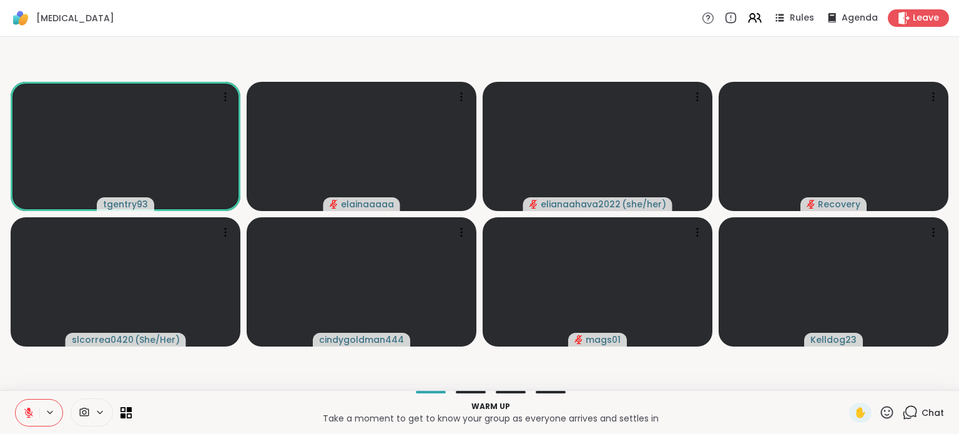
click at [164, 27] on div "Art Therapy Rules Agenda Leave" at bounding box center [479, 18] width 959 height 37
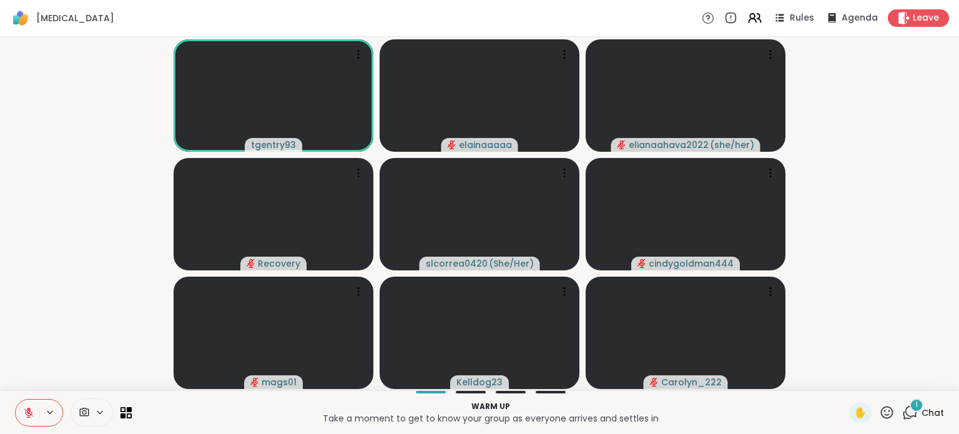
click at [910, 410] on div "1" at bounding box center [917, 405] width 14 height 14
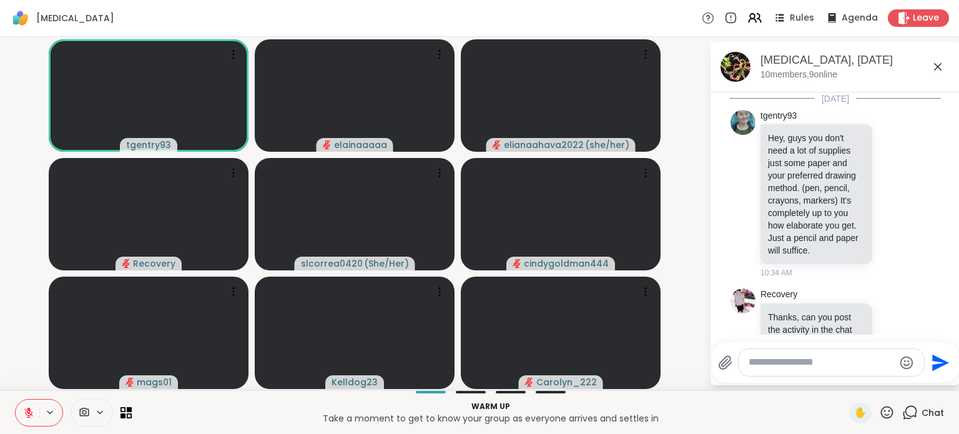
scroll to position [350, 0]
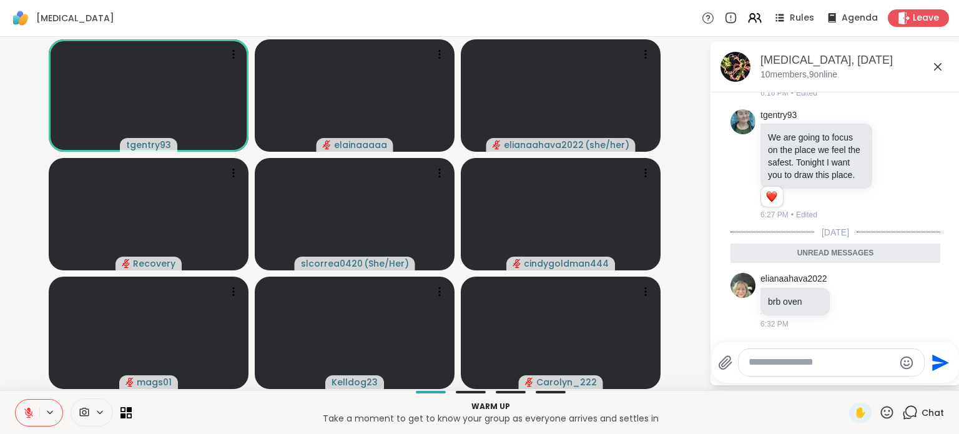
click at [937, 66] on icon at bounding box center [937, 66] width 7 height 7
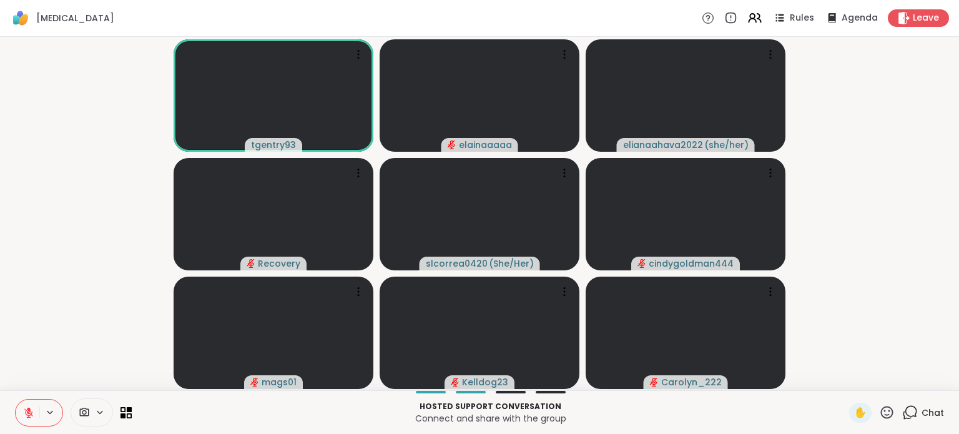
click at [27, 414] on icon at bounding box center [28, 412] width 11 height 11
click at [21, 409] on button at bounding box center [28, 413] width 24 height 26
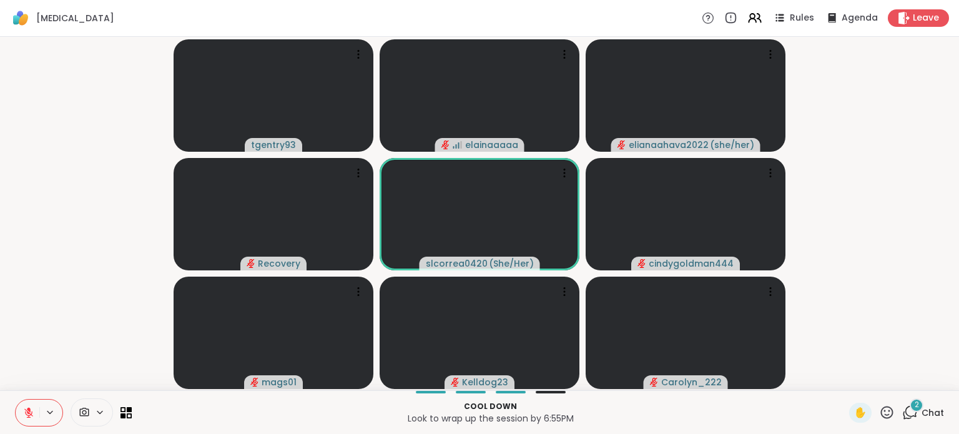
click at [42, 345] on video-player-container "tgentry93 elainaaaaa elianaahava2022 ( she/her ) Recovery slcorrea0420 ( She/He…" at bounding box center [479, 213] width 944 height 343
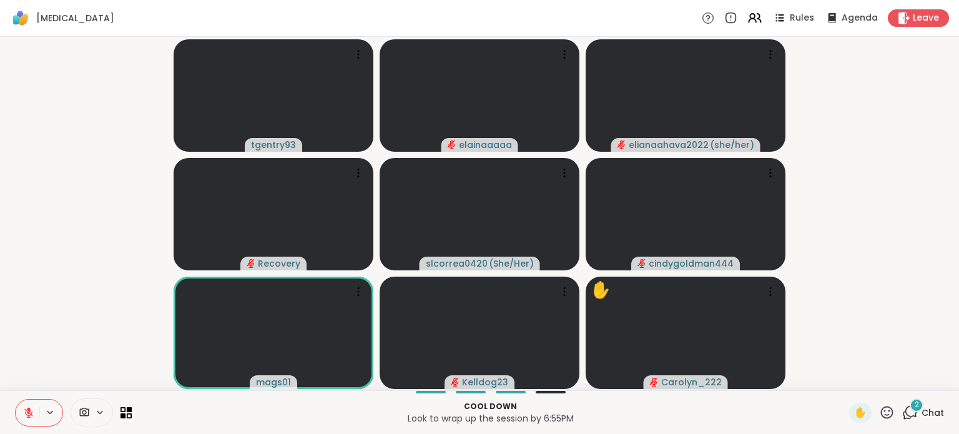
click at [879, 413] on icon at bounding box center [887, 413] width 16 height 16
click at [844, 380] on span "❤️" at bounding box center [850, 379] width 12 height 15
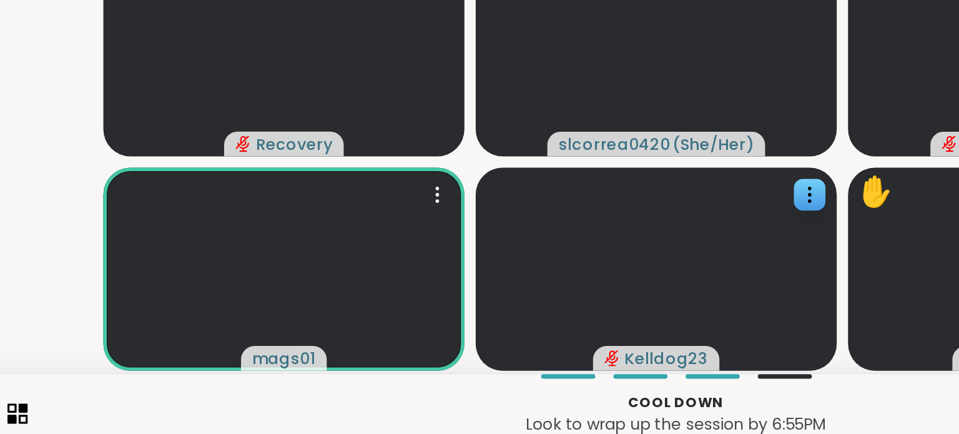
scroll to position [0, 0]
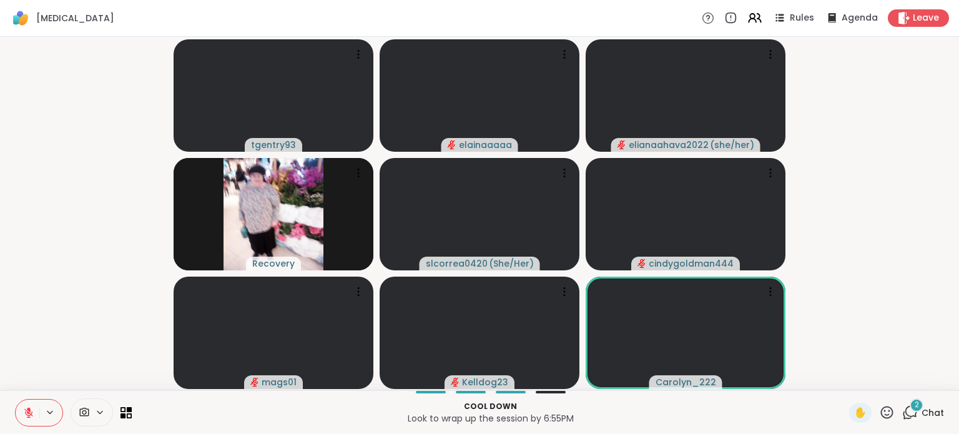
click at [915, 405] on span "2" at bounding box center [917, 405] width 4 height 11
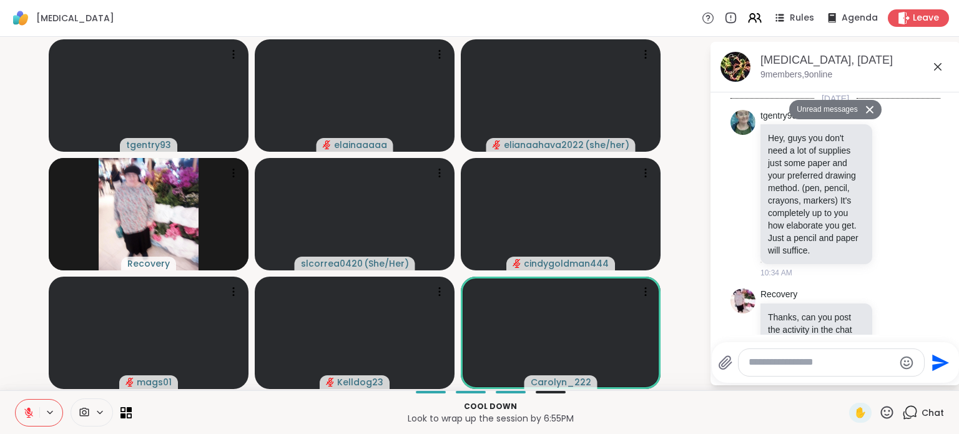
scroll to position [702, 0]
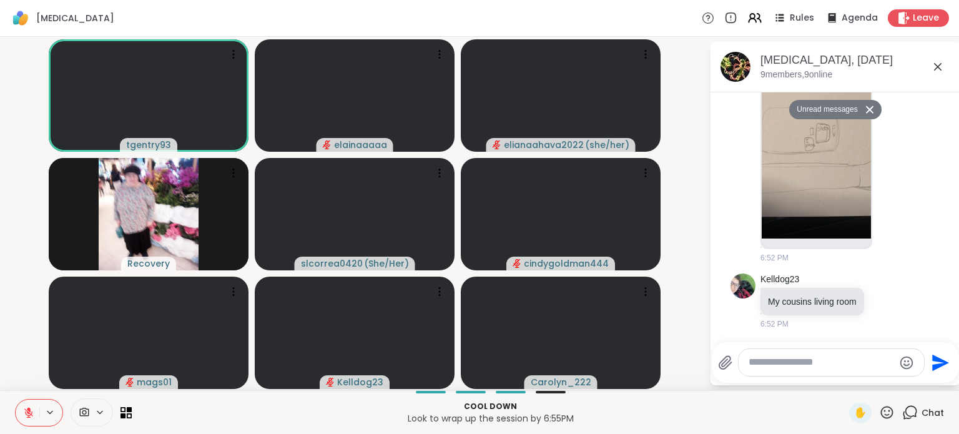
click at [935, 65] on icon at bounding box center [937, 66] width 15 height 15
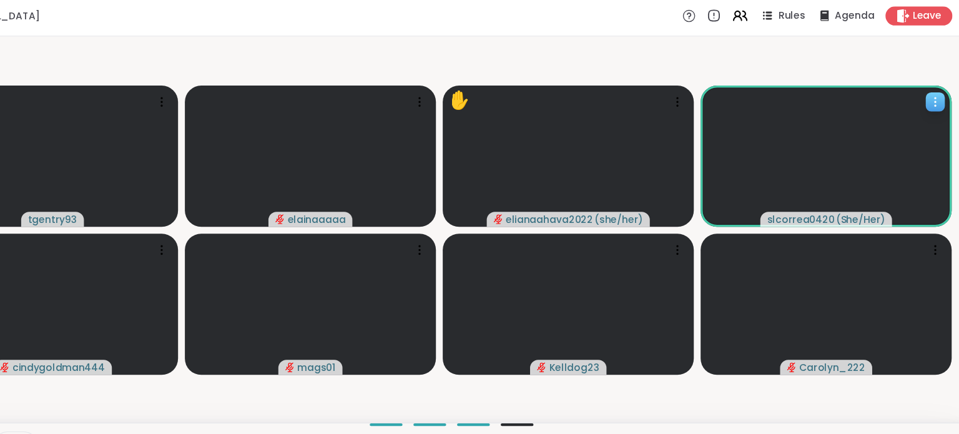
scroll to position [0, 2]
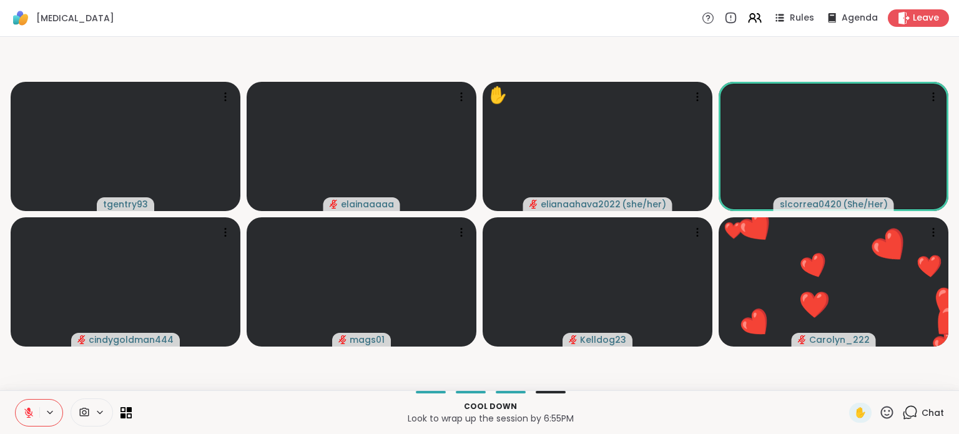
click at [879, 409] on icon at bounding box center [887, 413] width 16 height 16
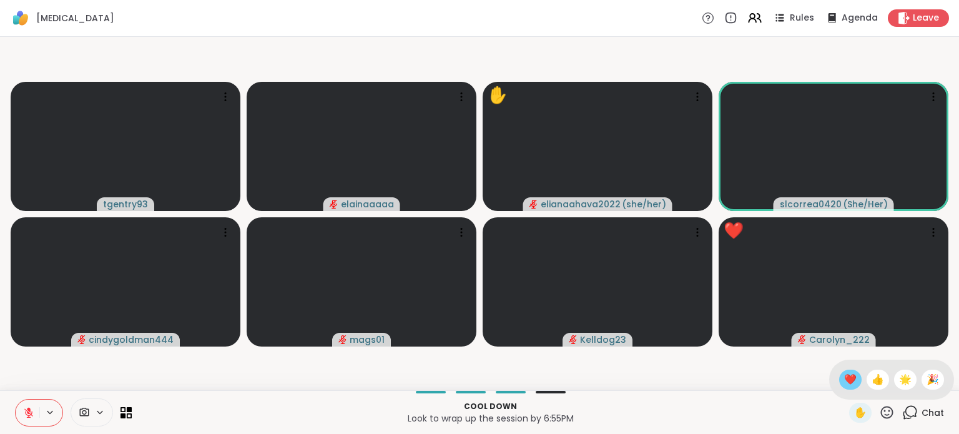
click at [844, 382] on span "❤️" at bounding box center [850, 379] width 12 height 15
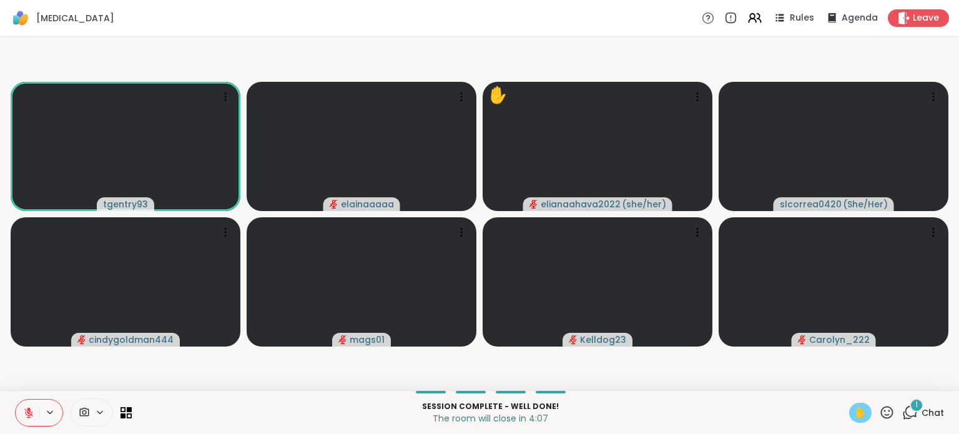
click at [854, 412] on span "✋" at bounding box center [860, 412] width 12 height 15
click at [902, 407] on icon at bounding box center [910, 413] width 16 height 16
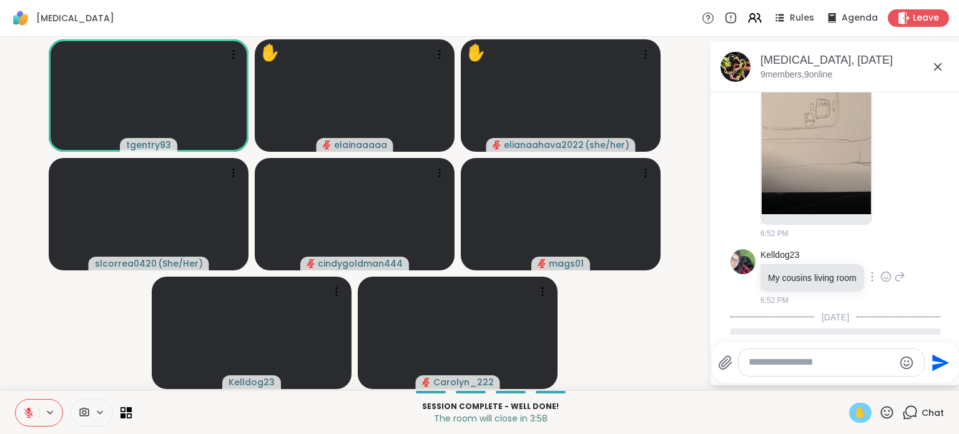
scroll to position [604, 0]
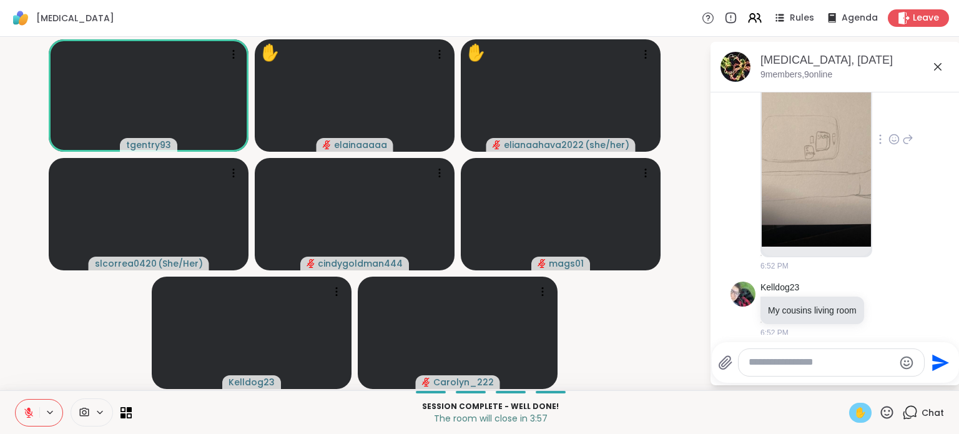
click at [879, 170] on div "Kelldog23 6:52 PM" at bounding box center [837, 139] width 153 height 264
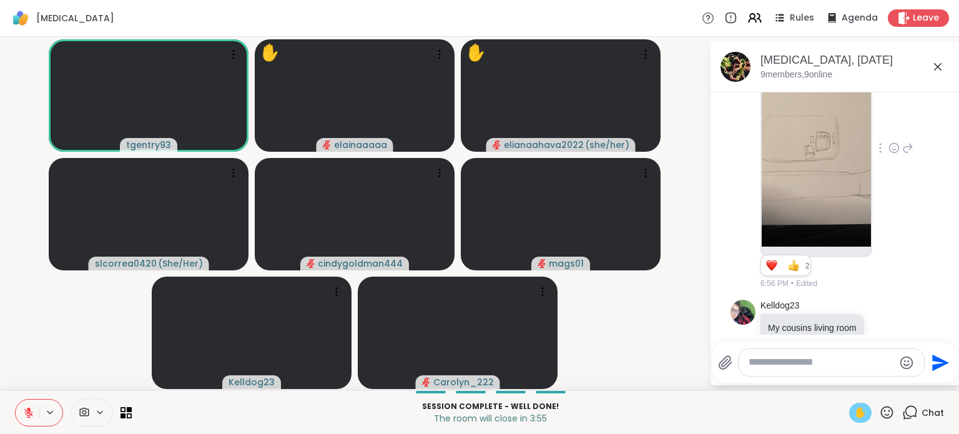
click at [889, 154] on icon at bounding box center [894, 148] width 11 height 12
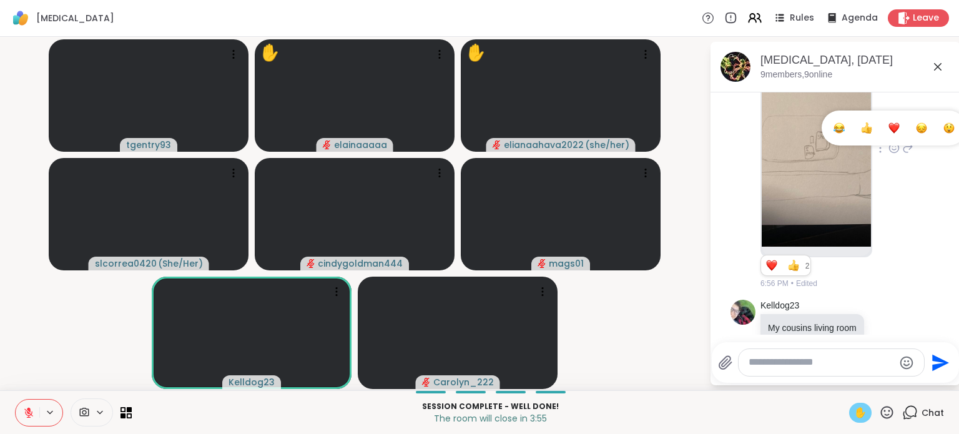
click at [882, 140] on button "Select Reaction: Heart" at bounding box center [894, 128] width 25 height 25
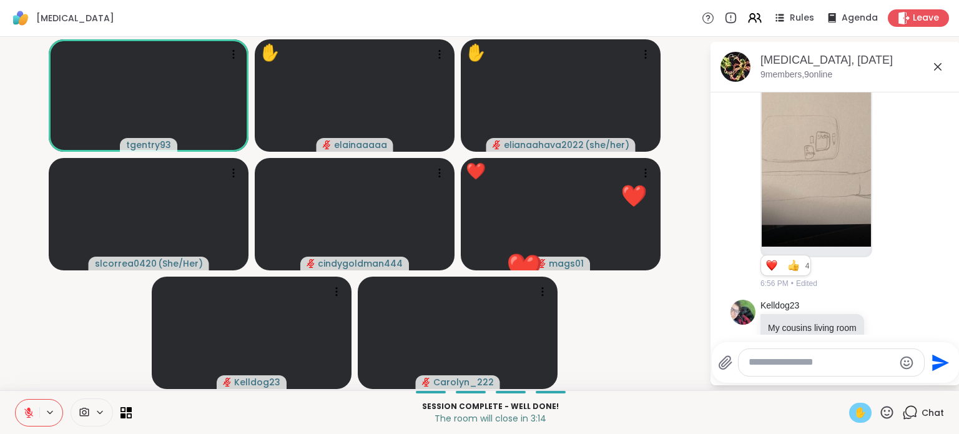
click at [28, 410] on icon at bounding box center [29, 409] width 4 height 5
click at [25, 408] on icon at bounding box center [28, 412] width 11 height 11
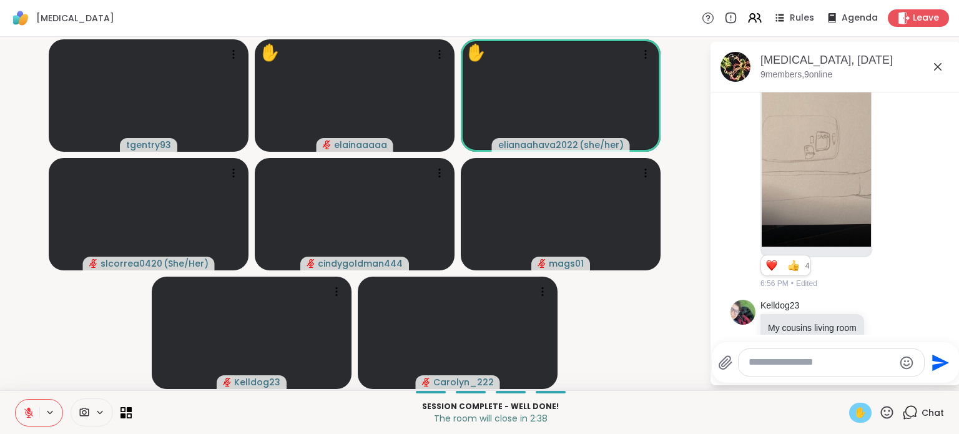
click at [879, 411] on icon at bounding box center [887, 413] width 16 height 16
click at [844, 375] on span "❤️" at bounding box center [850, 379] width 12 height 15
click at [16, 405] on button at bounding box center [28, 413] width 24 height 26
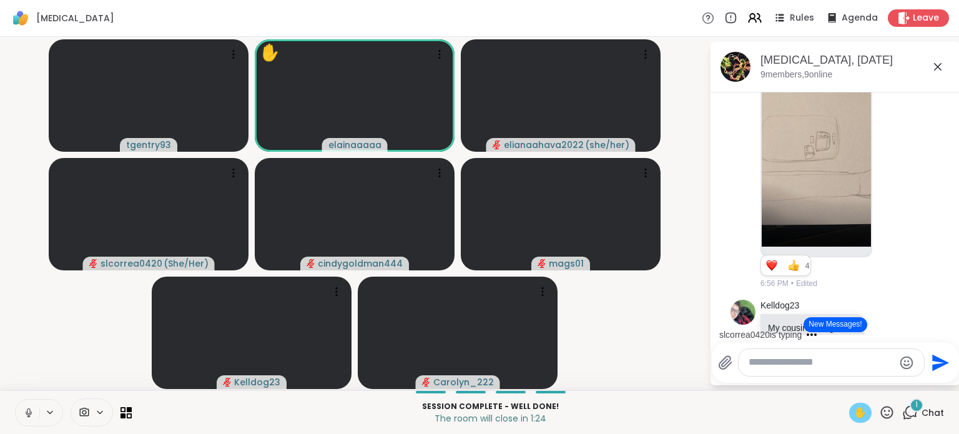
click at [27, 414] on icon at bounding box center [29, 413] width 6 height 4
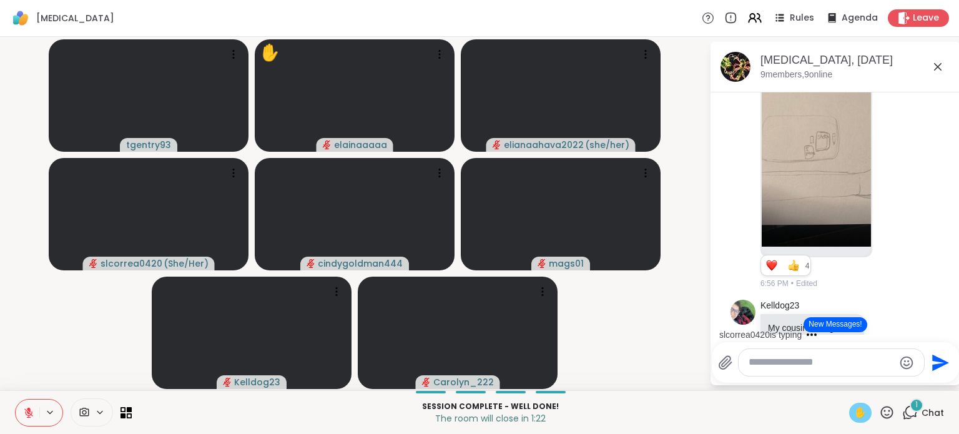
click at [854, 410] on span "✋" at bounding box center [860, 412] width 12 height 15
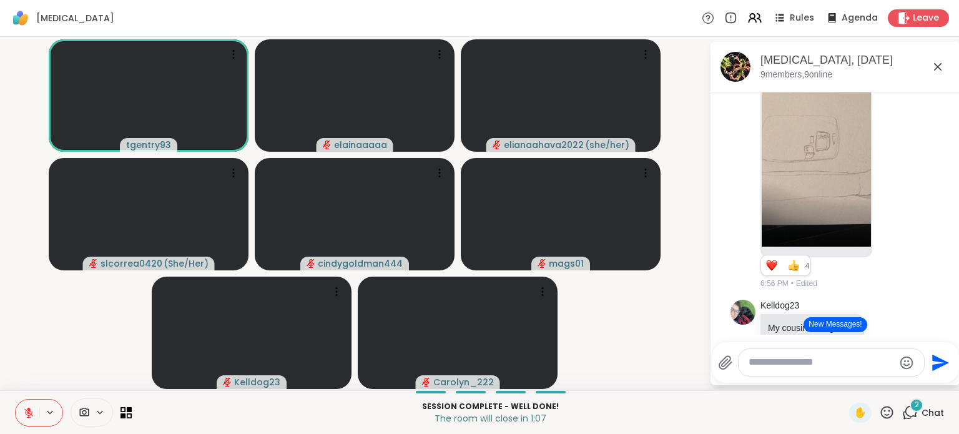
click at [20, 409] on button at bounding box center [28, 413] width 24 height 26
click at [29, 406] on button at bounding box center [28, 413] width 24 height 26
click at [879, 416] on icon at bounding box center [887, 413] width 16 height 16
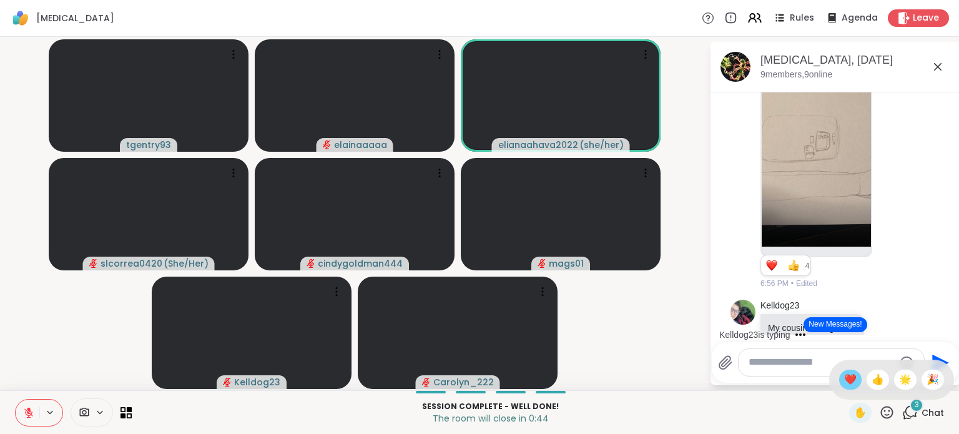
click at [839, 388] on div "❤️" at bounding box center [850, 380] width 22 height 20
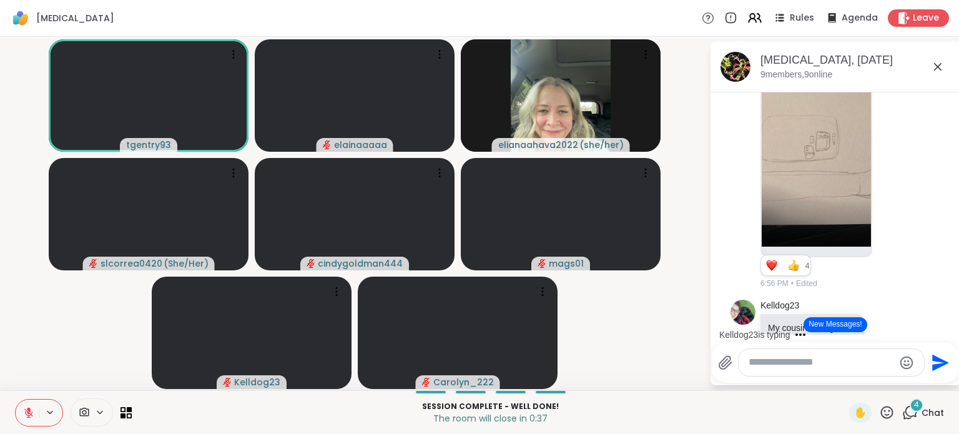
click at [23, 409] on icon at bounding box center [28, 412] width 11 height 11
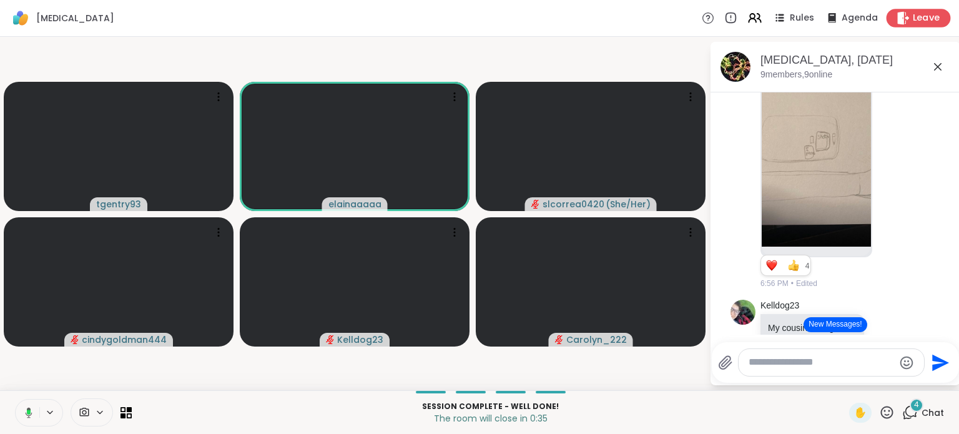
click at [917, 19] on span "Leave" at bounding box center [926, 18] width 27 height 13
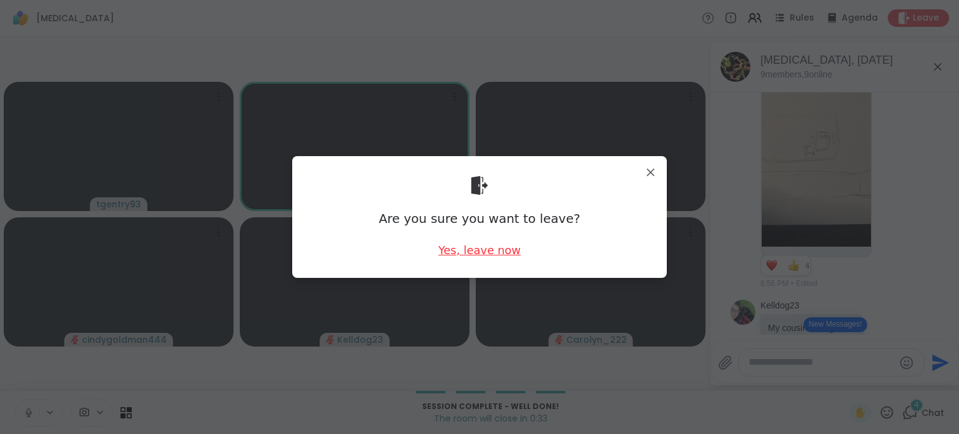
click at [492, 244] on div "Yes, leave now" at bounding box center [479, 250] width 82 height 16
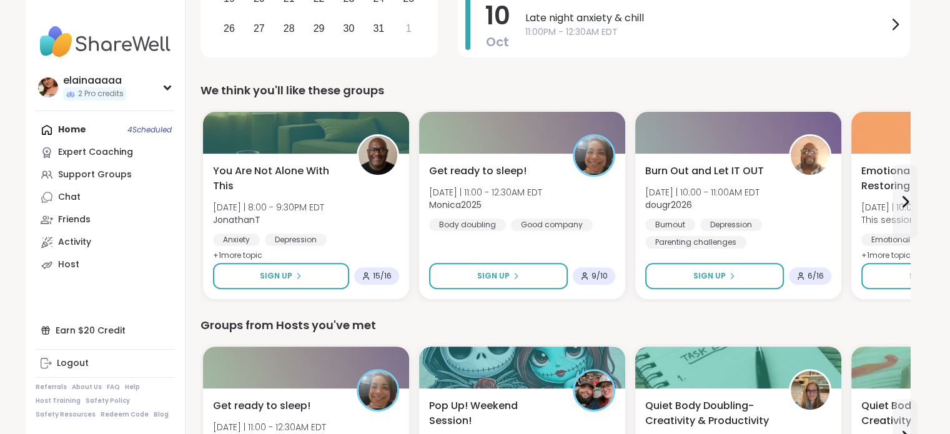
scroll to position [367, 0]
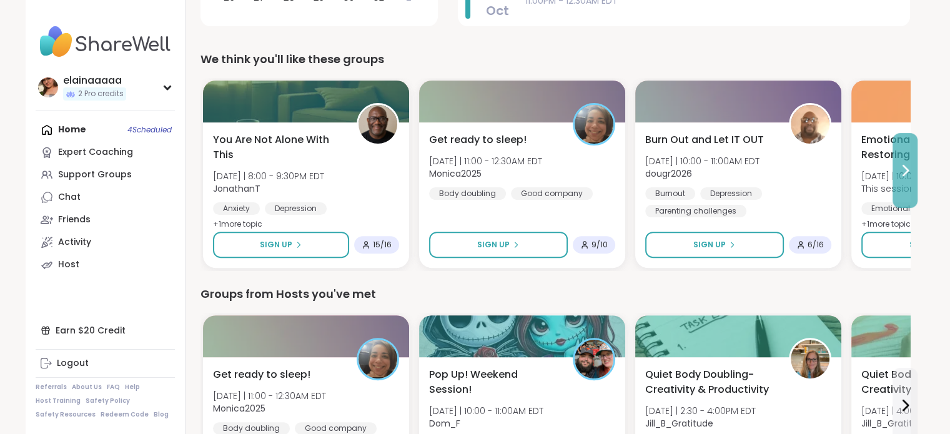
click at [908, 167] on icon at bounding box center [904, 170] width 15 height 15
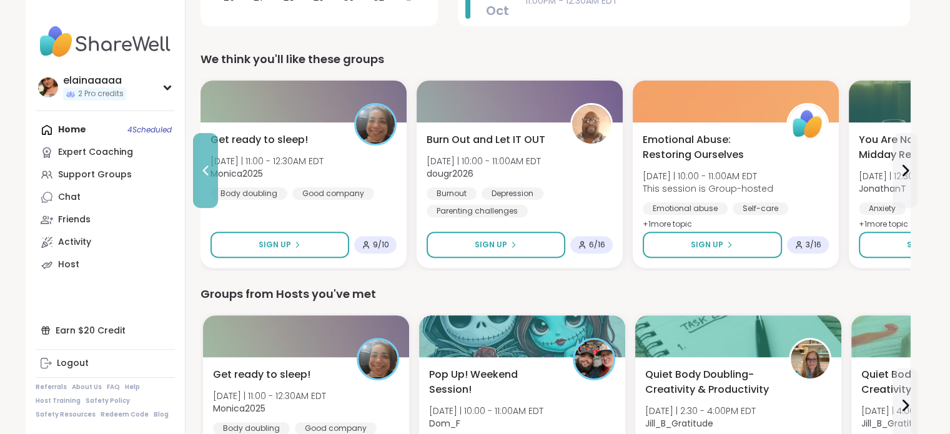
click at [198, 162] on button at bounding box center [205, 170] width 25 height 75
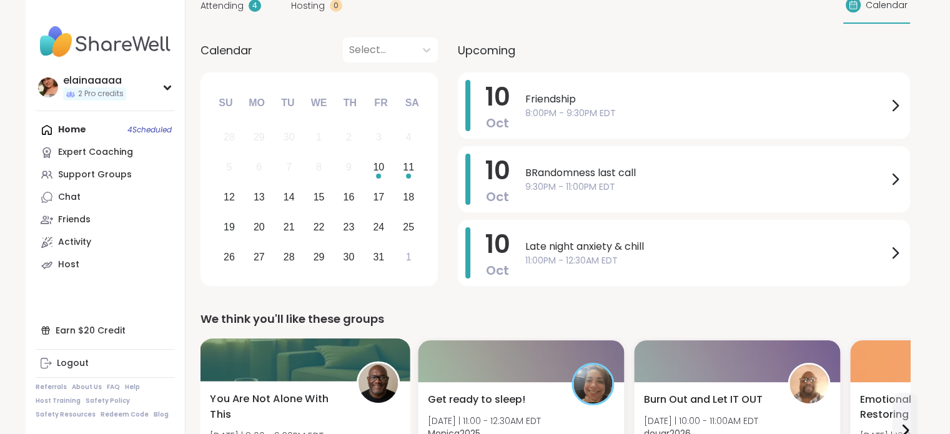
scroll to position [107, 0]
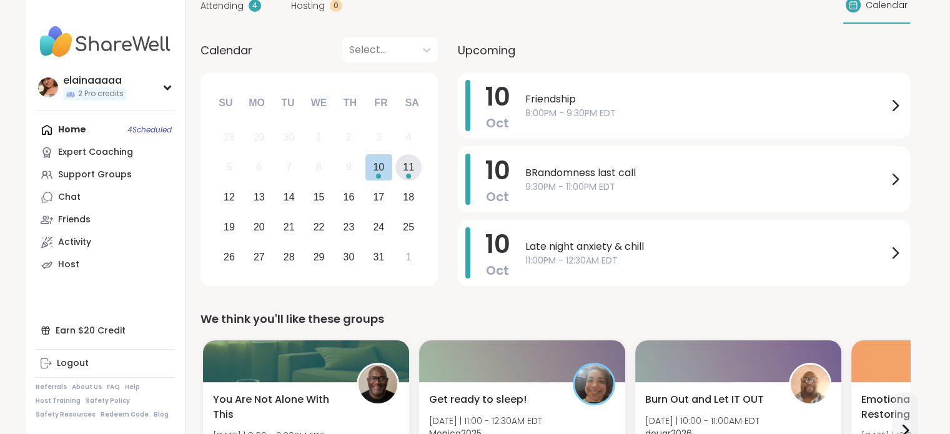
click at [402, 162] on div "11" at bounding box center [408, 167] width 27 height 27
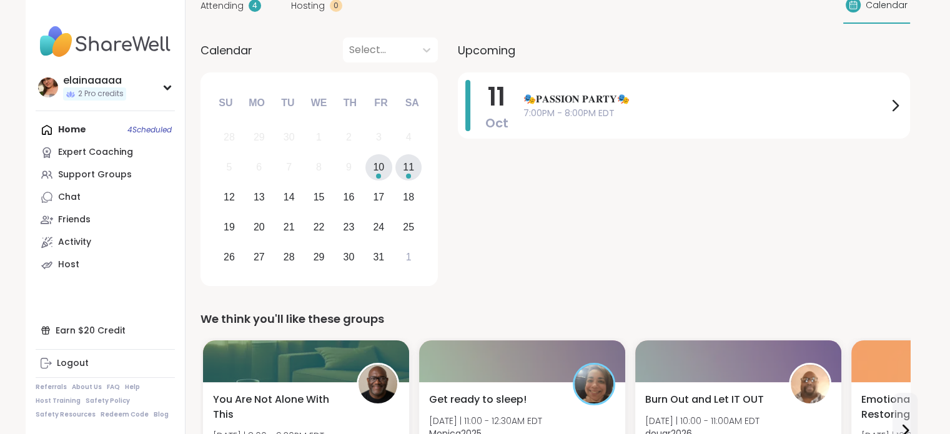
click at [378, 170] on div "10" at bounding box center [378, 167] width 11 height 17
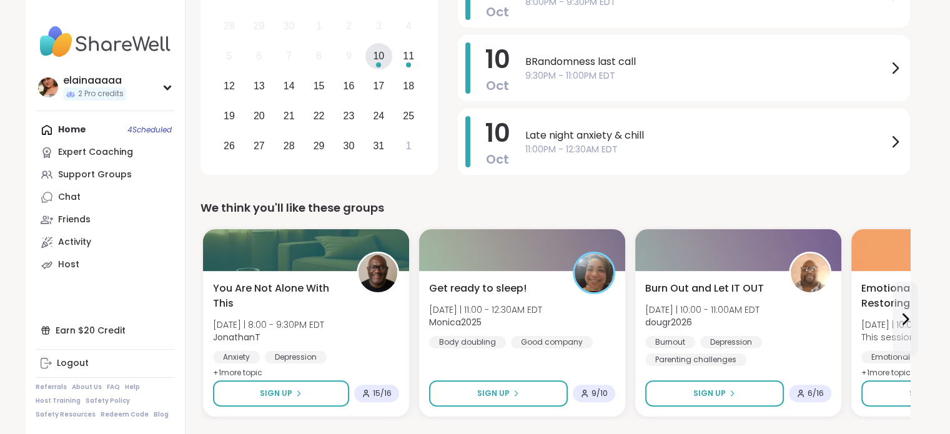
scroll to position [220, 0]
